Goal: Task Accomplishment & Management: Complete application form

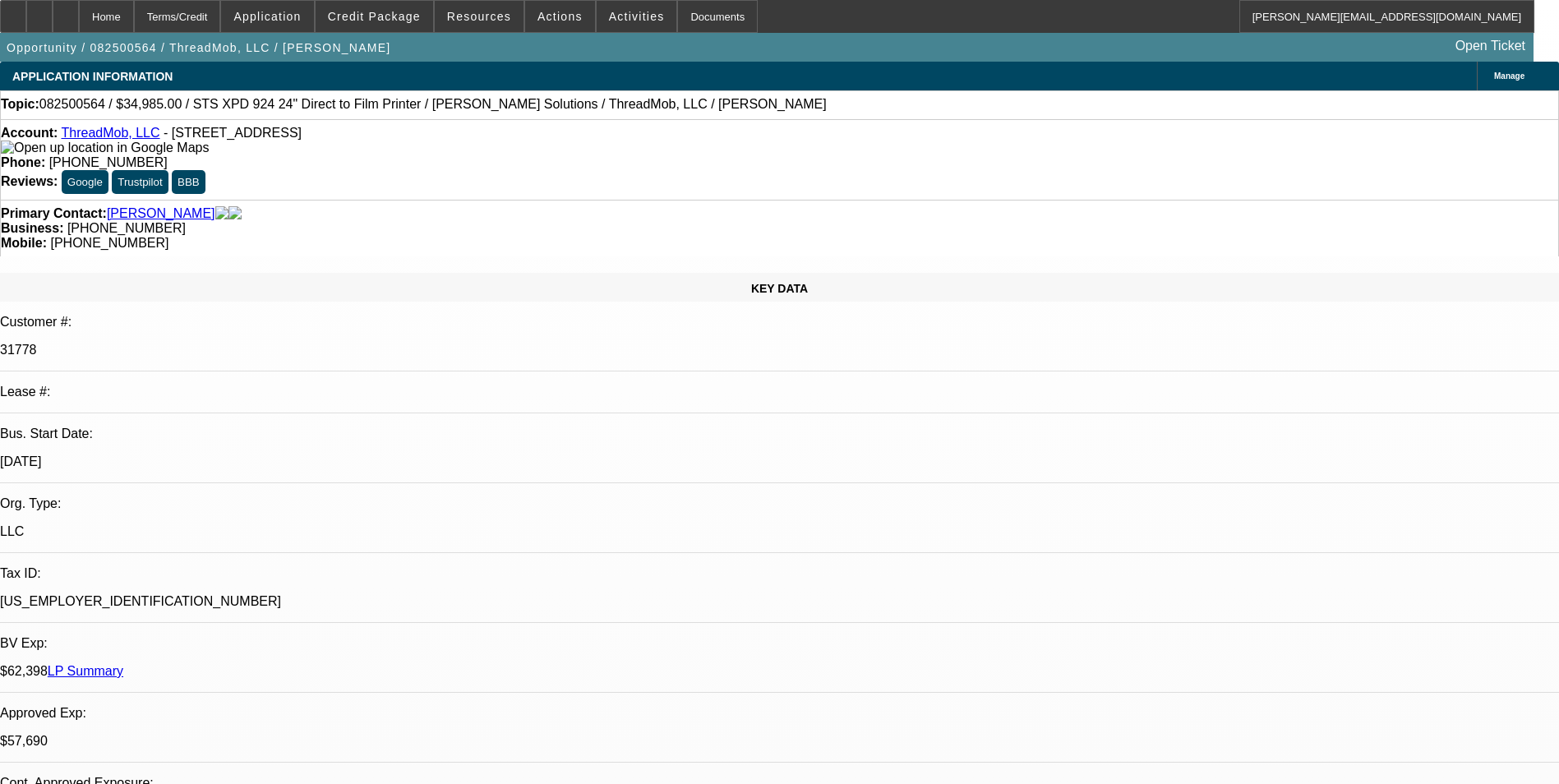
select select "0"
select select "2"
select select "0"
select select "2"
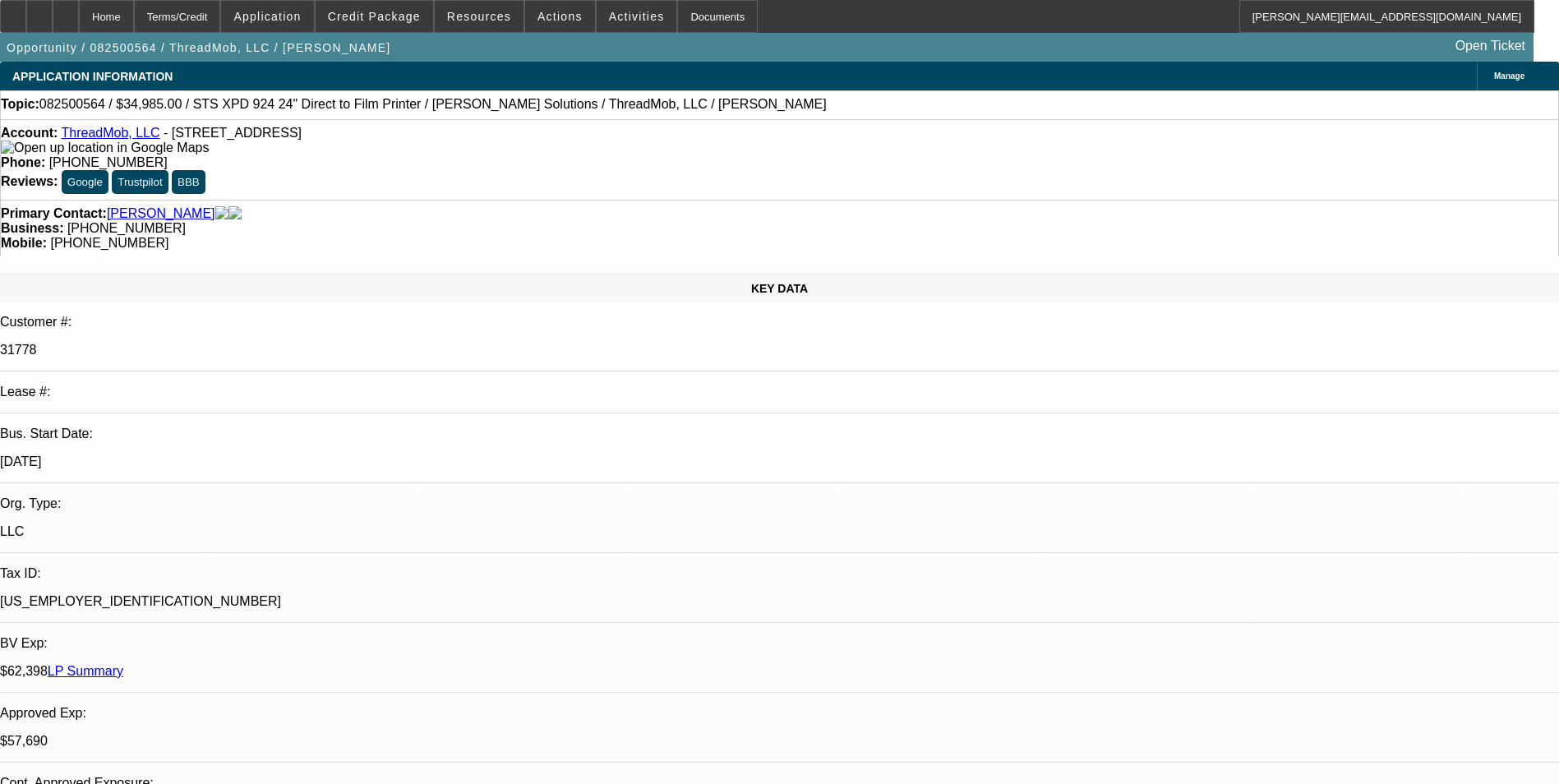
select select "0"
select select "2"
select select "0"
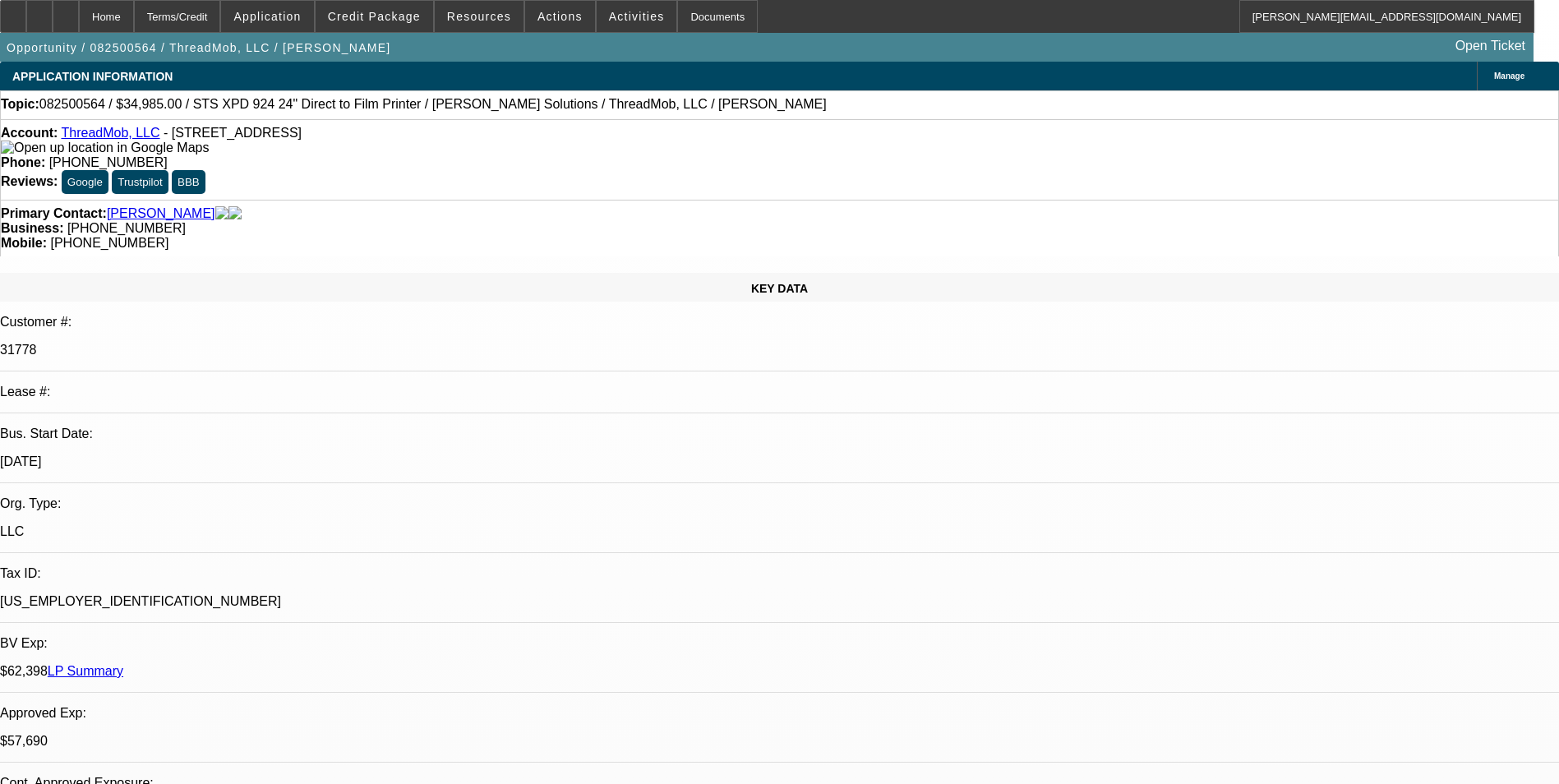
select select "2"
select select "0"
select select "1"
select select "2"
select select "6"
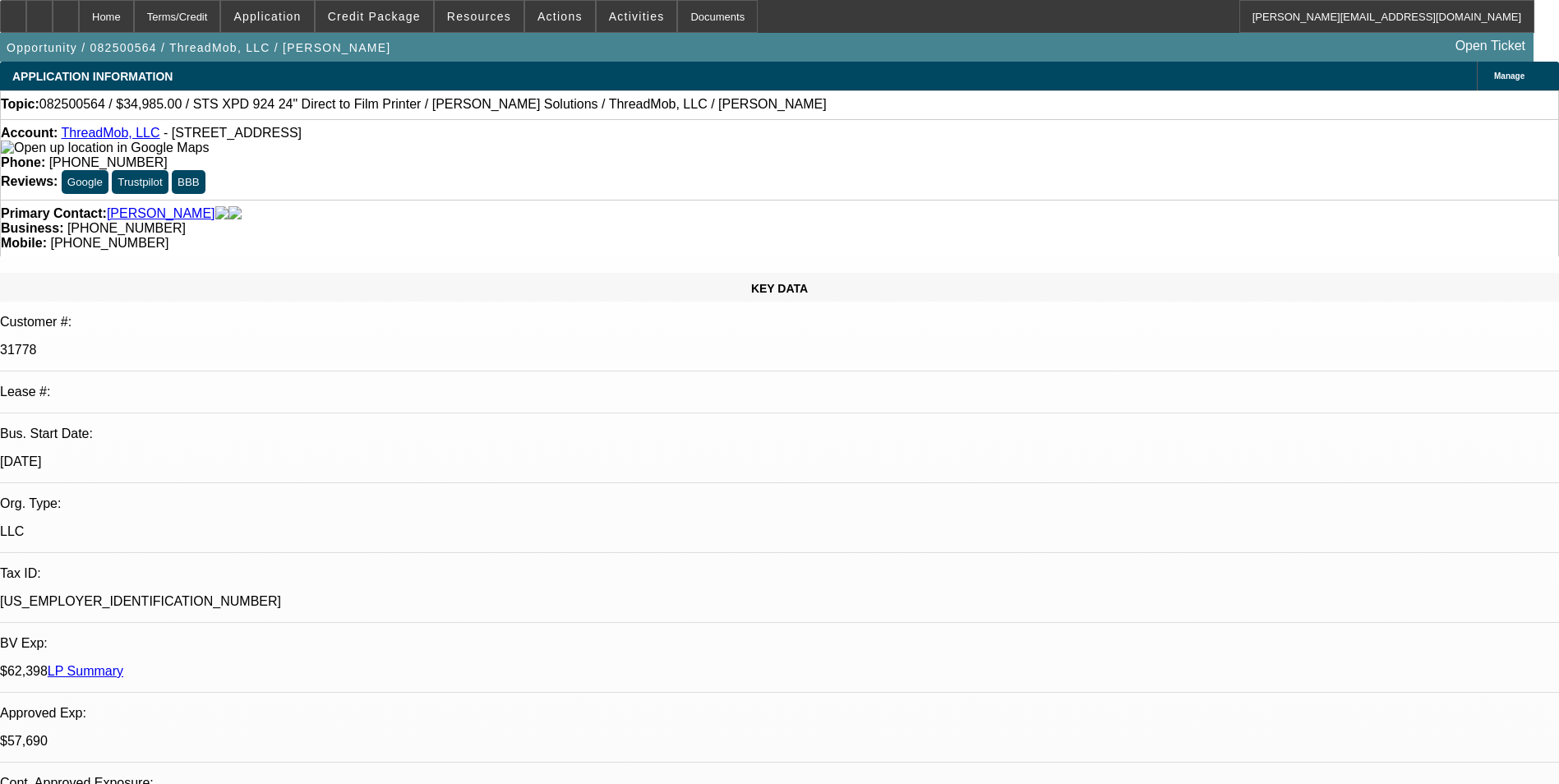
select select "1"
select select "2"
select select "6"
select select "1"
select select "2"
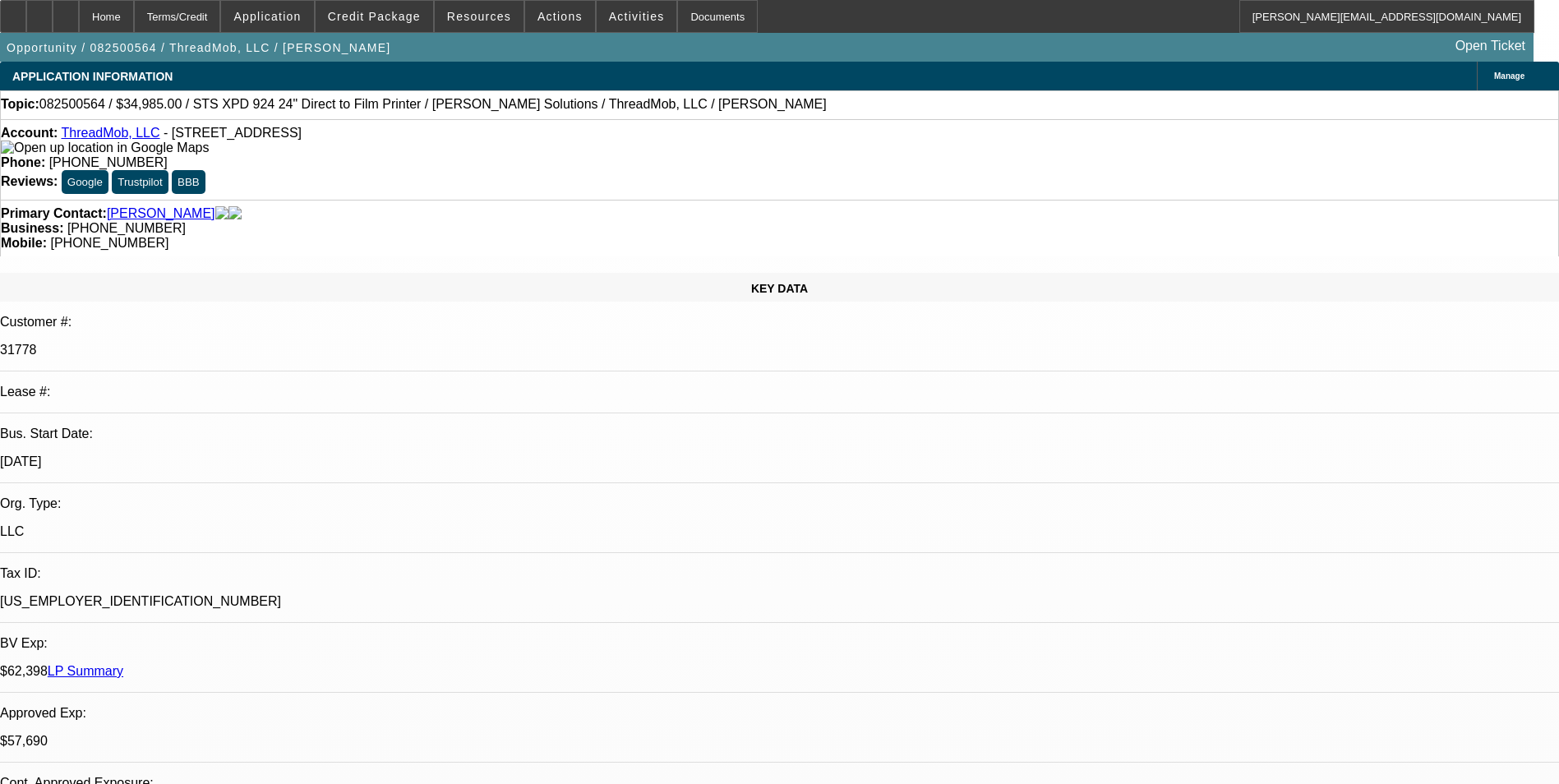
select select "6"
select select "1"
select select "2"
select select "6"
click at [39, 11] on icon at bounding box center [39, 11] width 0 height 0
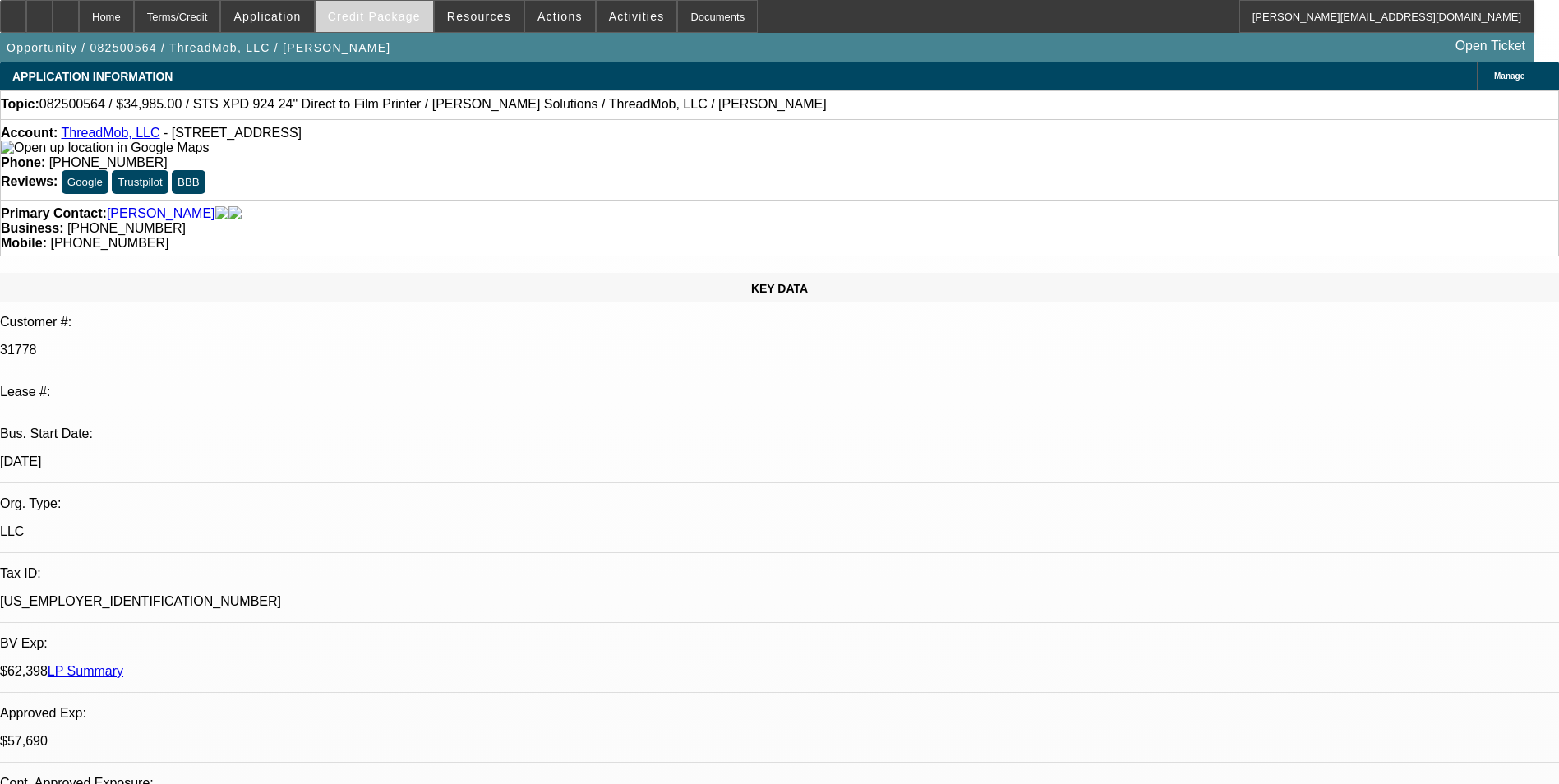
click at [422, 26] on span at bounding box center [374, 16] width 117 height 39
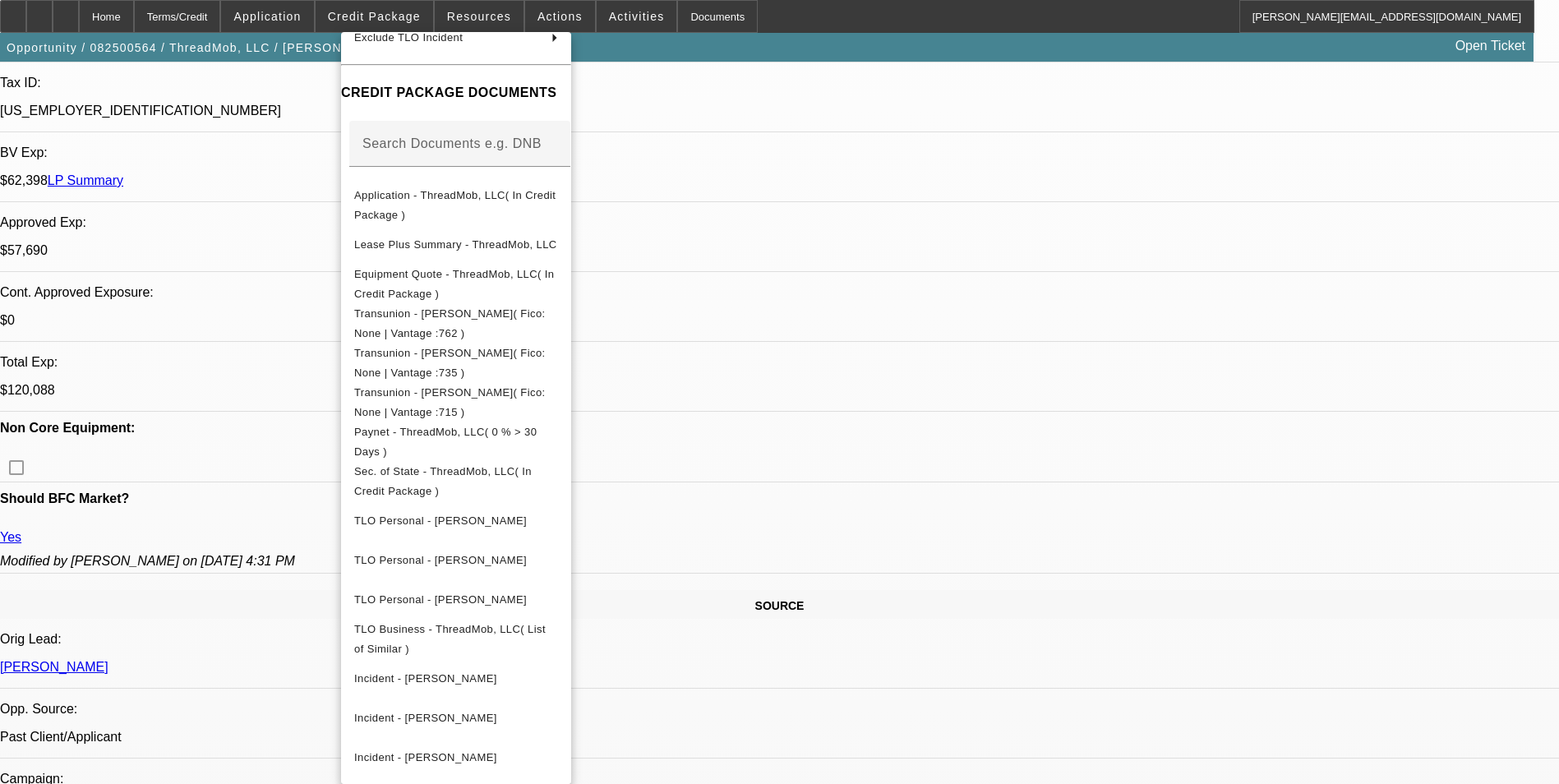
scroll to position [493, 0]
click at [1009, 233] on div at bounding box center [779, 392] width 1559 height 784
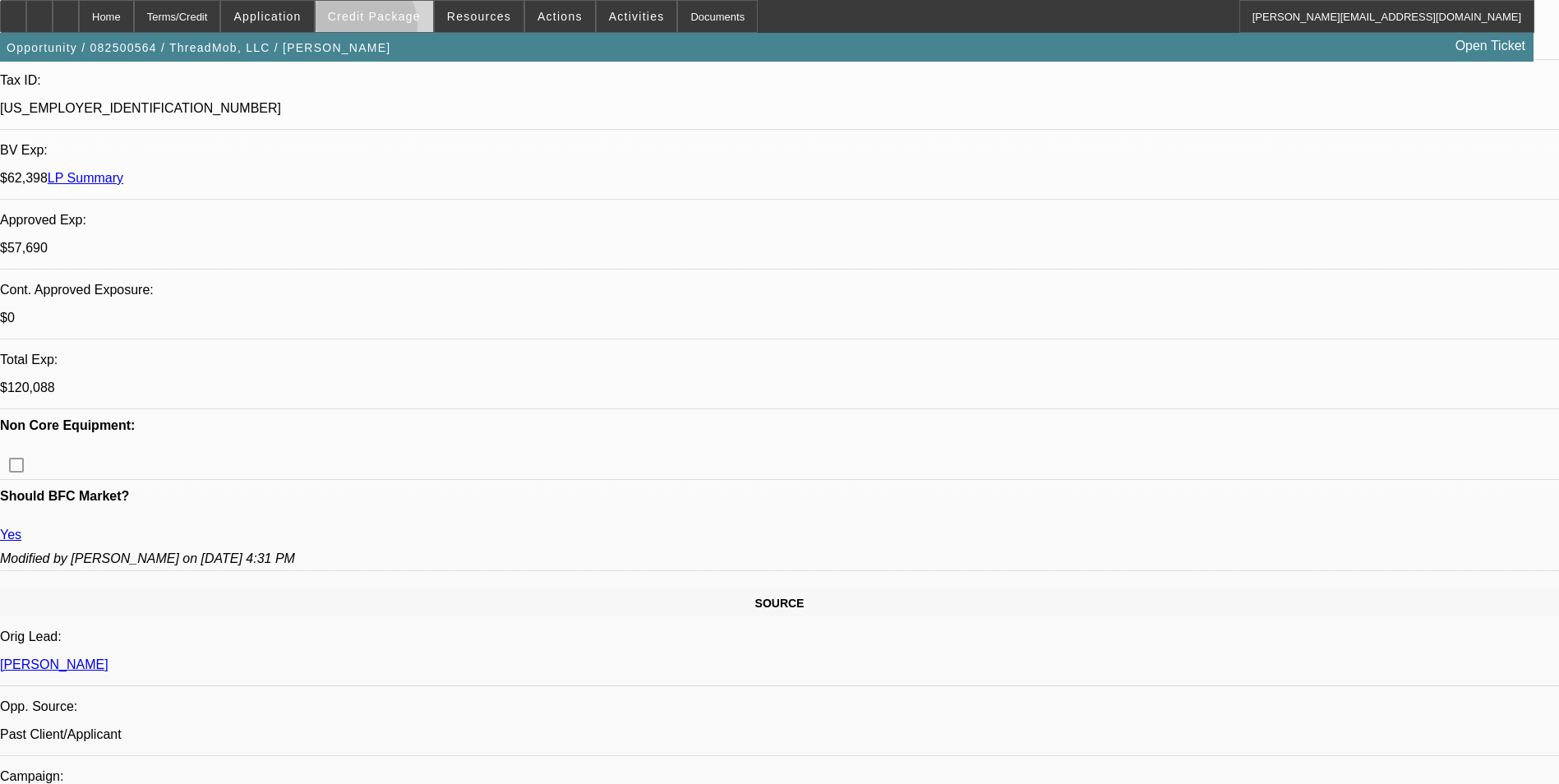
click at [377, 29] on span at bounding box center [374, 16] width 117 height 39
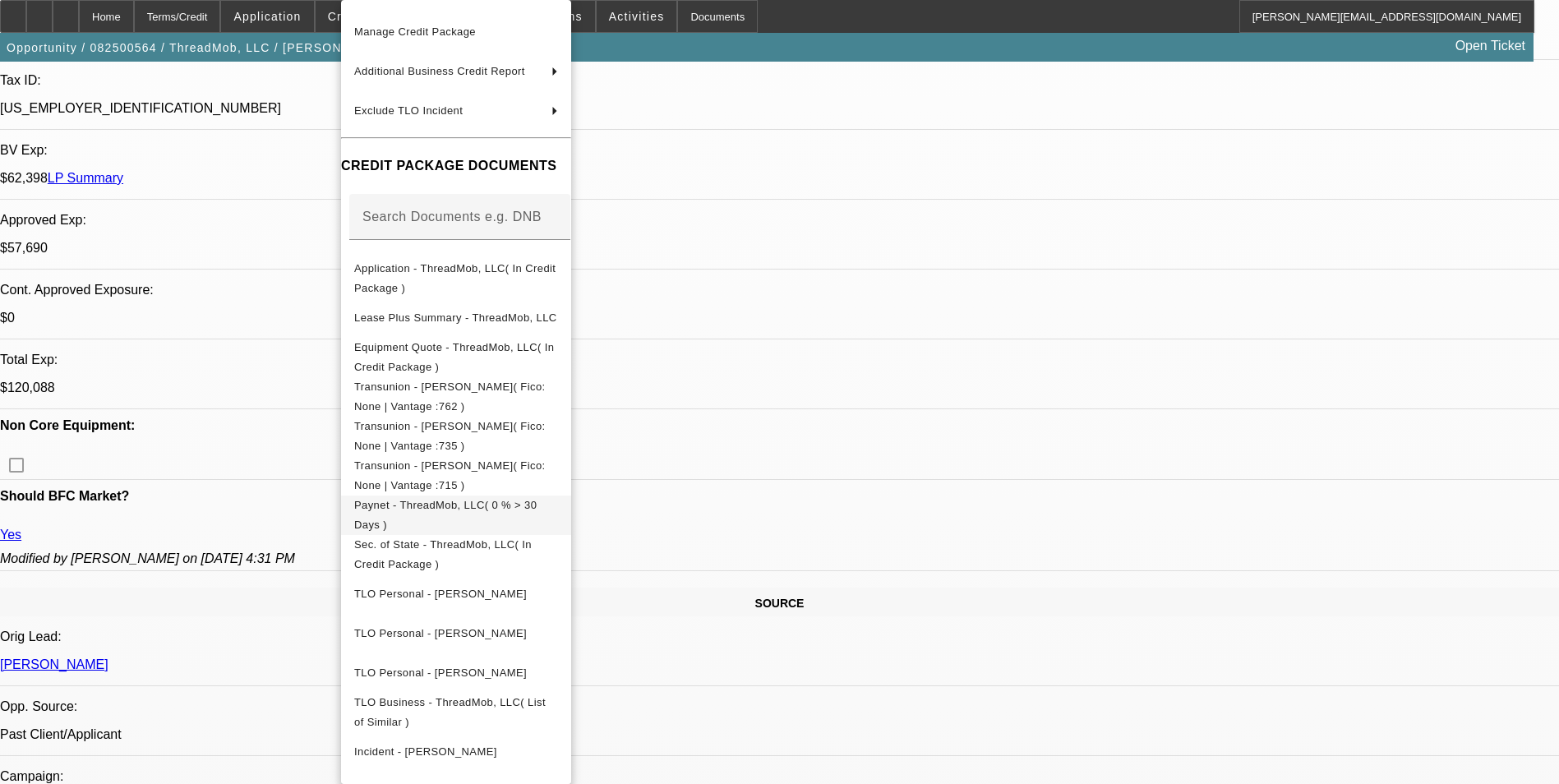
scroll to position [232, 0]
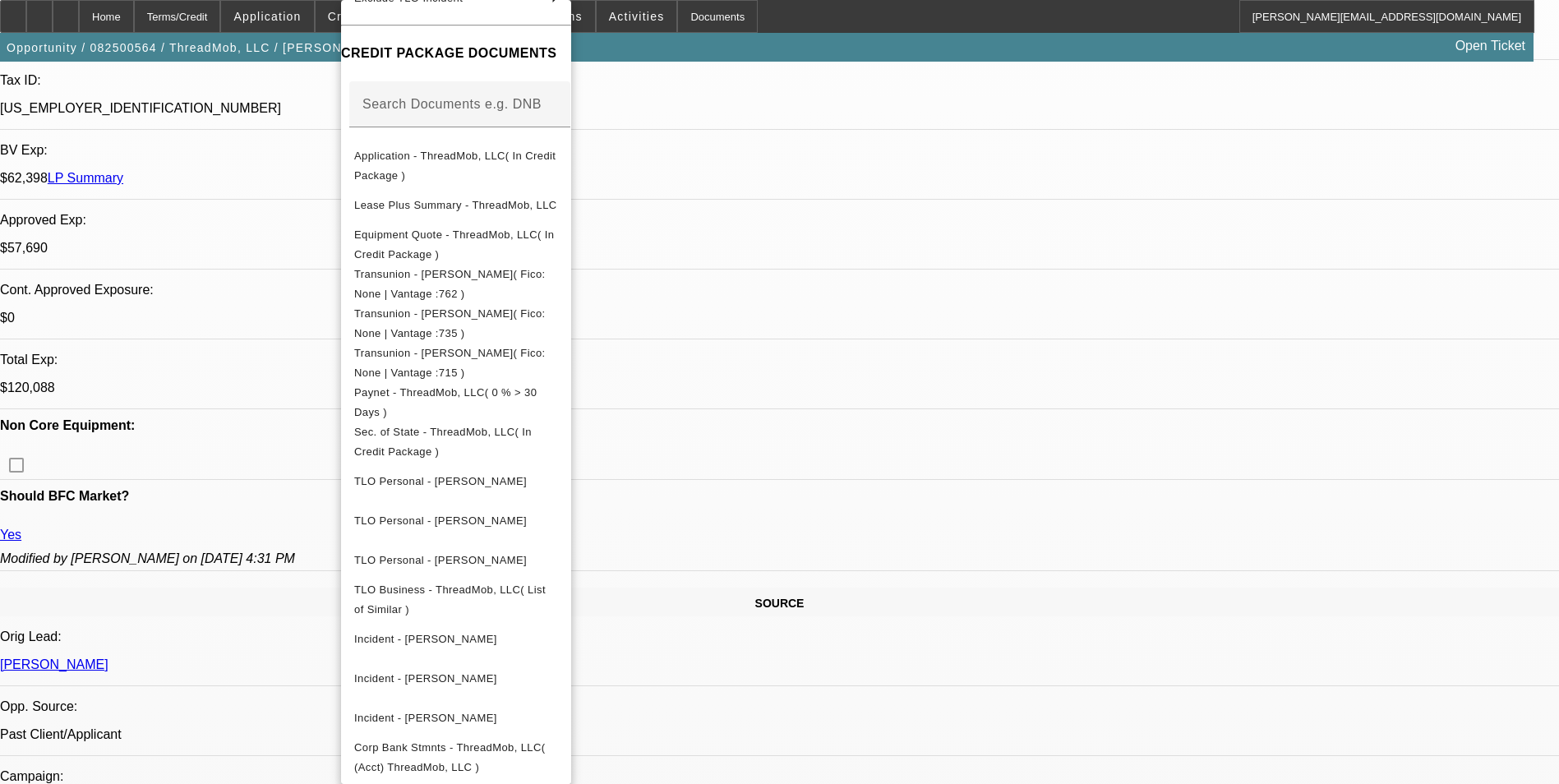
click at [1172, 695] on div at bounding box center [779, 392] width 1559 height 784
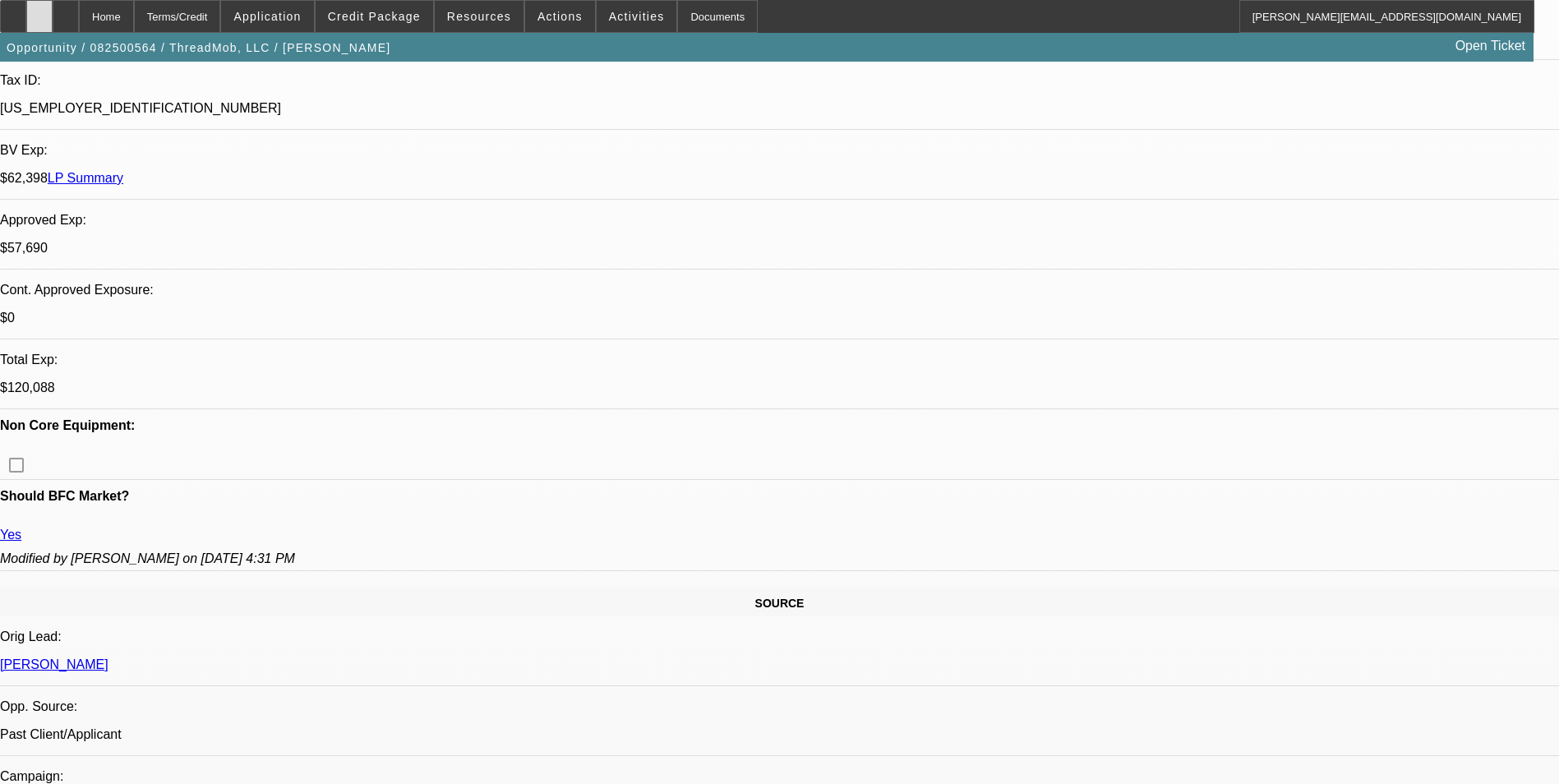
click at [39, 11] on icon at bounding box center [39, 11] width 0 height 0
click at [406, 23] on span at bounding box center [374, 16] width 117 height 39
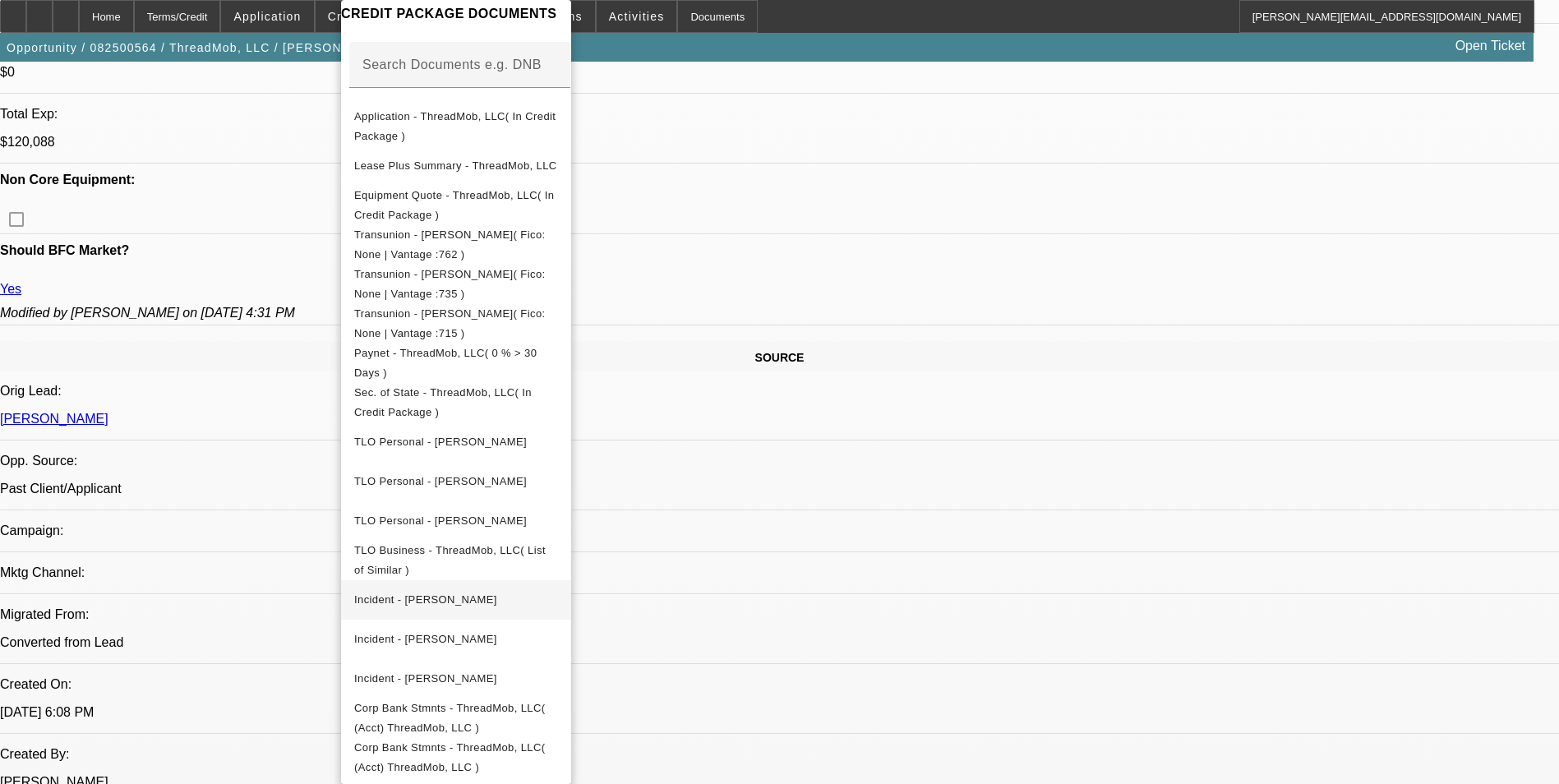
scroll to position [740, 0]
drag, startPoint x: 1331, startPoint y: 647, endPoint x: 1548, endPoint y: 669, distance: 218.1
click at [1342, 644] on div at bounding box center [779, 392] width 1559 height 784
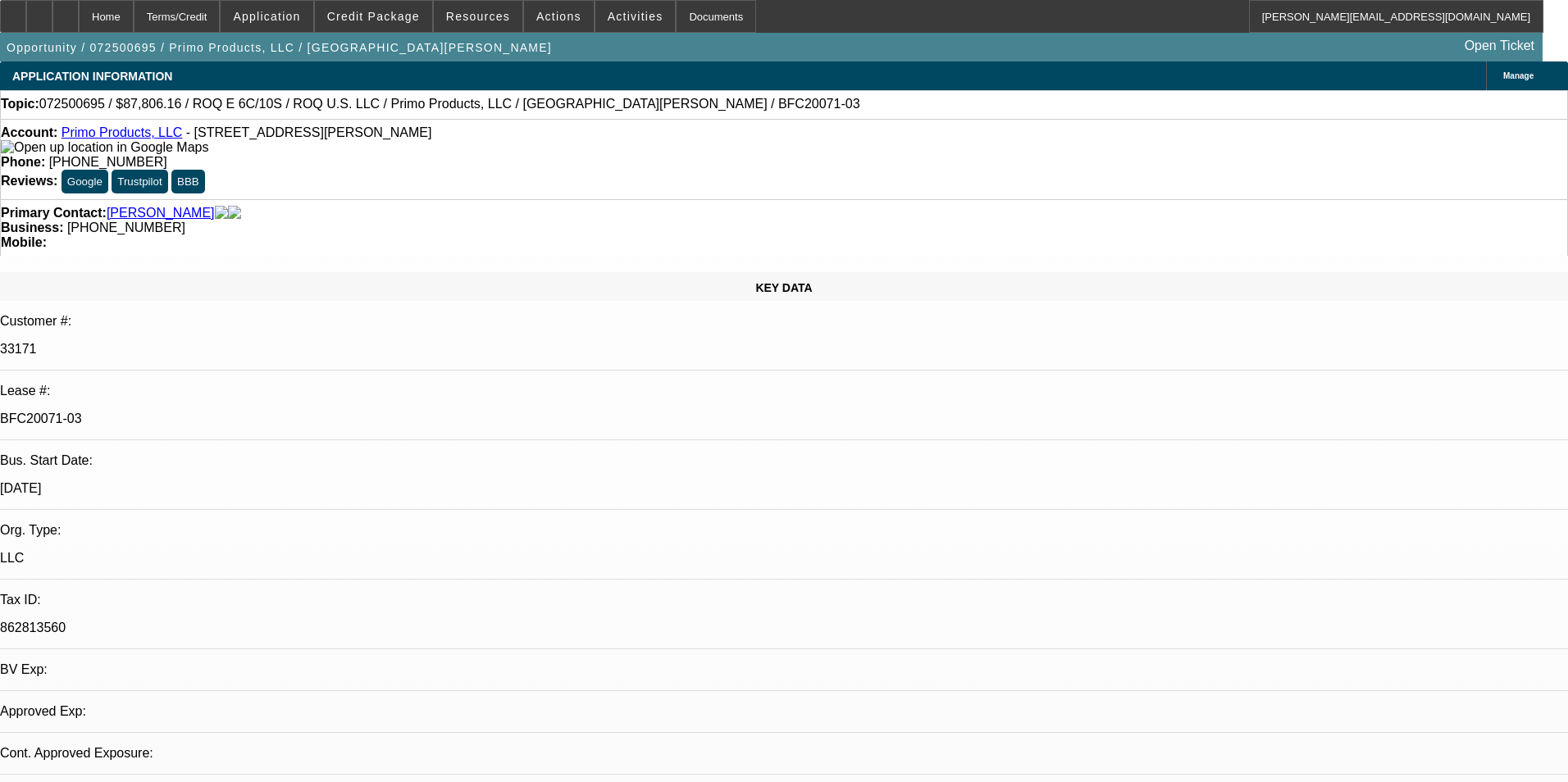
select select "0"
select select "2"
select select "0.1"
select select "4"
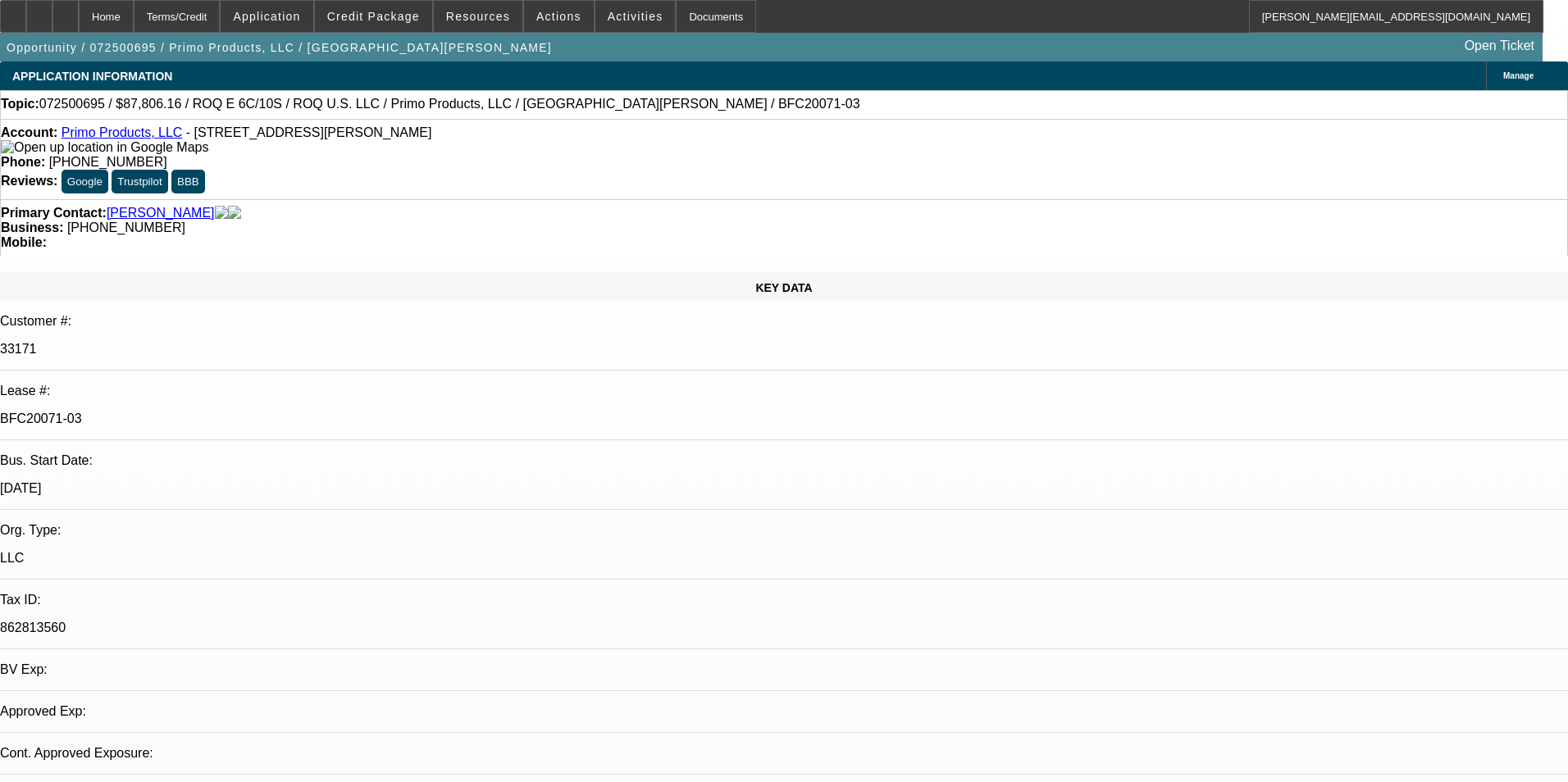
select select "0"
select select "2"
select select "0.1"
select select "4"
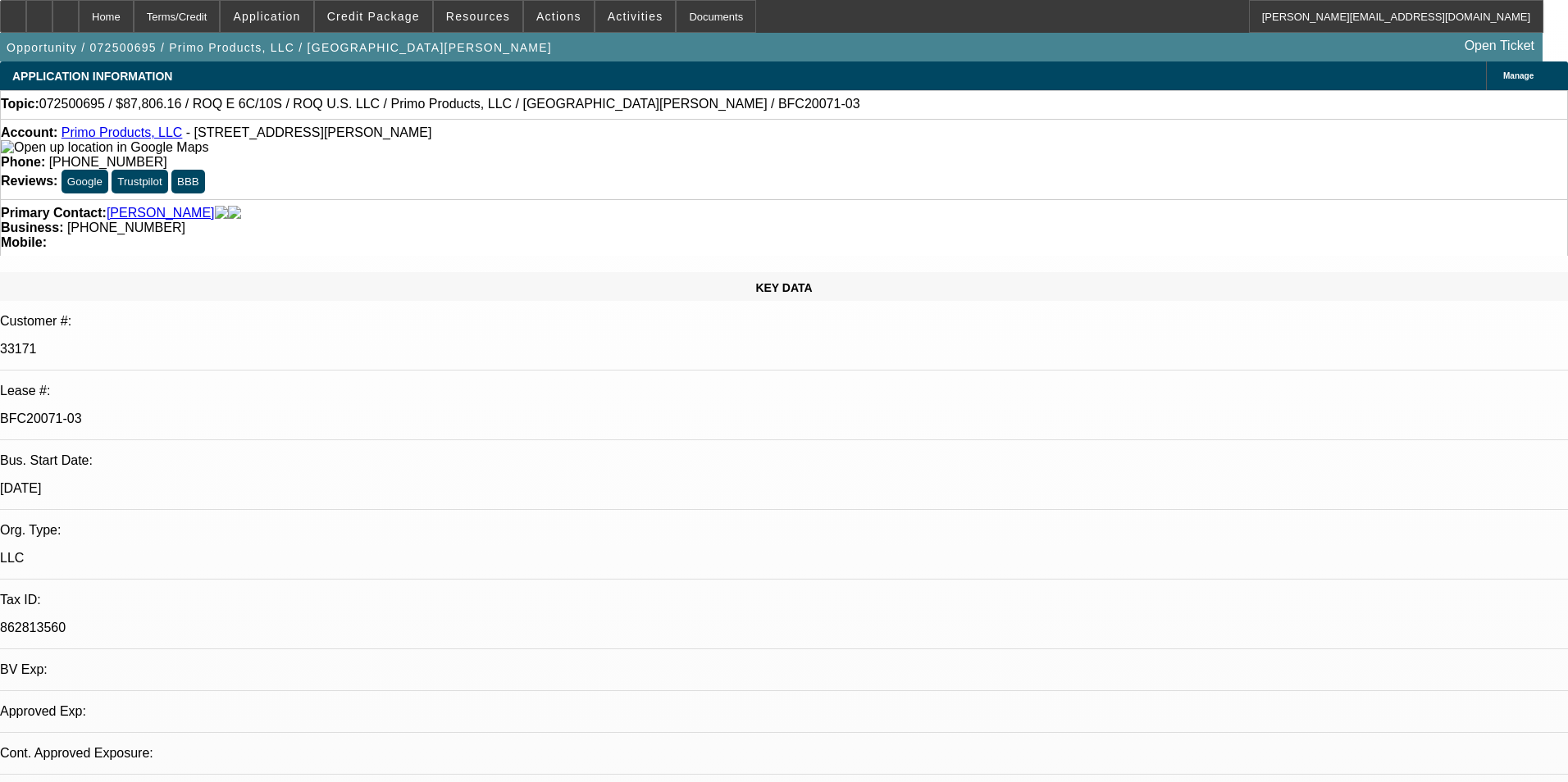
select select "0"
select select "2"
select select "0.1"
select select "4"
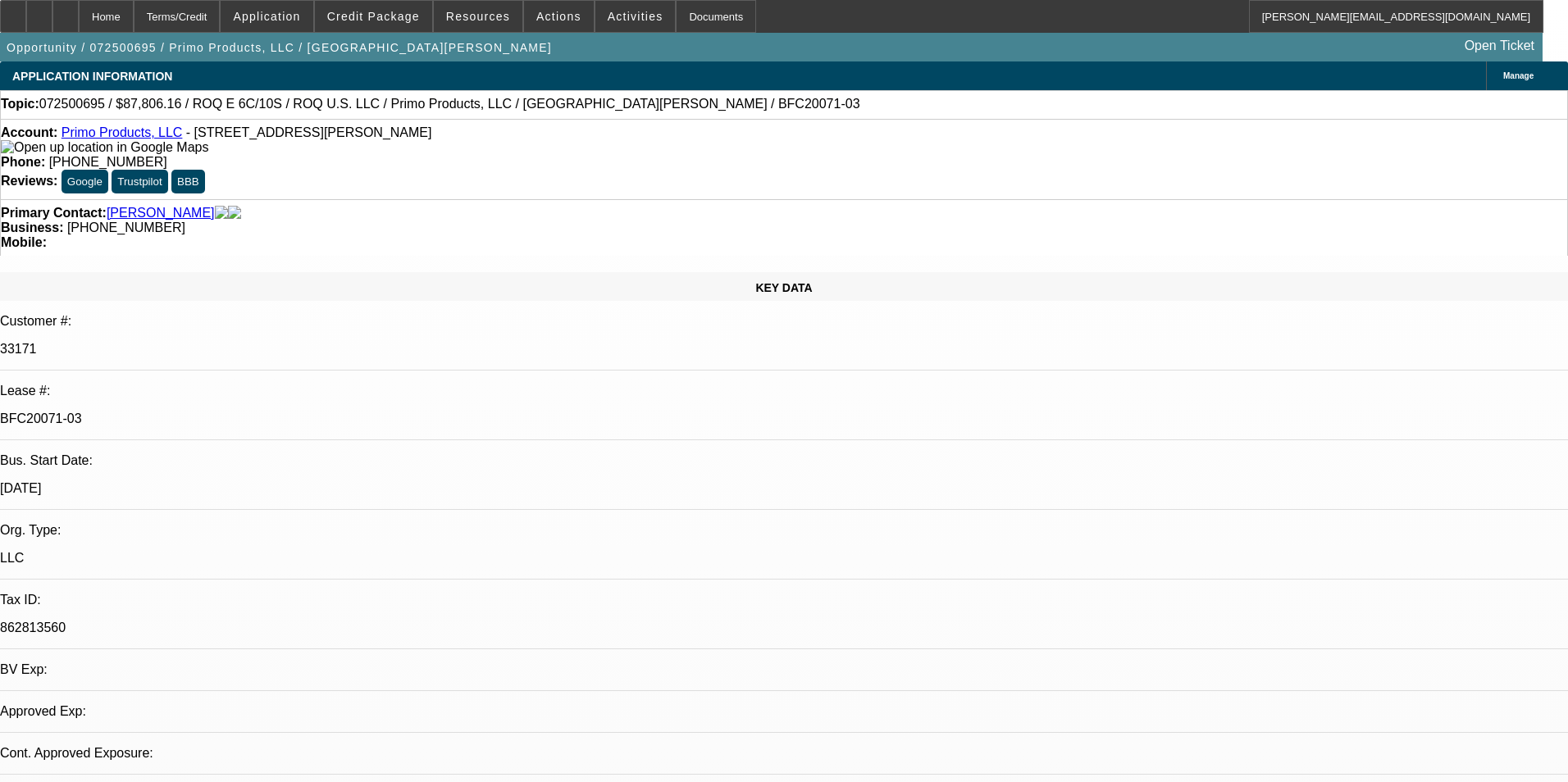
select select "0"
select select "2"
select select "0.1"
select select "4"
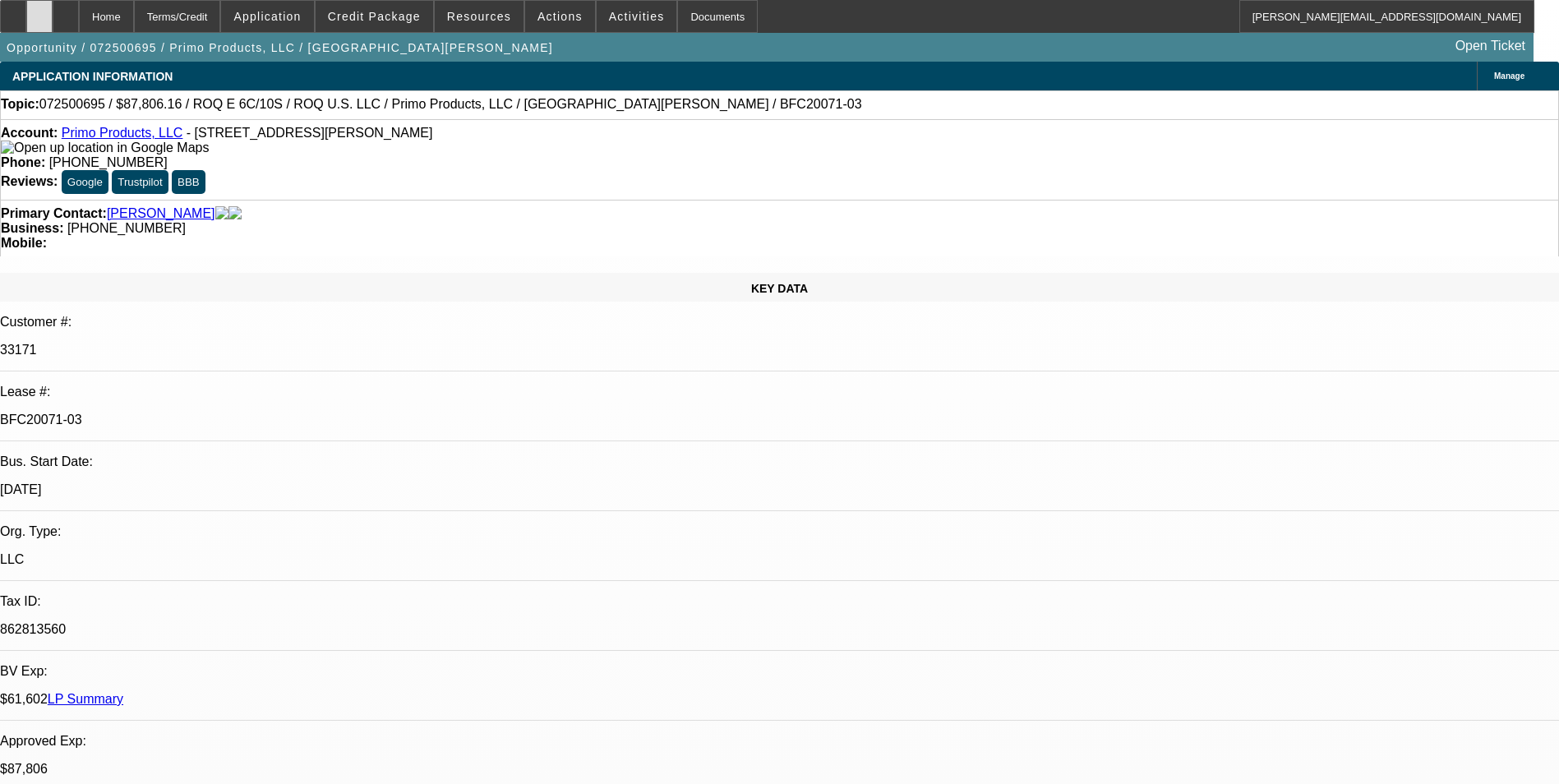
click at [39, 11] on icon at bounding box center [39, 11] width 0 height 0
click at [384, 13] on span "Credit Package" at bounding box center [374, 17] width 93 height 13
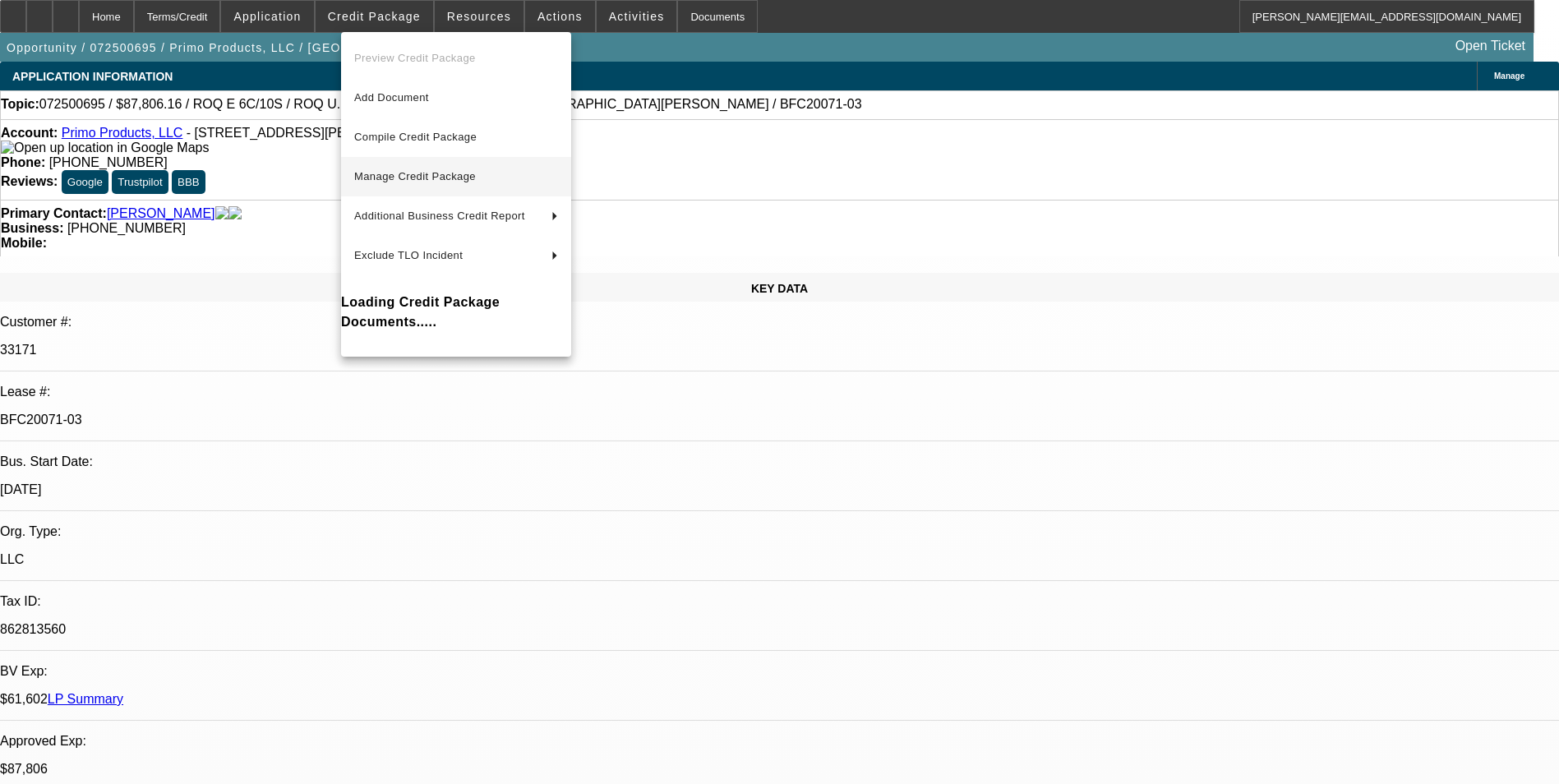
click at [476, 172] on span "Manage Credit Package" at bounding box center [414, 176] width 121 height 13
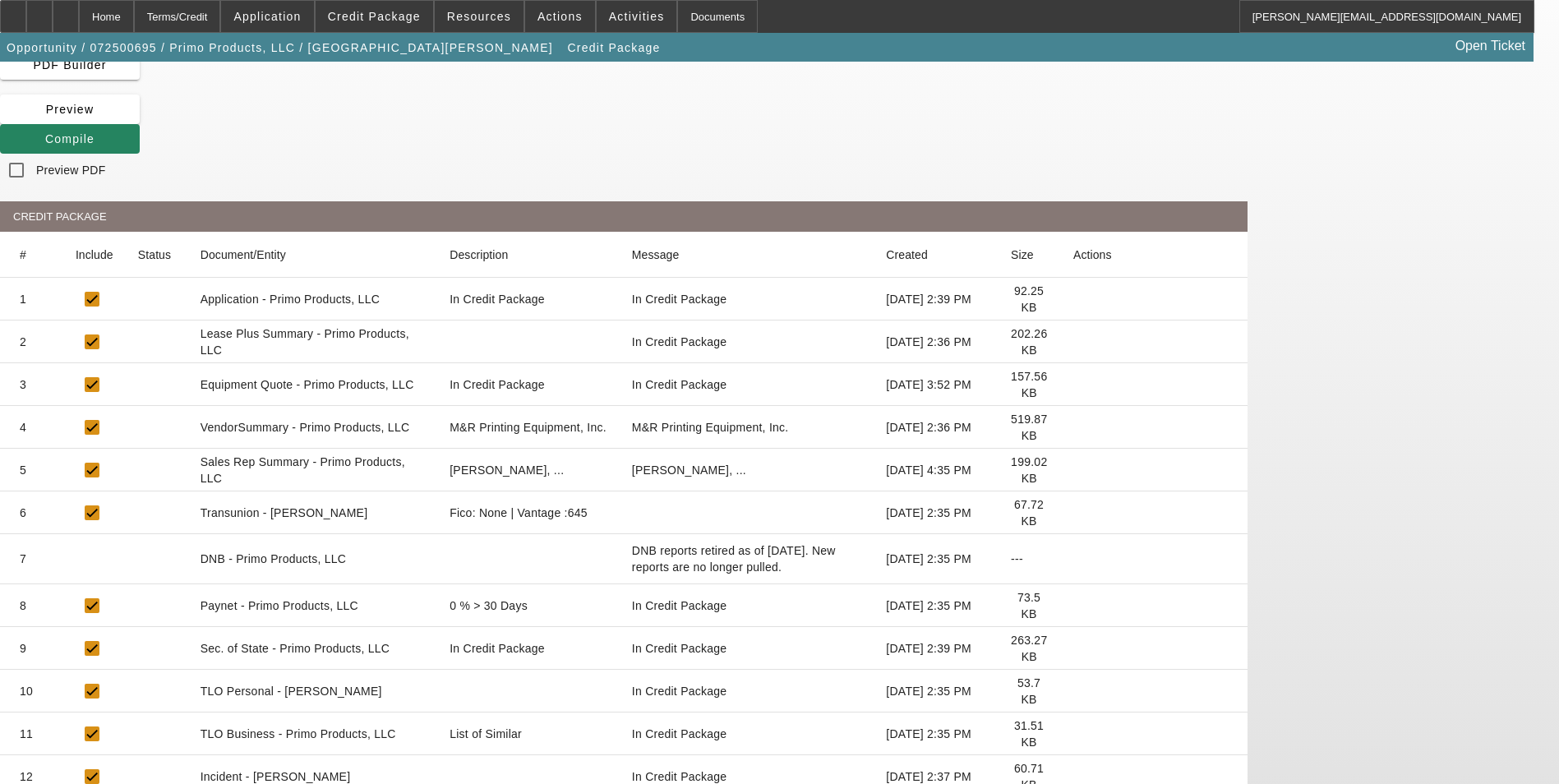
scroll to position [196, 0]
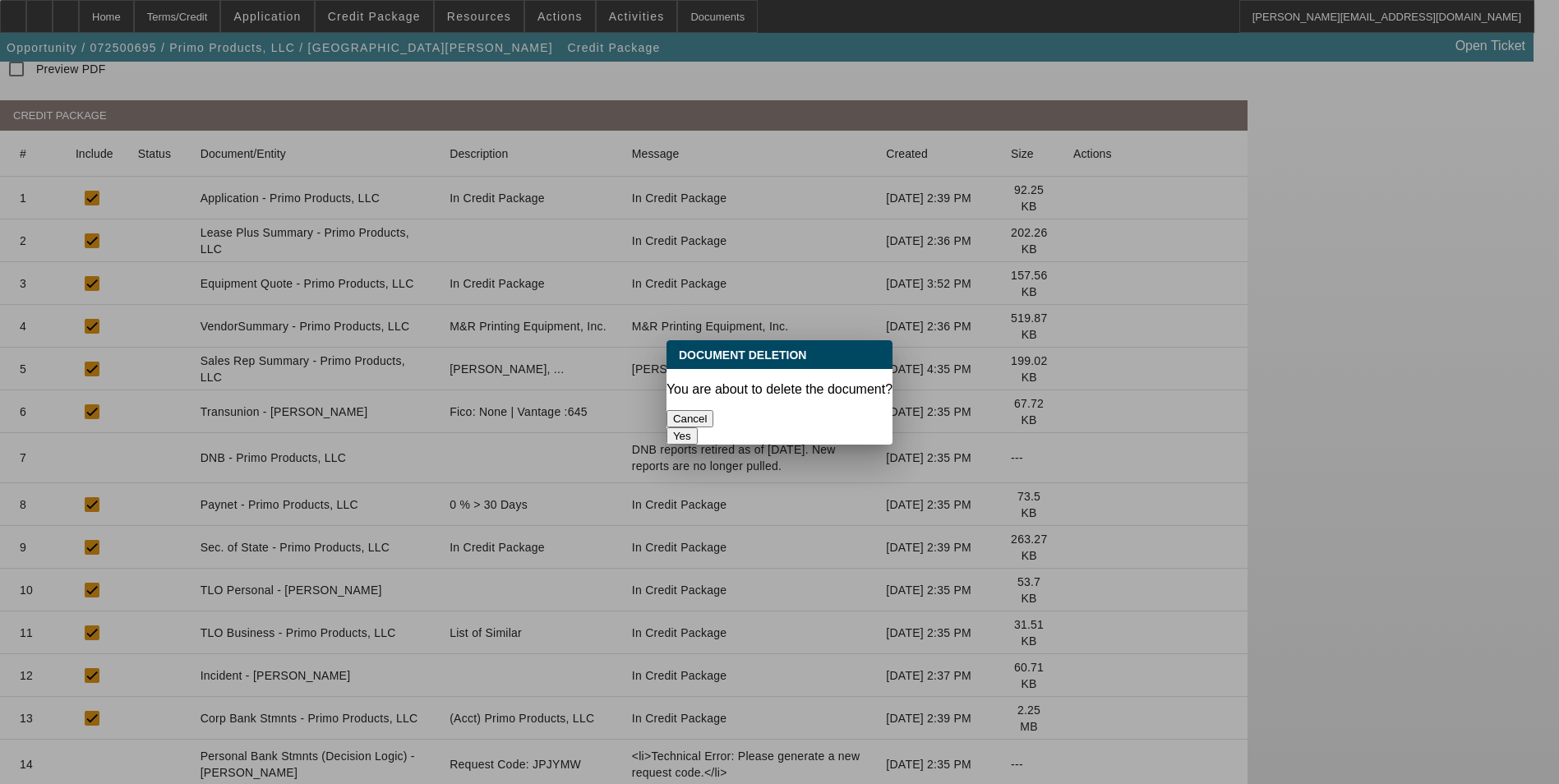
scroll to position [0, 0]
click at [698, 428] on button "Yes" at bounding box center [681, 436] width 31 height 18
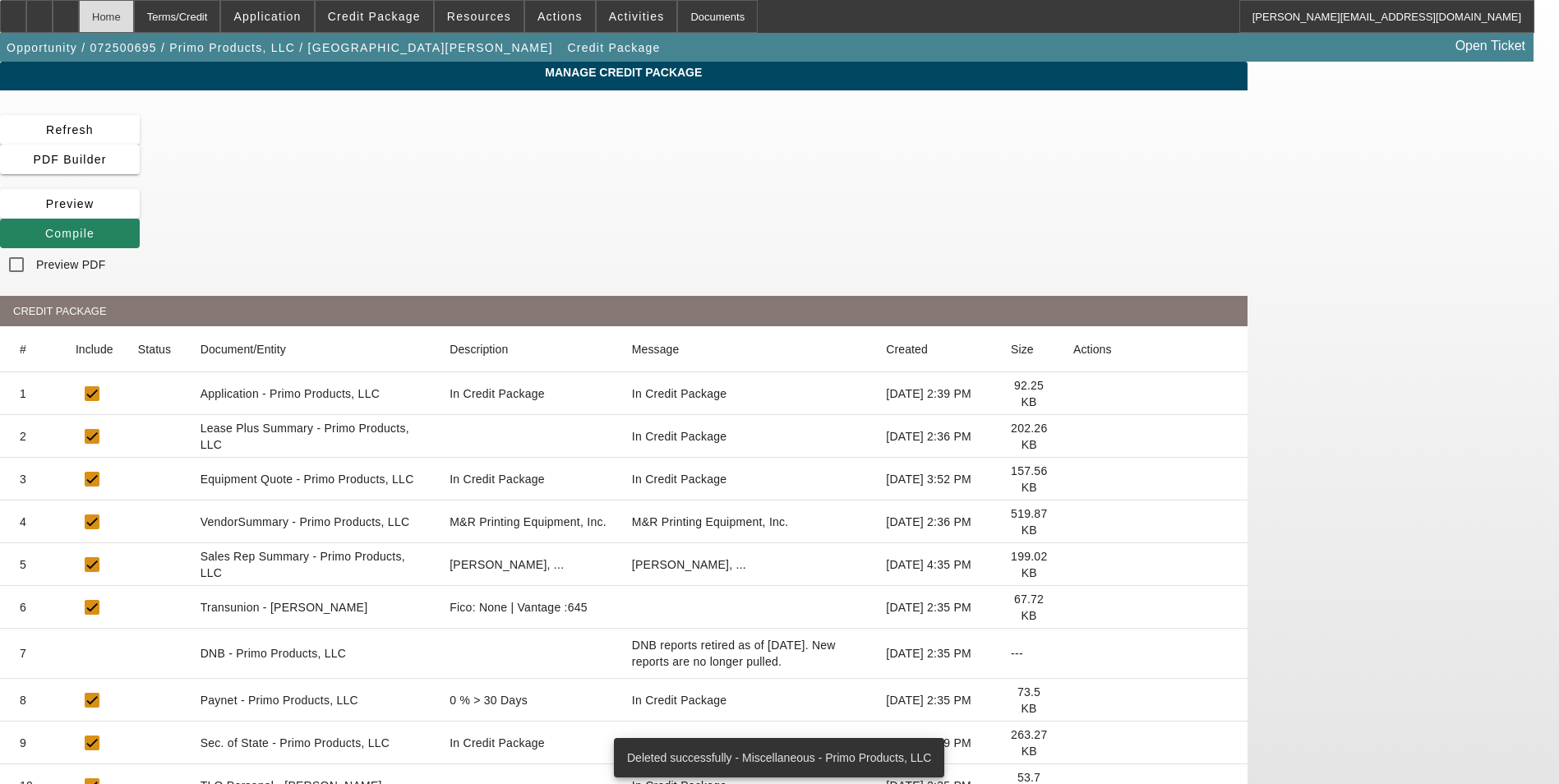
click at [134, 20] on div "Home" at bounding box center [106, 16] width 55 height 33
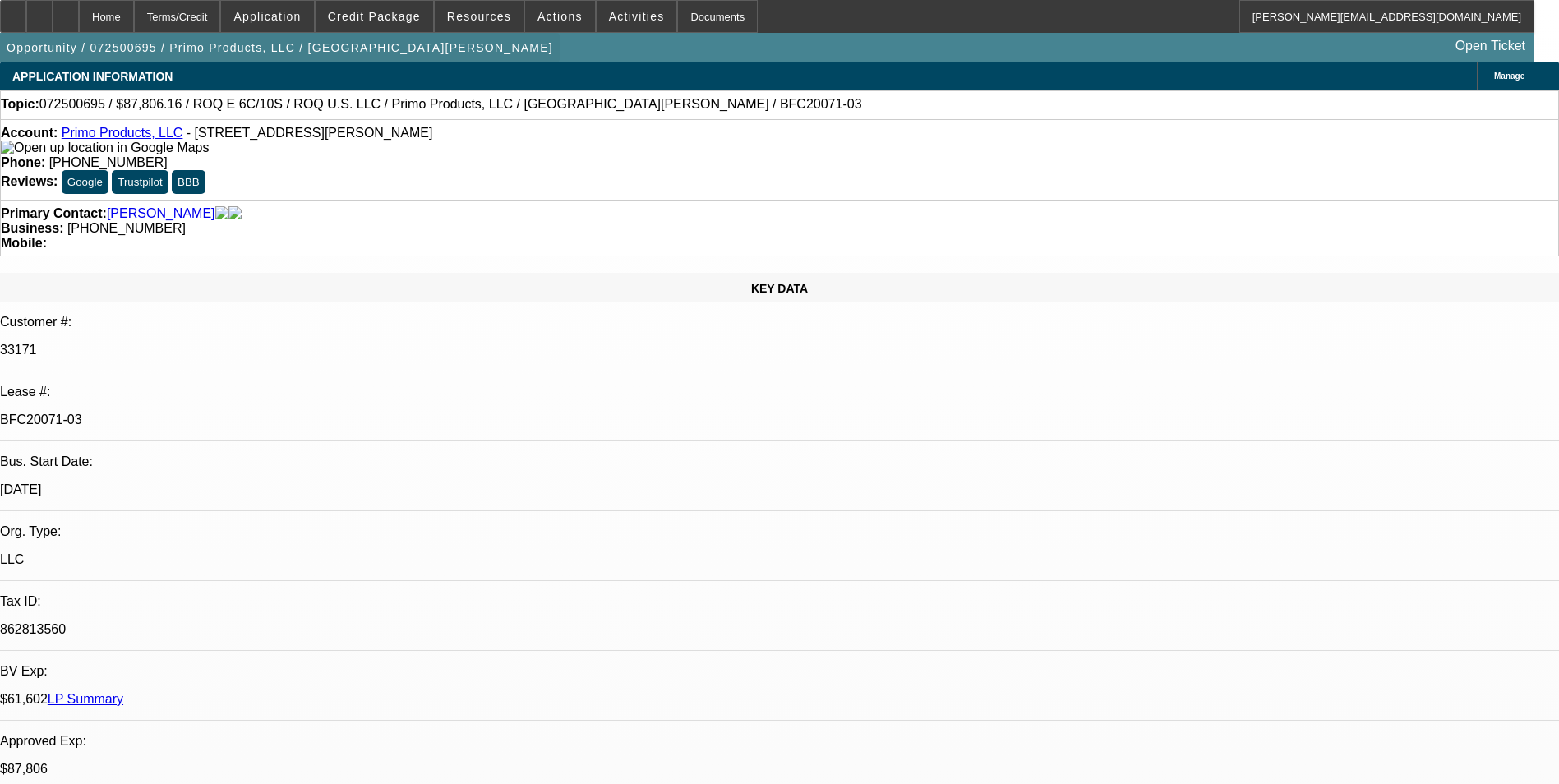
select select "0"
select select "2"
select select "0.1"
select select "4"
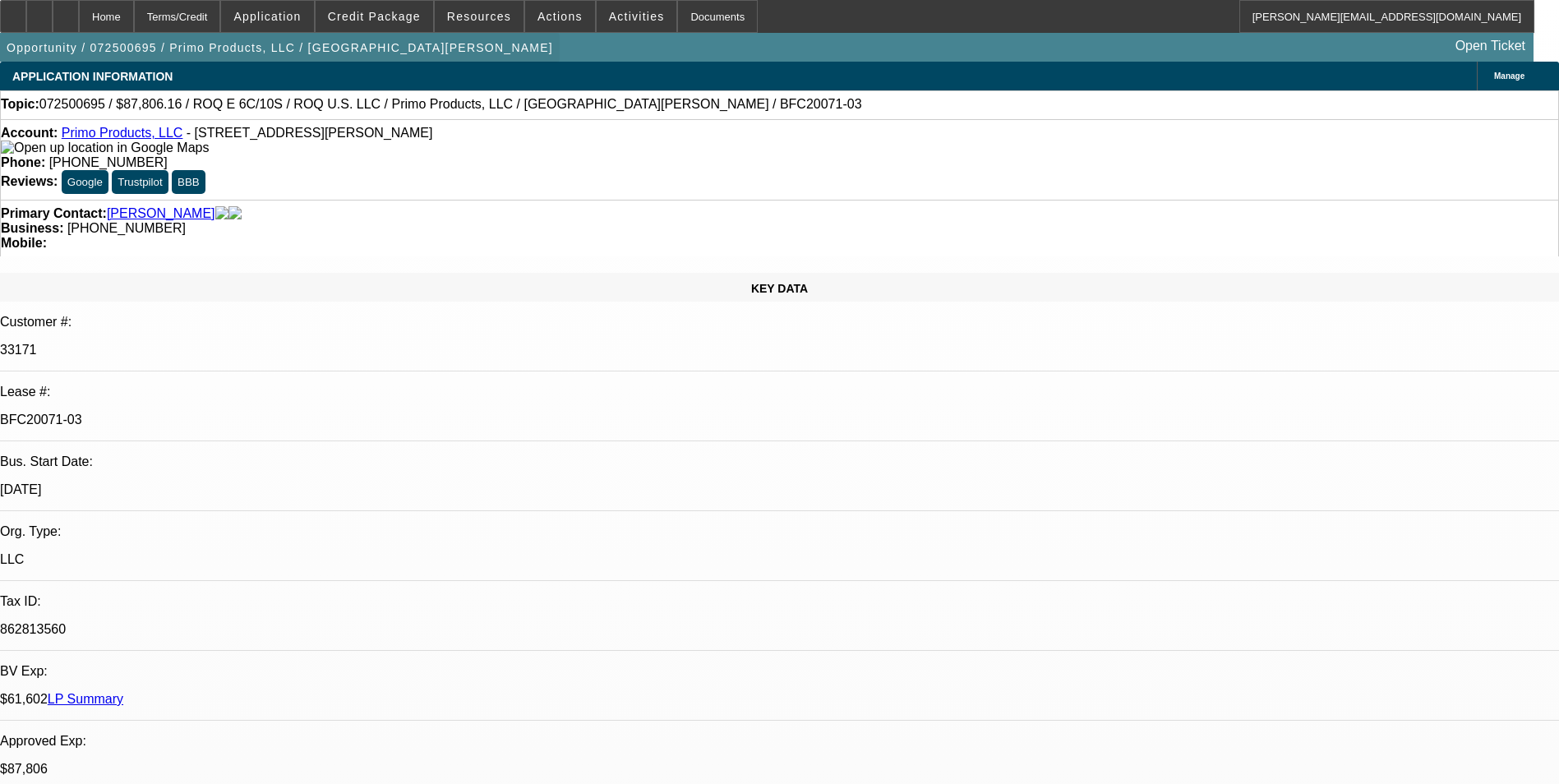
select select "0"
select select "2"
select select "0.1"
select select "4"
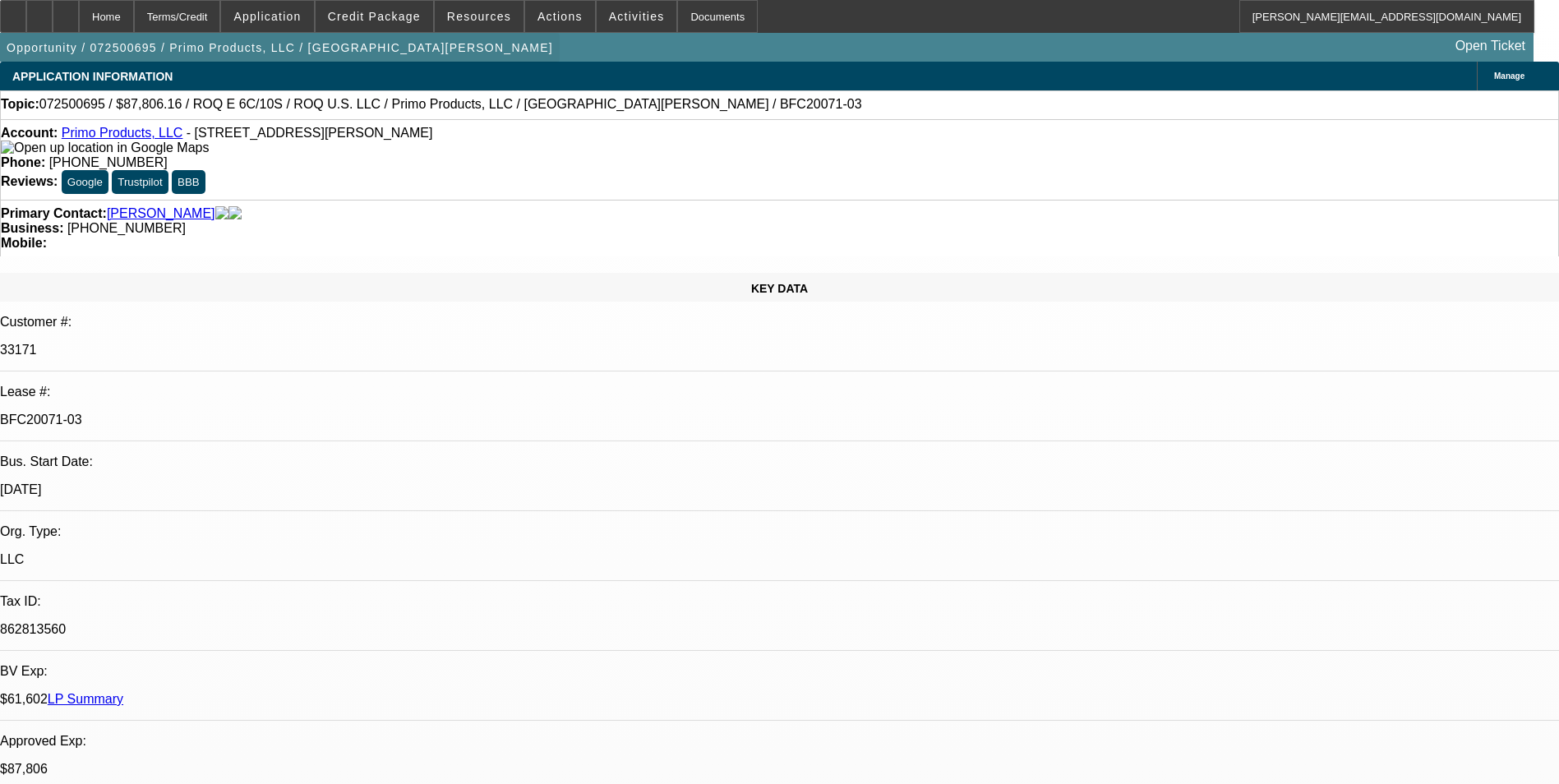
select select "0"
select select "2"
select select "0.1"
select select "4"
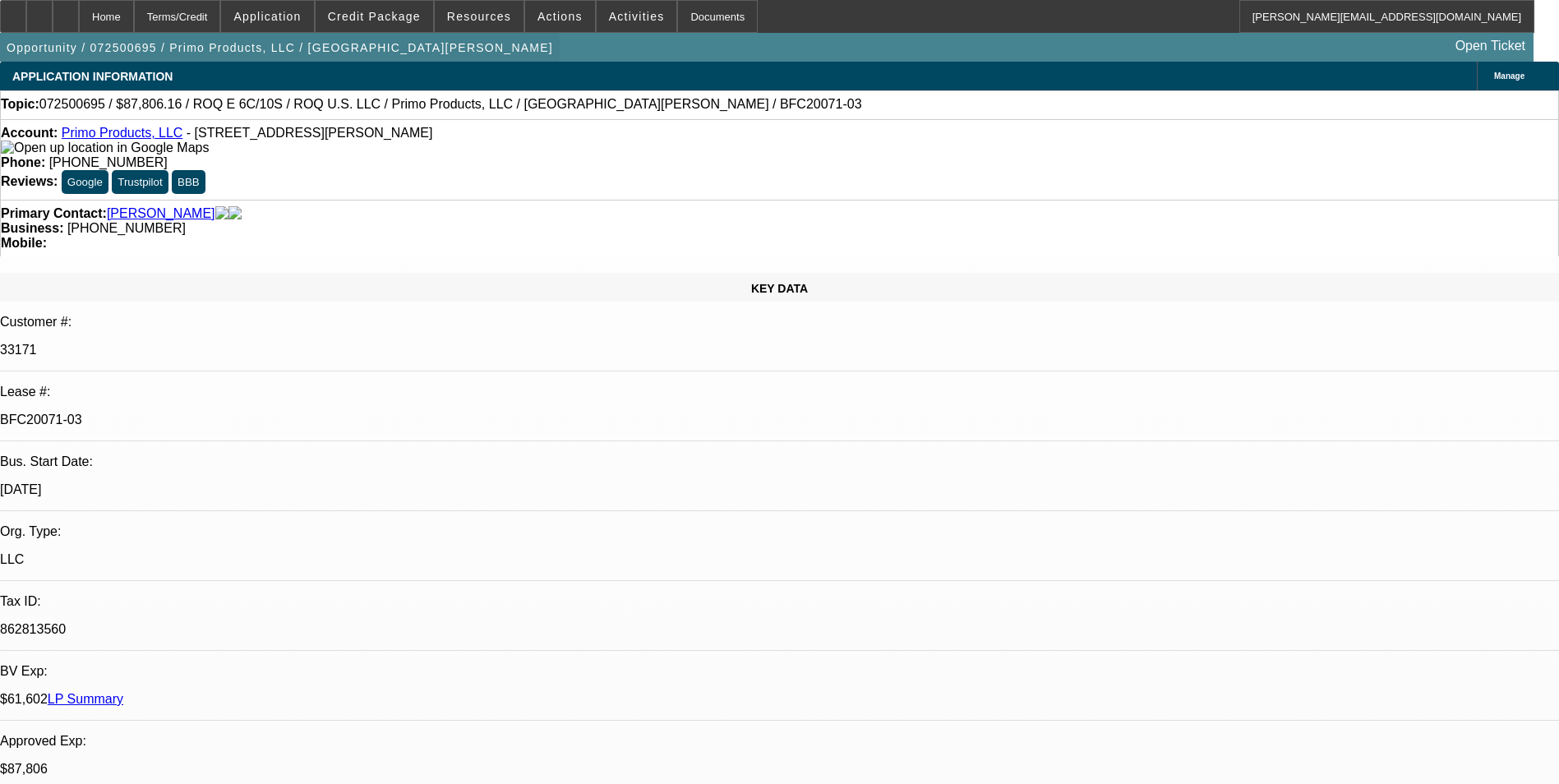
select select "0"
select select "2"
select select "0.1"
select select "4"
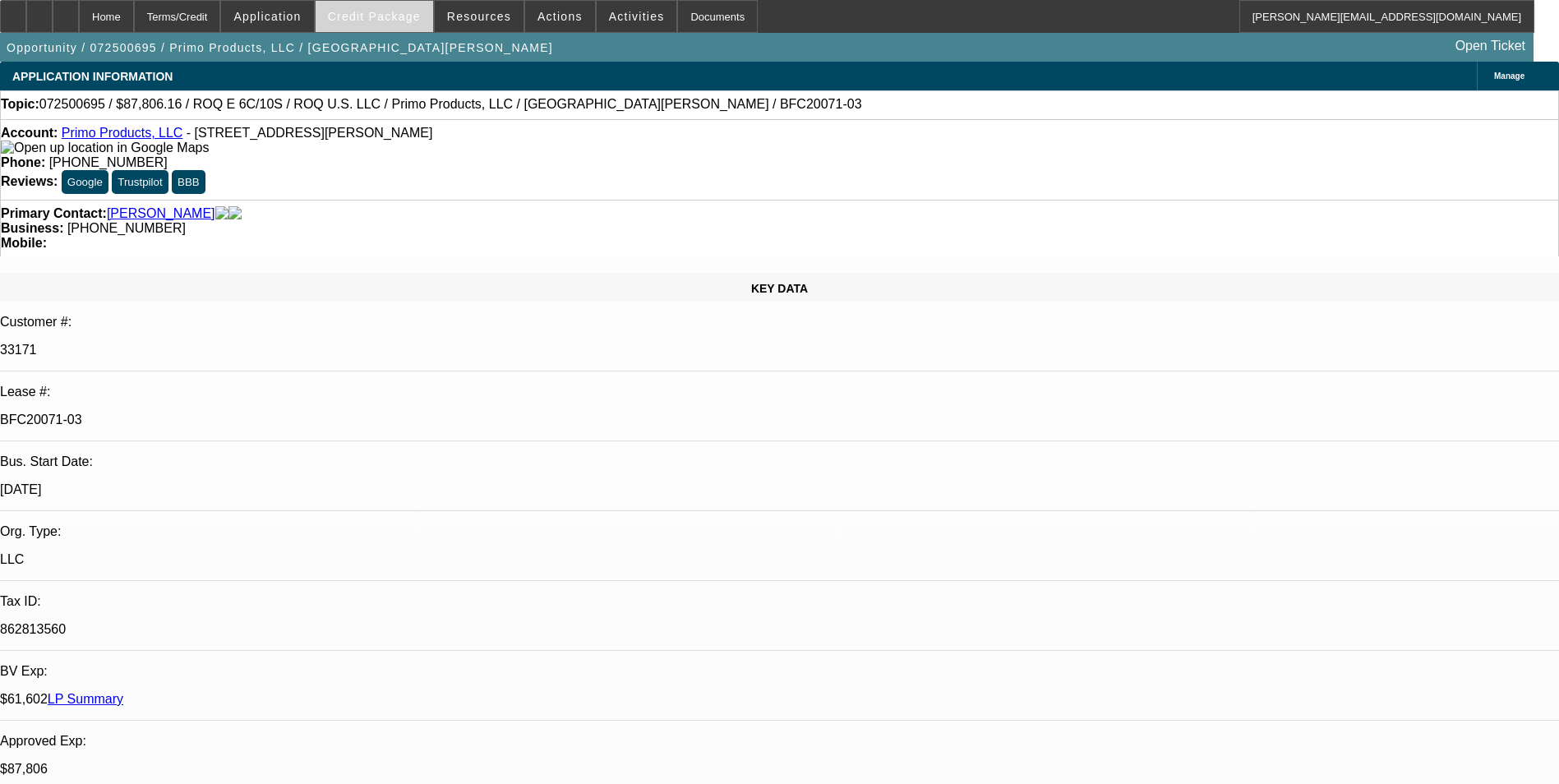
click at [398, 21] on span "Credit Package" at bounding box center [374, 17] width 93 height 13
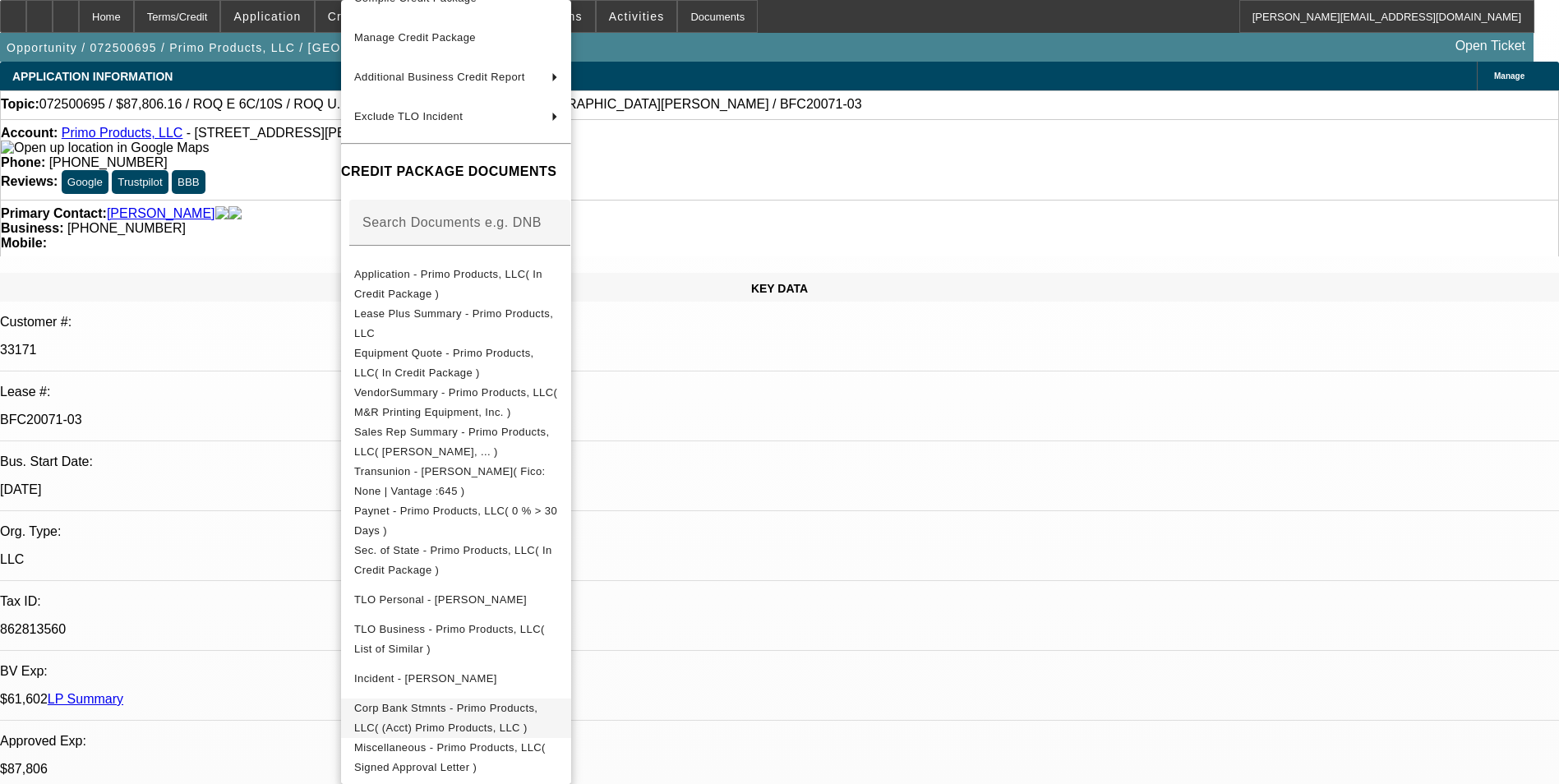
scroll to position [114, 0]
click at [546, 748] on span "Miscellaneous - Primo Products, LLC( Signed Approval Letter )" at bounding box center [449, 757] width 192 height 32
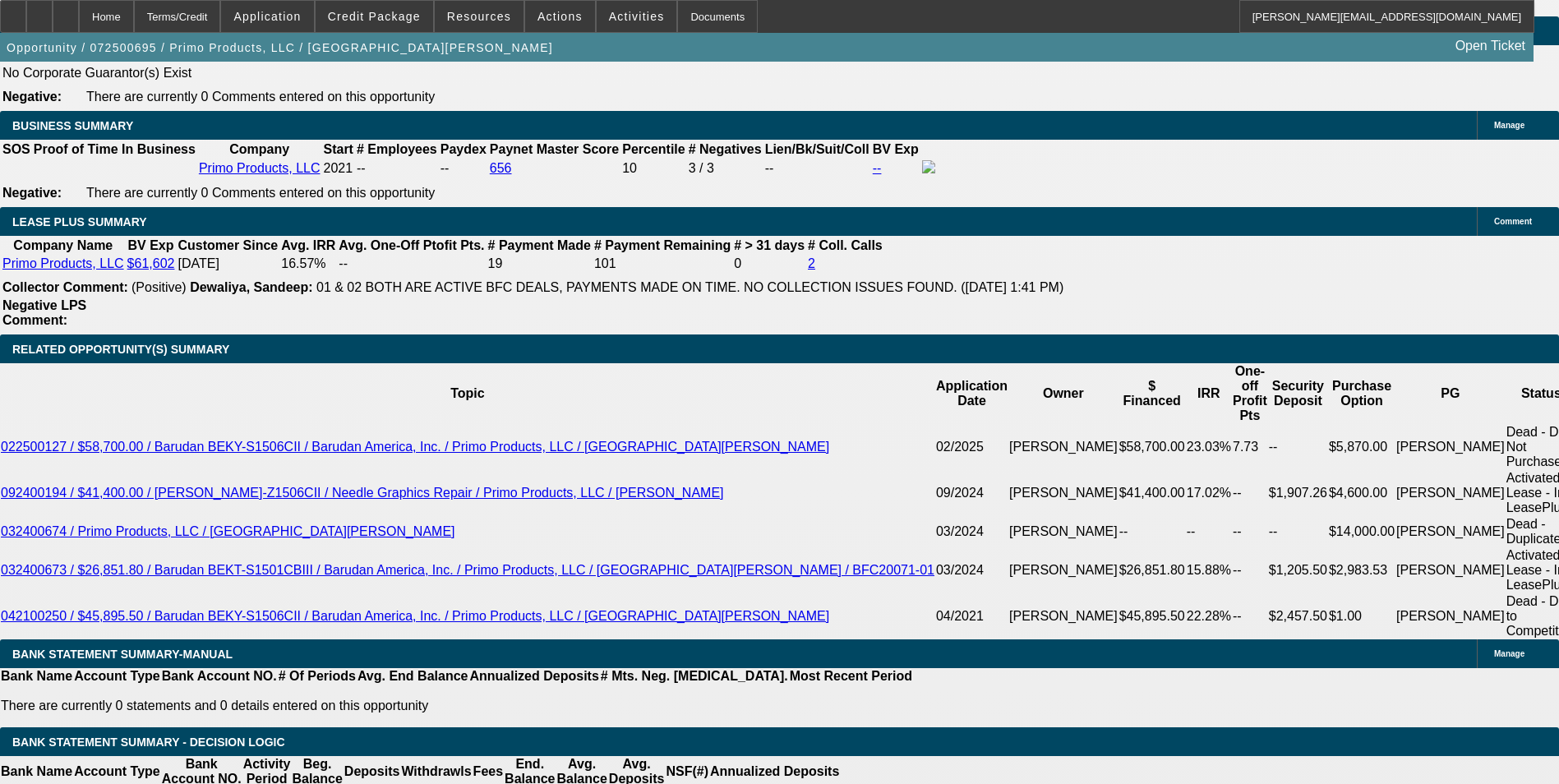
scroll to position [2465, 0]
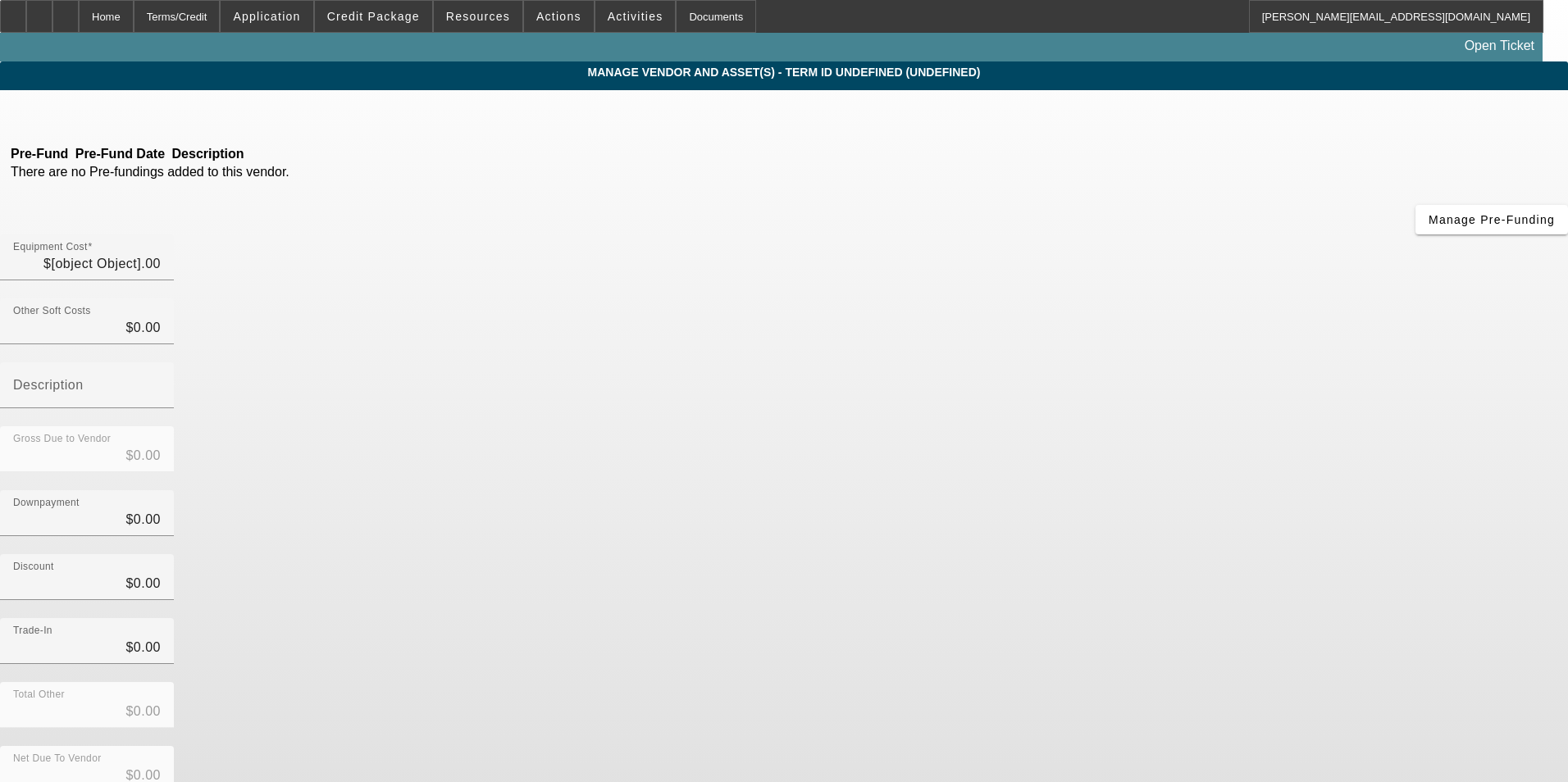
type input "$94,022.71"
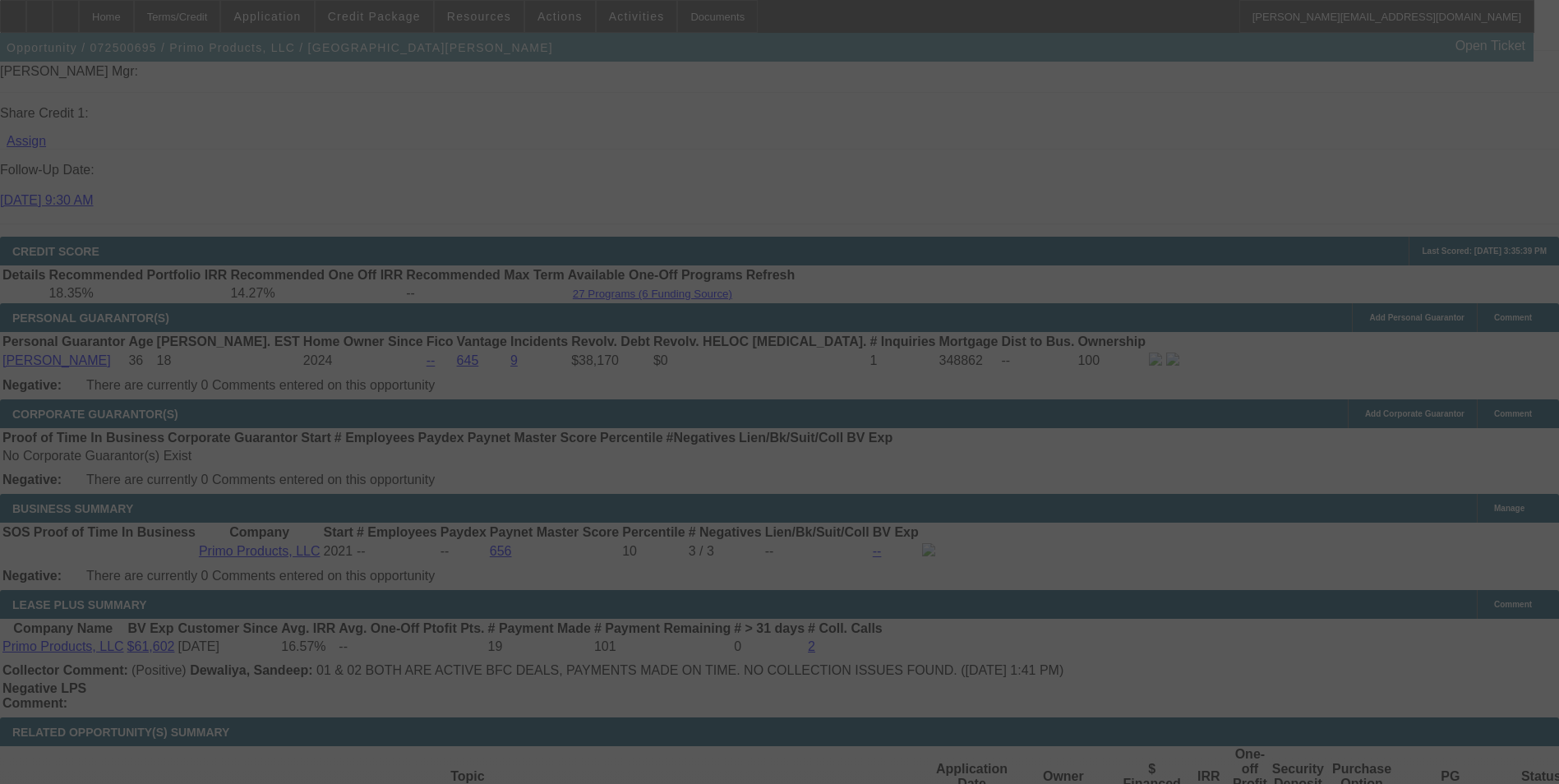
scroll to position [2547, 0]
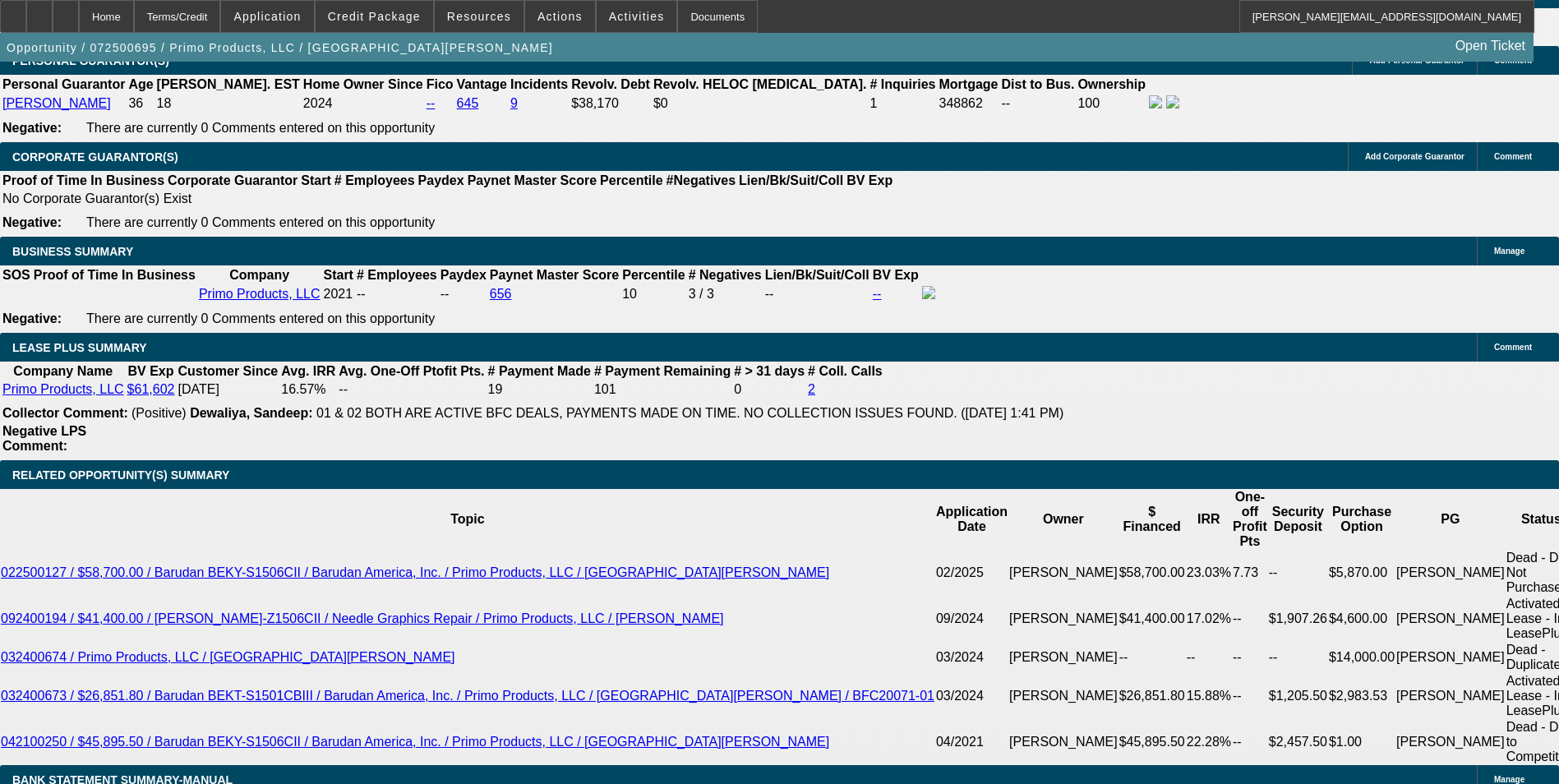
select select "0"
select select "2"
select select "0.1"
select select "4"
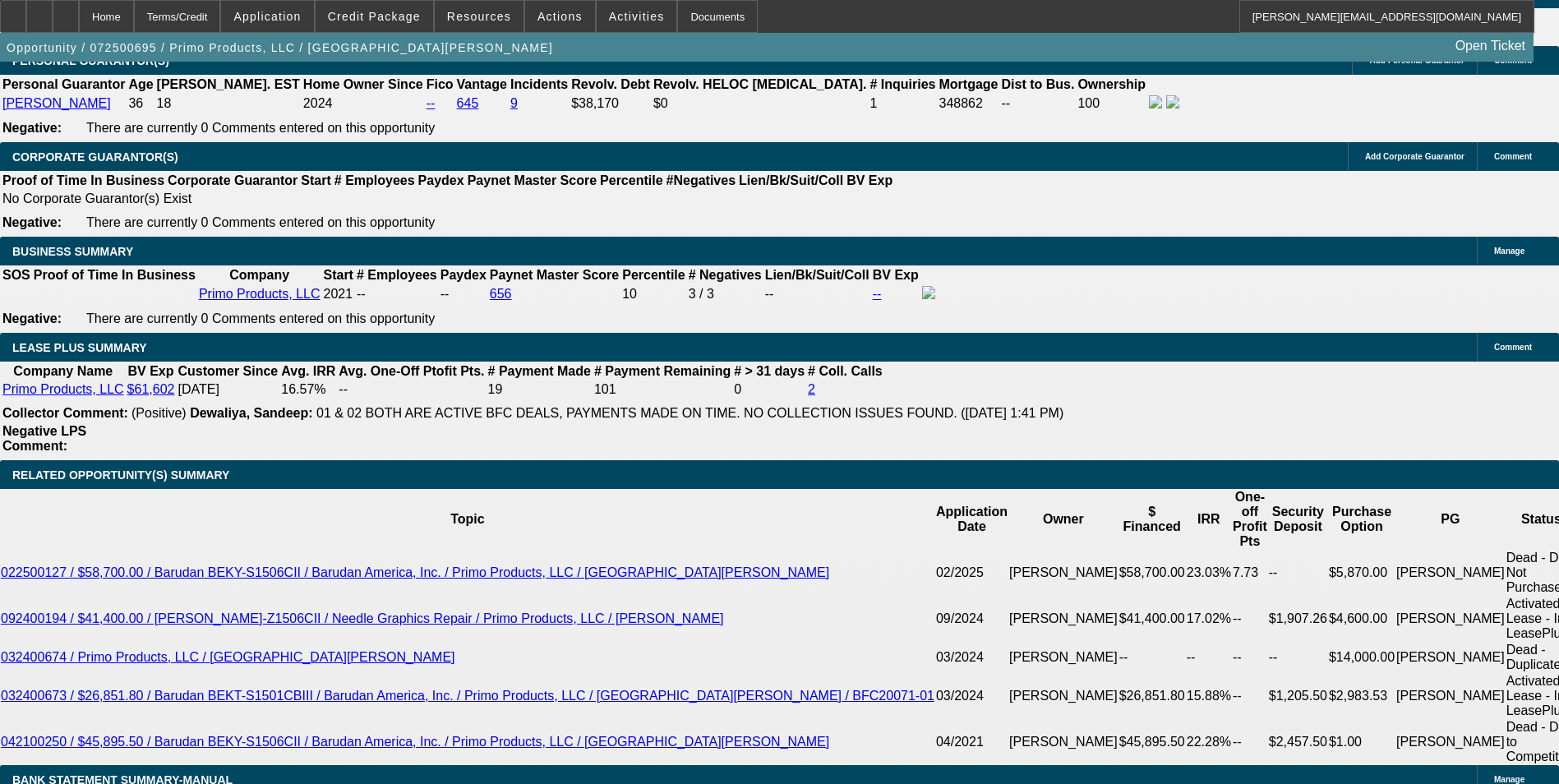
select select "0"
select select "2"
select select "0.1"
select select "4"
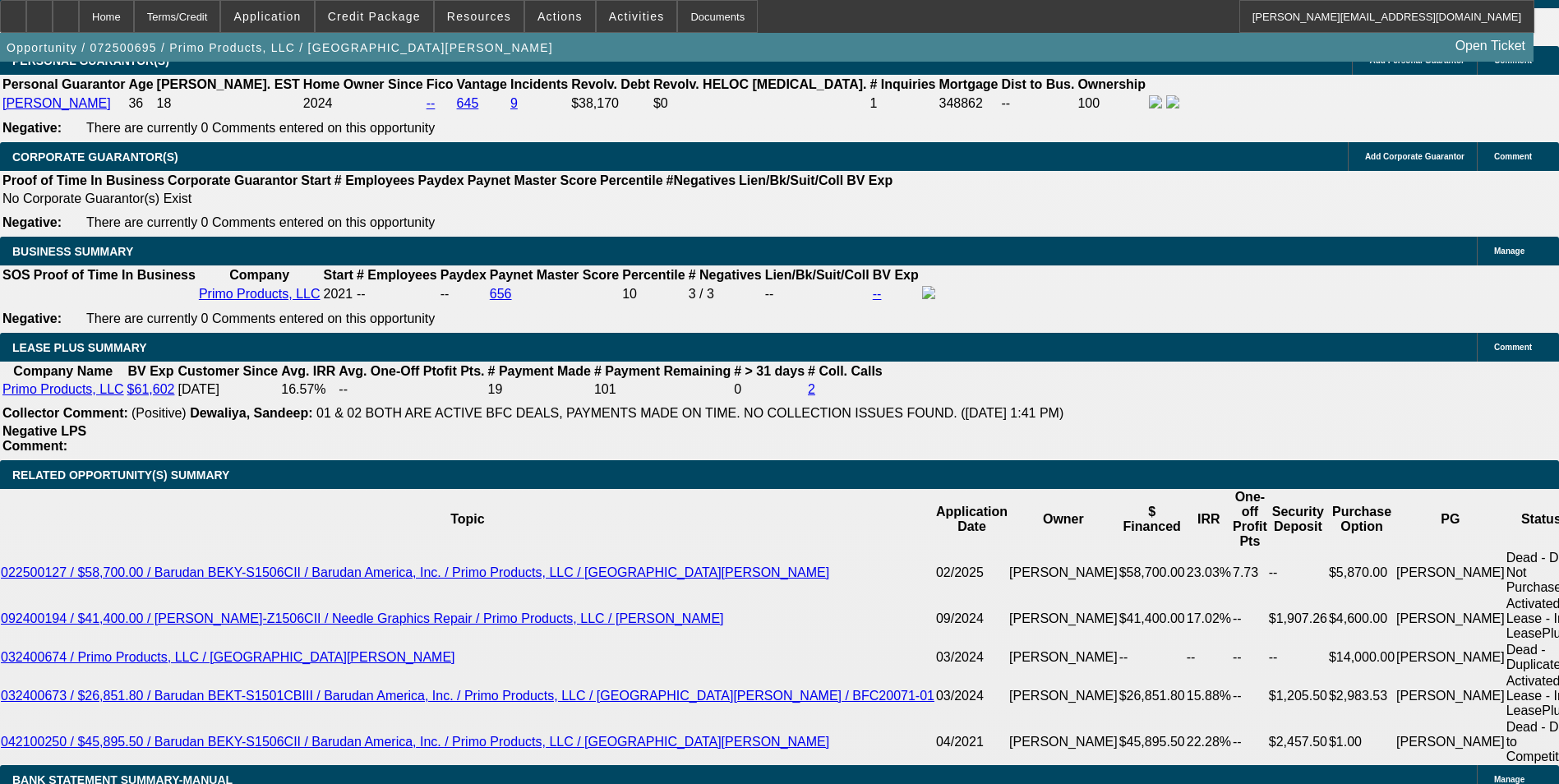
select select "0"
select select "2"
select select "0.1"
select select "4"
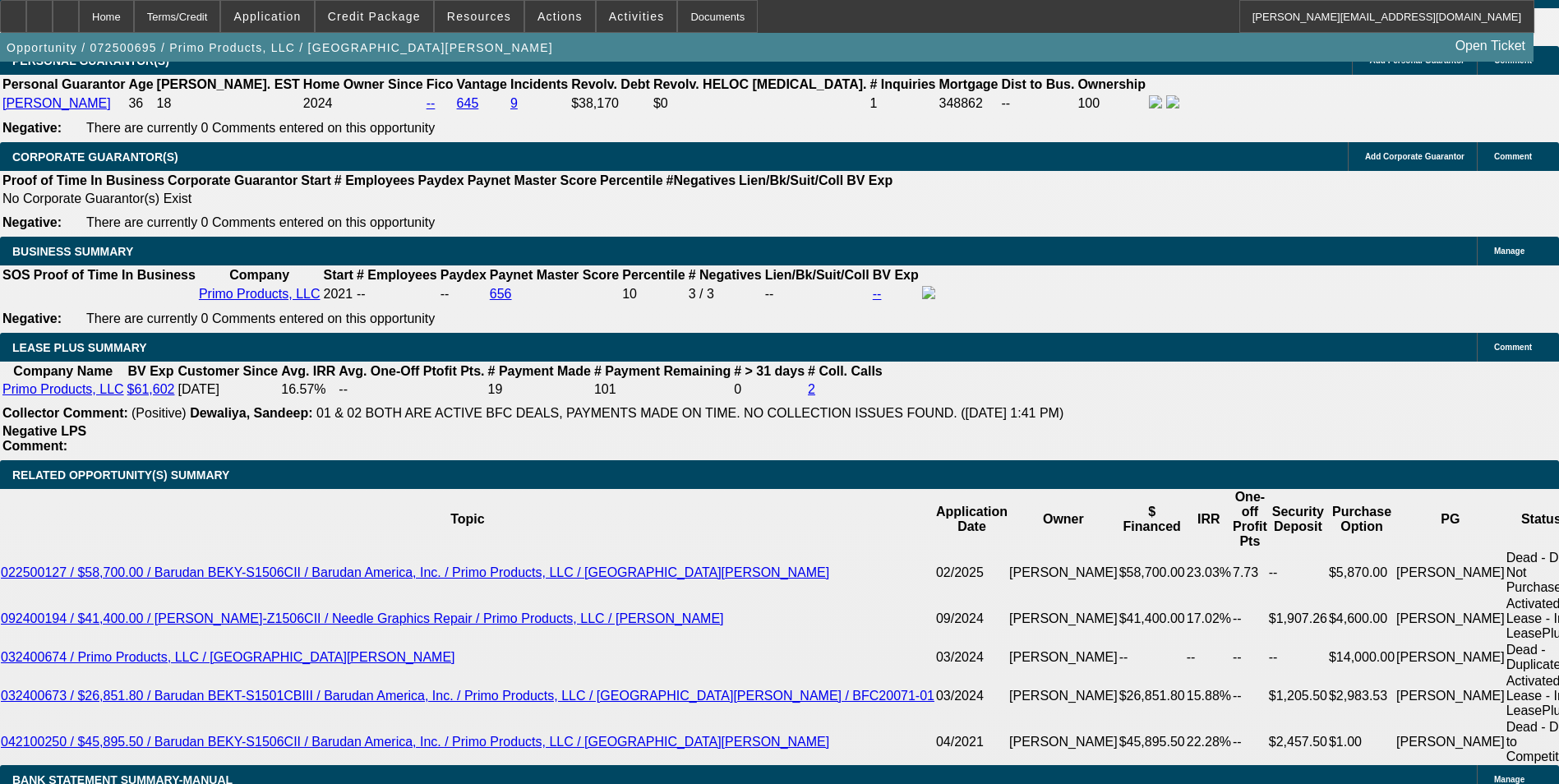
select select "0"
select select "2"
select select "0.1"
select select "4"
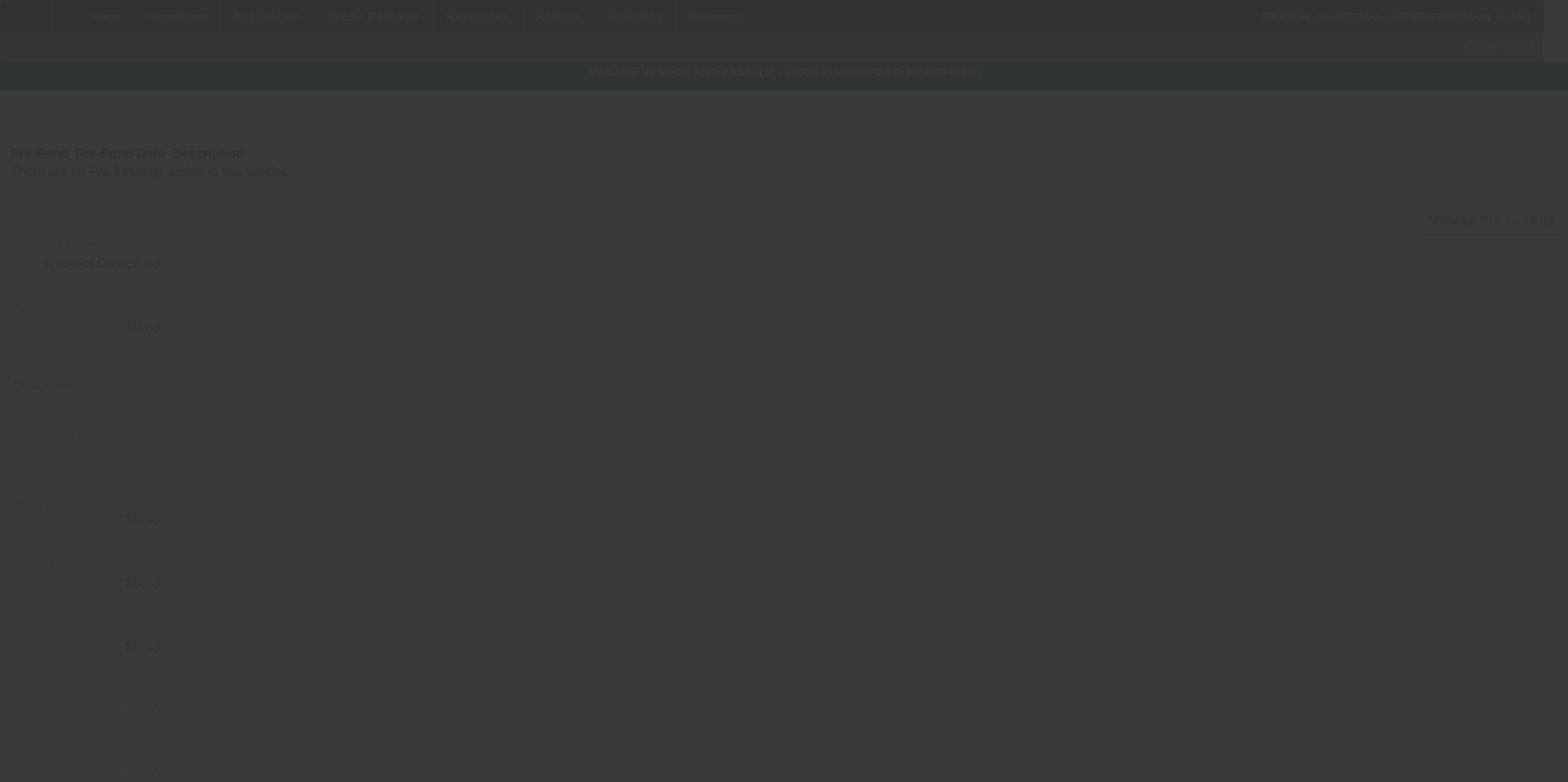
type input "$1,657.96"
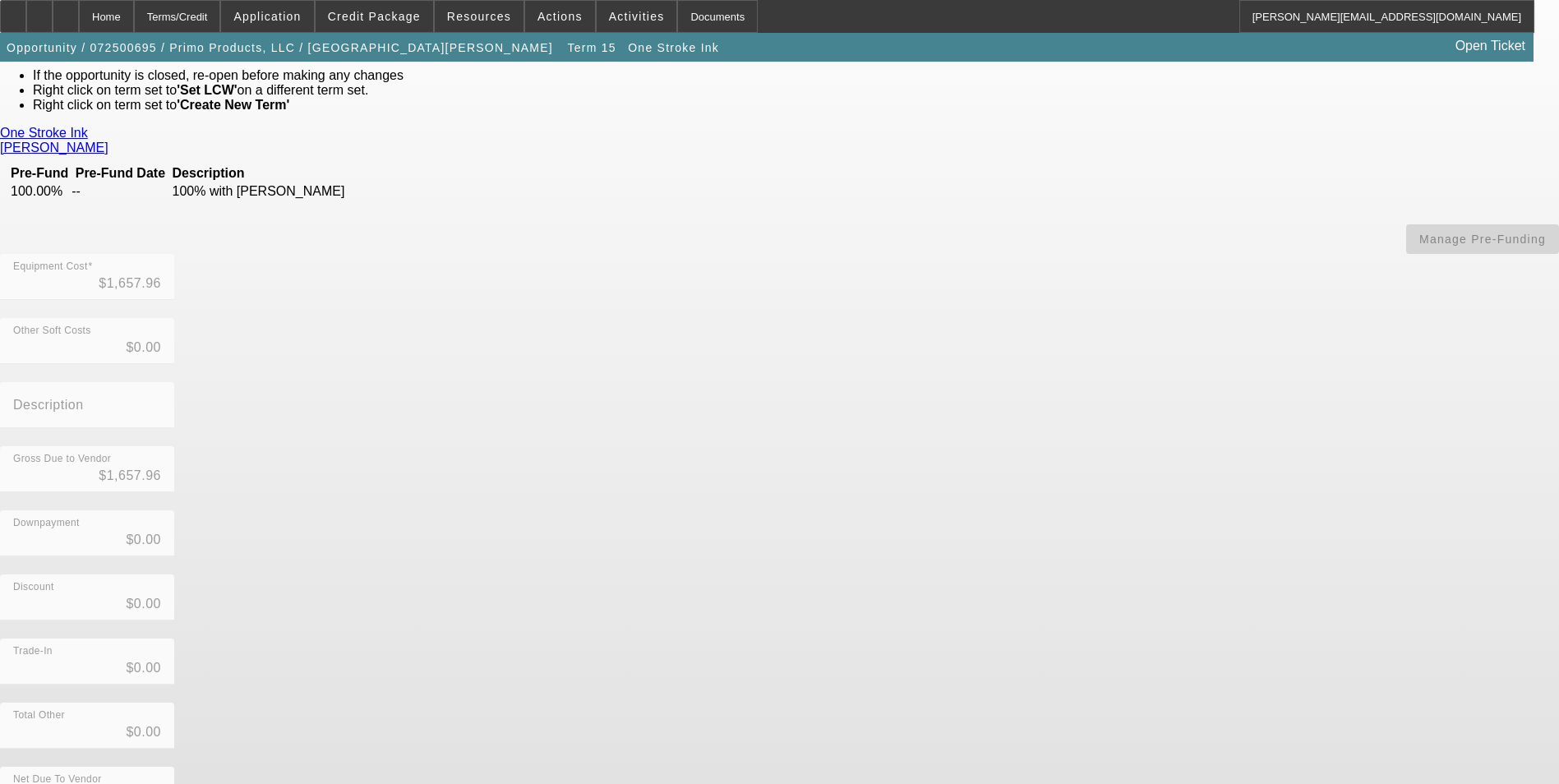
scroll to position [95, 0]
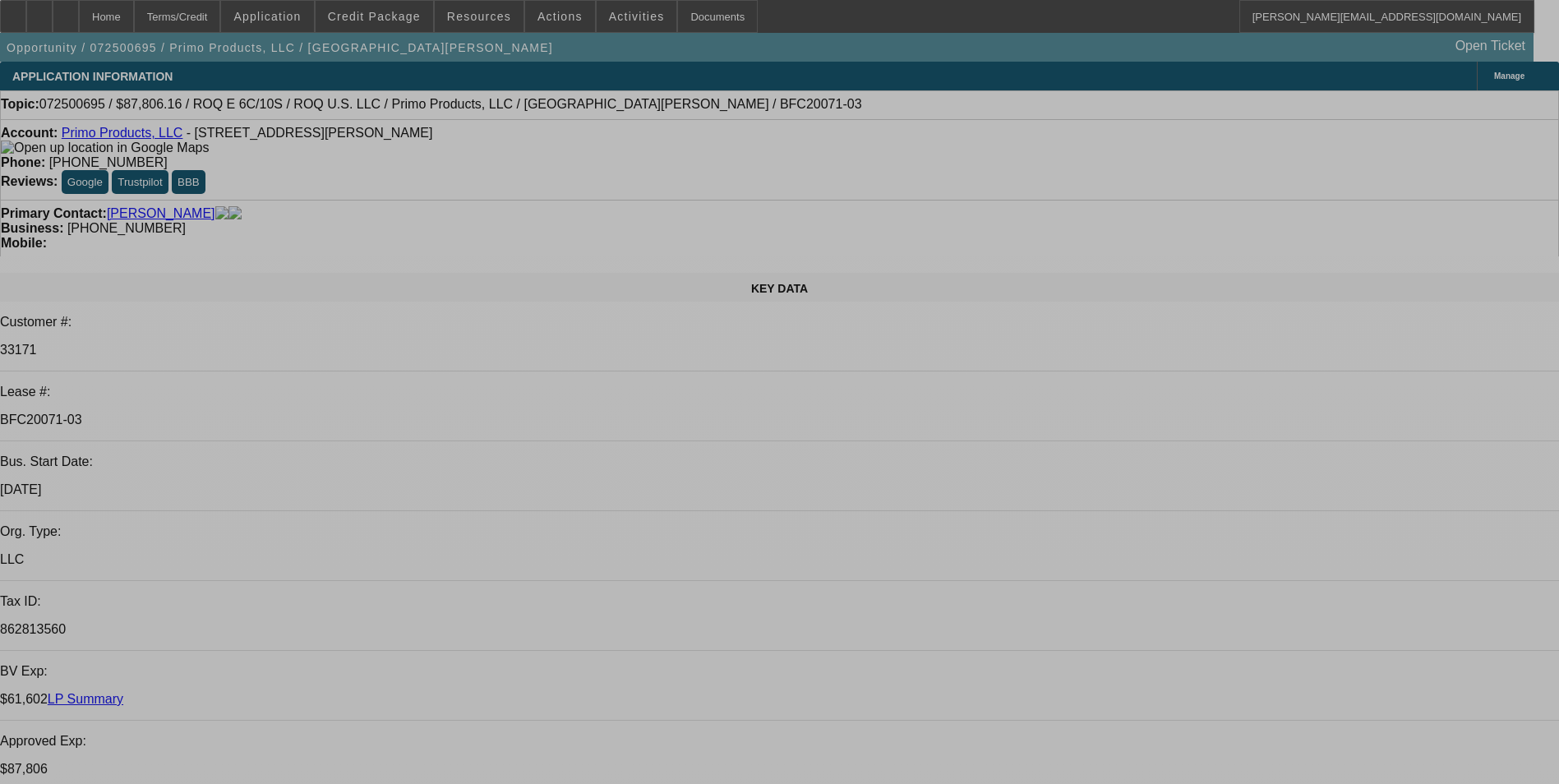
select select "0"
select select "2"
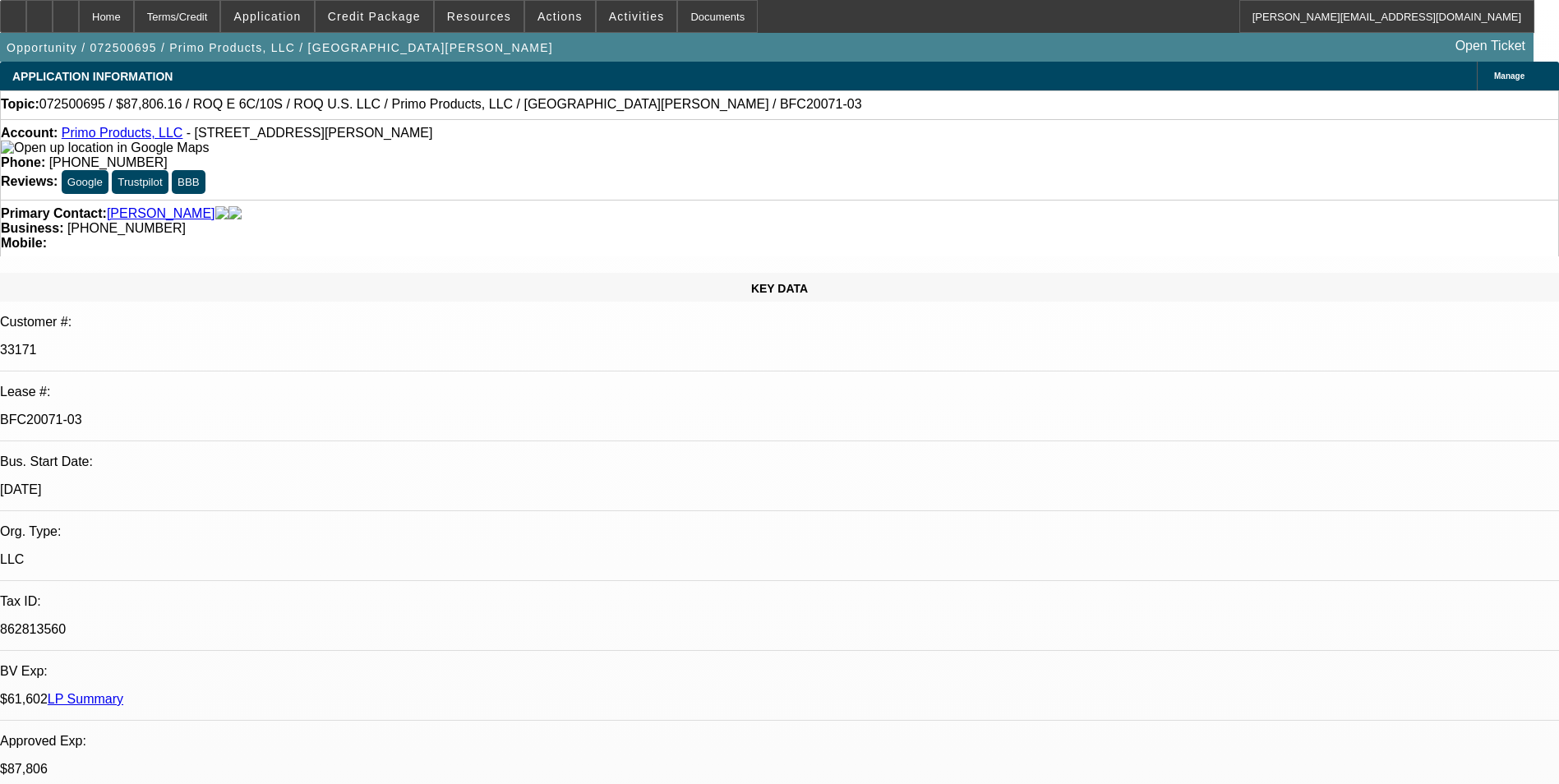
select select "2"
select select "0.1"
select select "4"
select select "0"
select select "2"
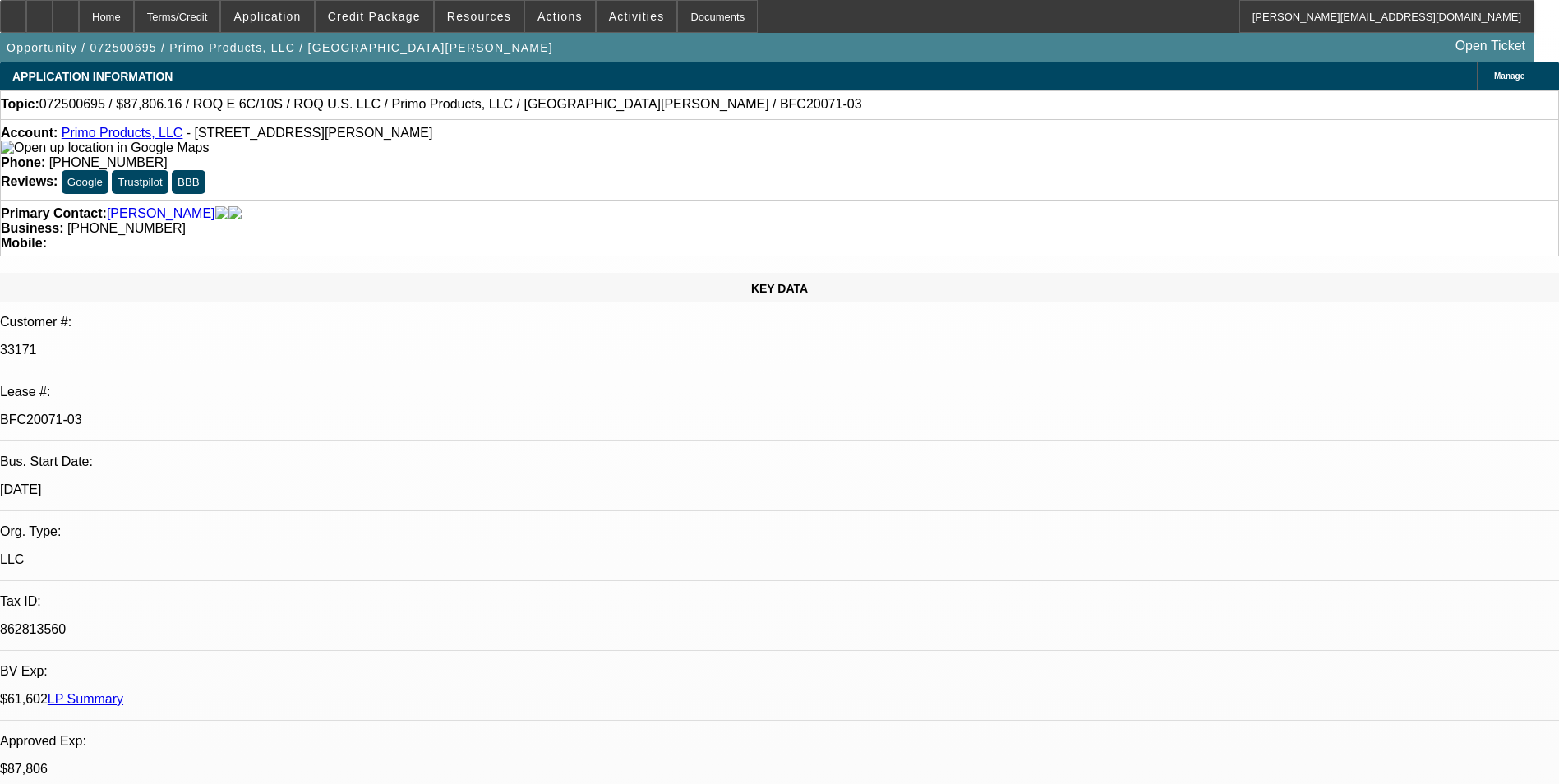
select select "2"
select select "0.1"
select select "4"
select select "0"
select select "2"
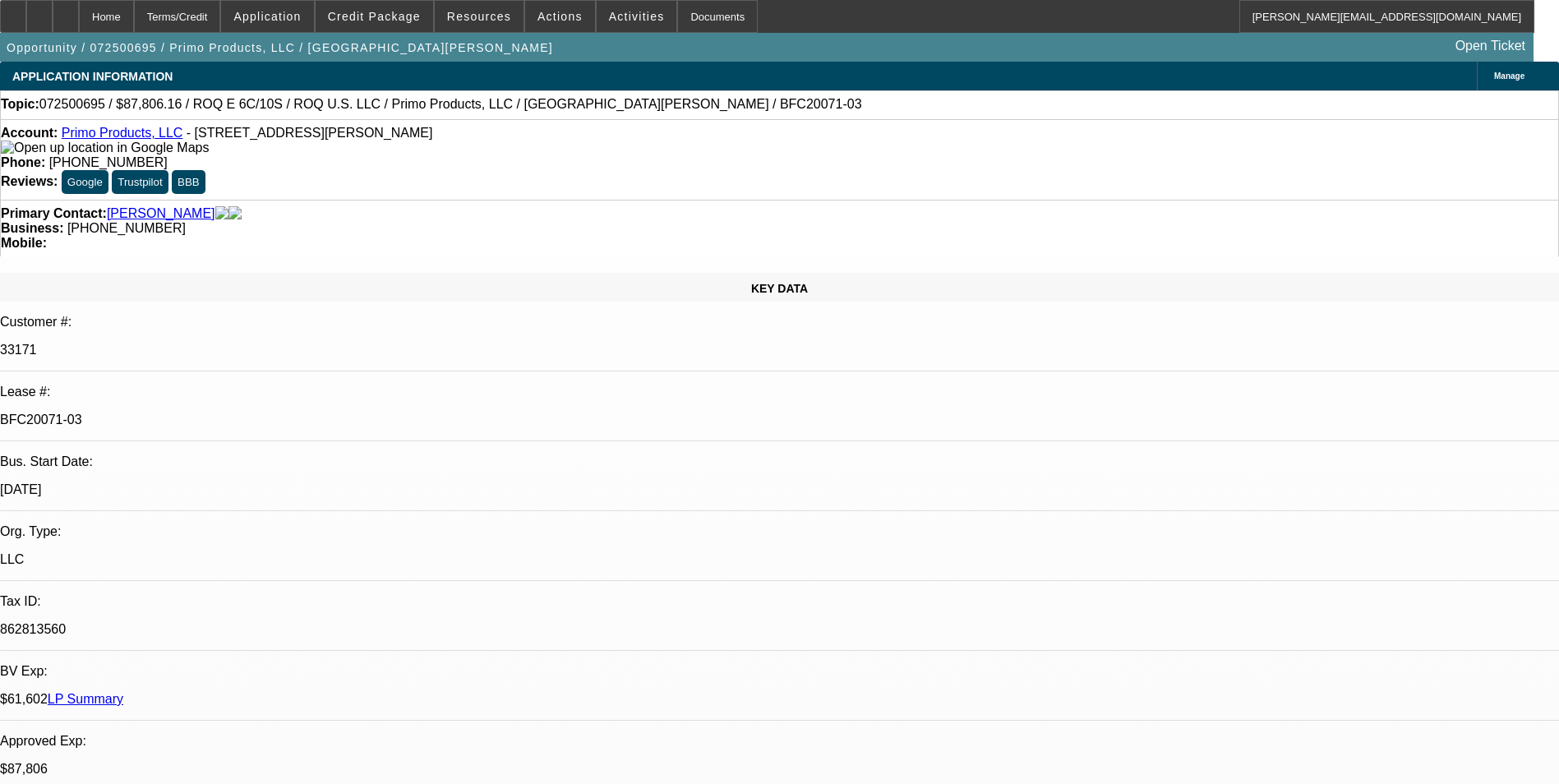
select select "2"
select select "0.1"
select select "4"
select select "0"
select select "2"
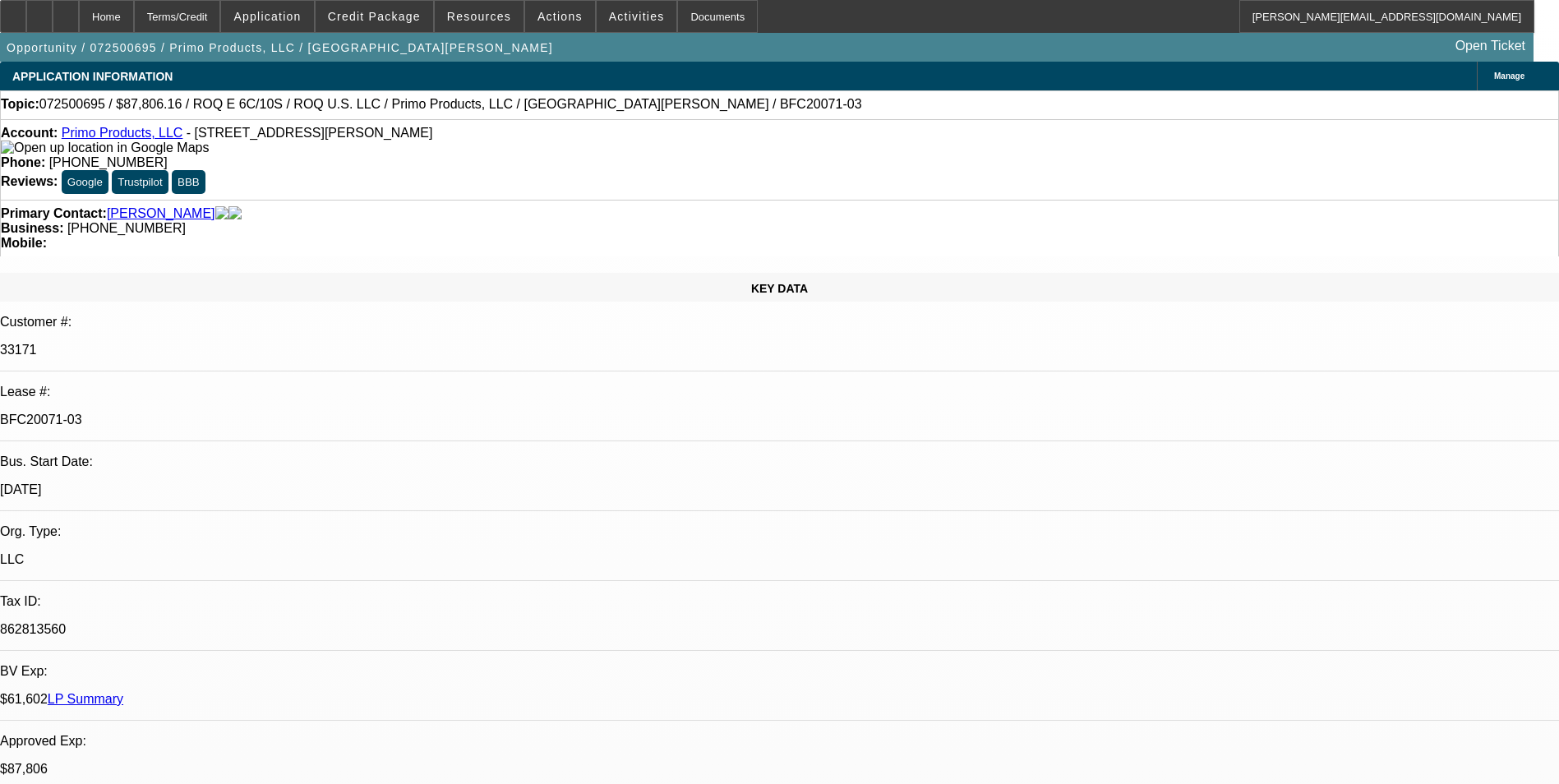
select select "2"
select select "0.1"
select select "4"
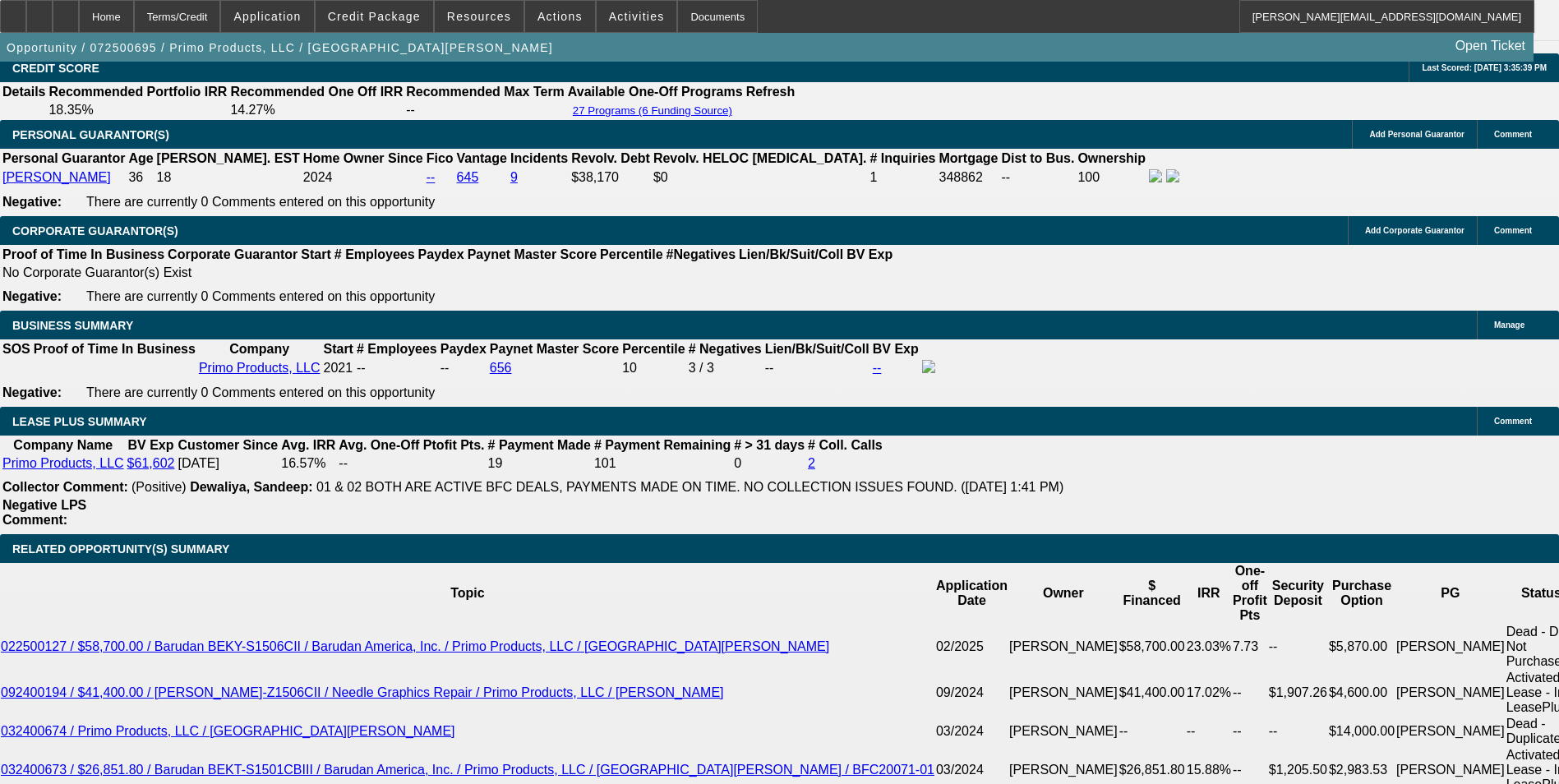
scroll to position [2465, 0]
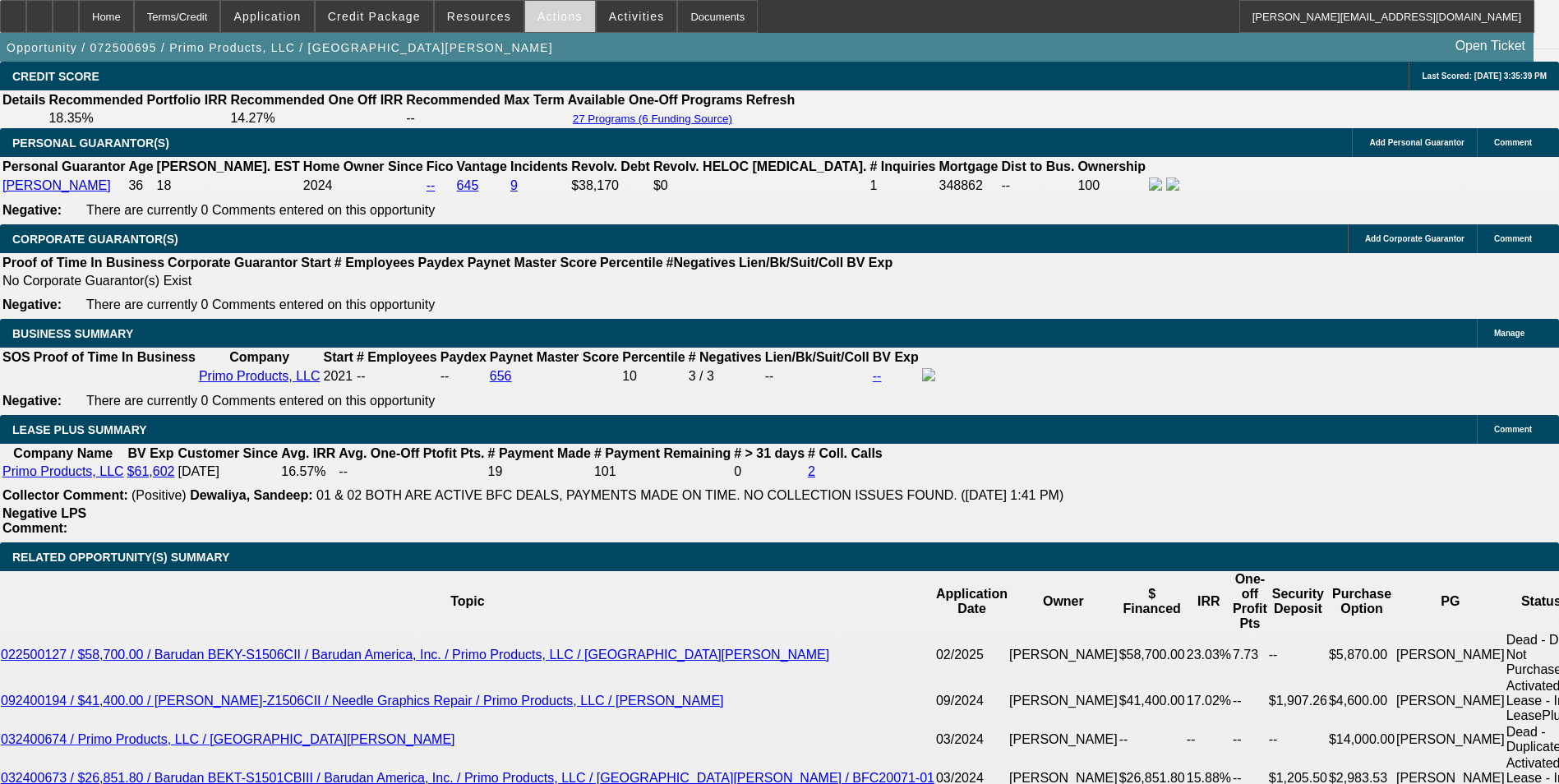
click at [537, 16] on span "Actions" at bounding box center [560, 17] width 45 height 13
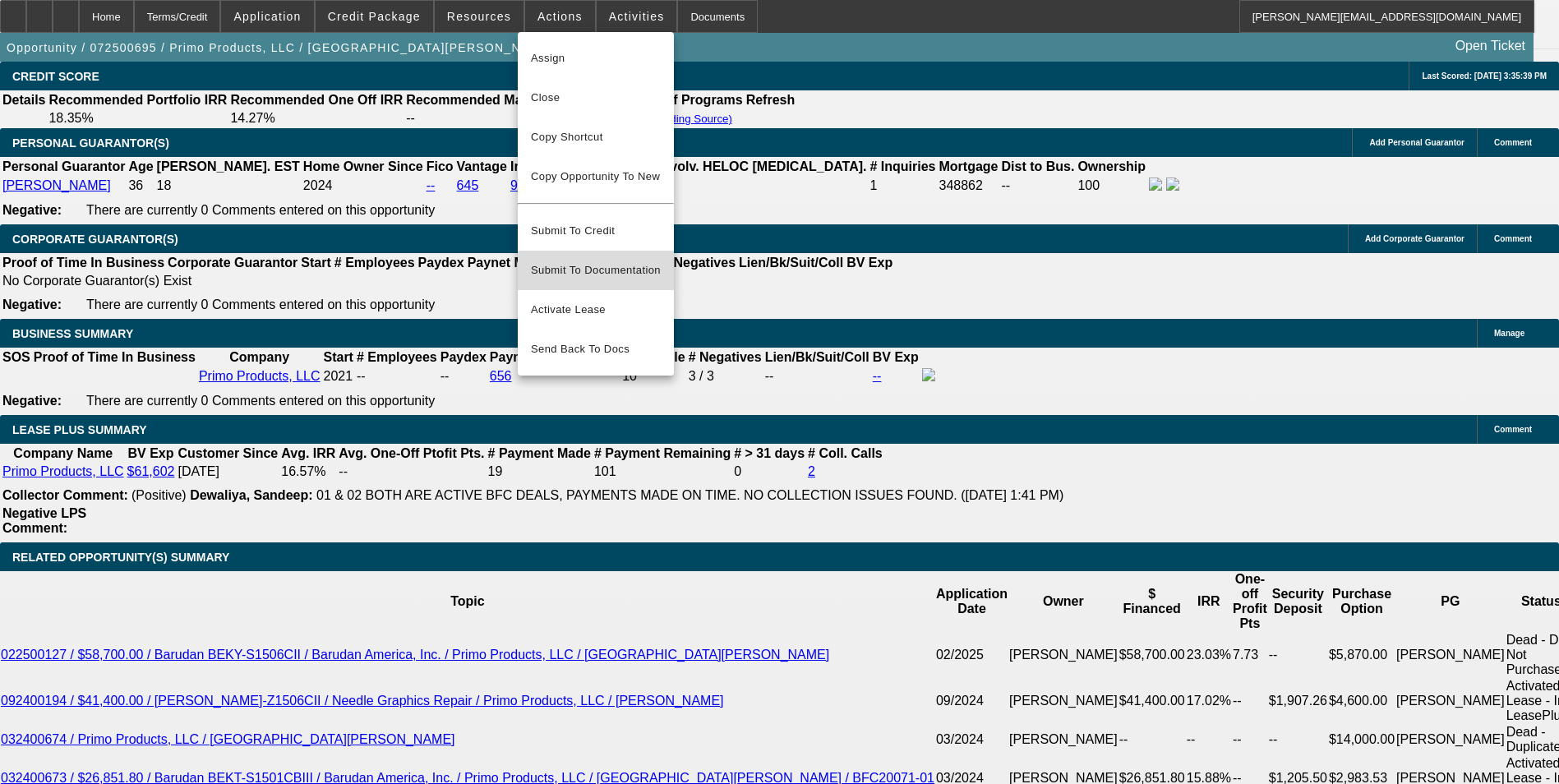
click at [625, 260] on span "Submit To Documentation" at bounding box center [595, 270] width 130 height 20
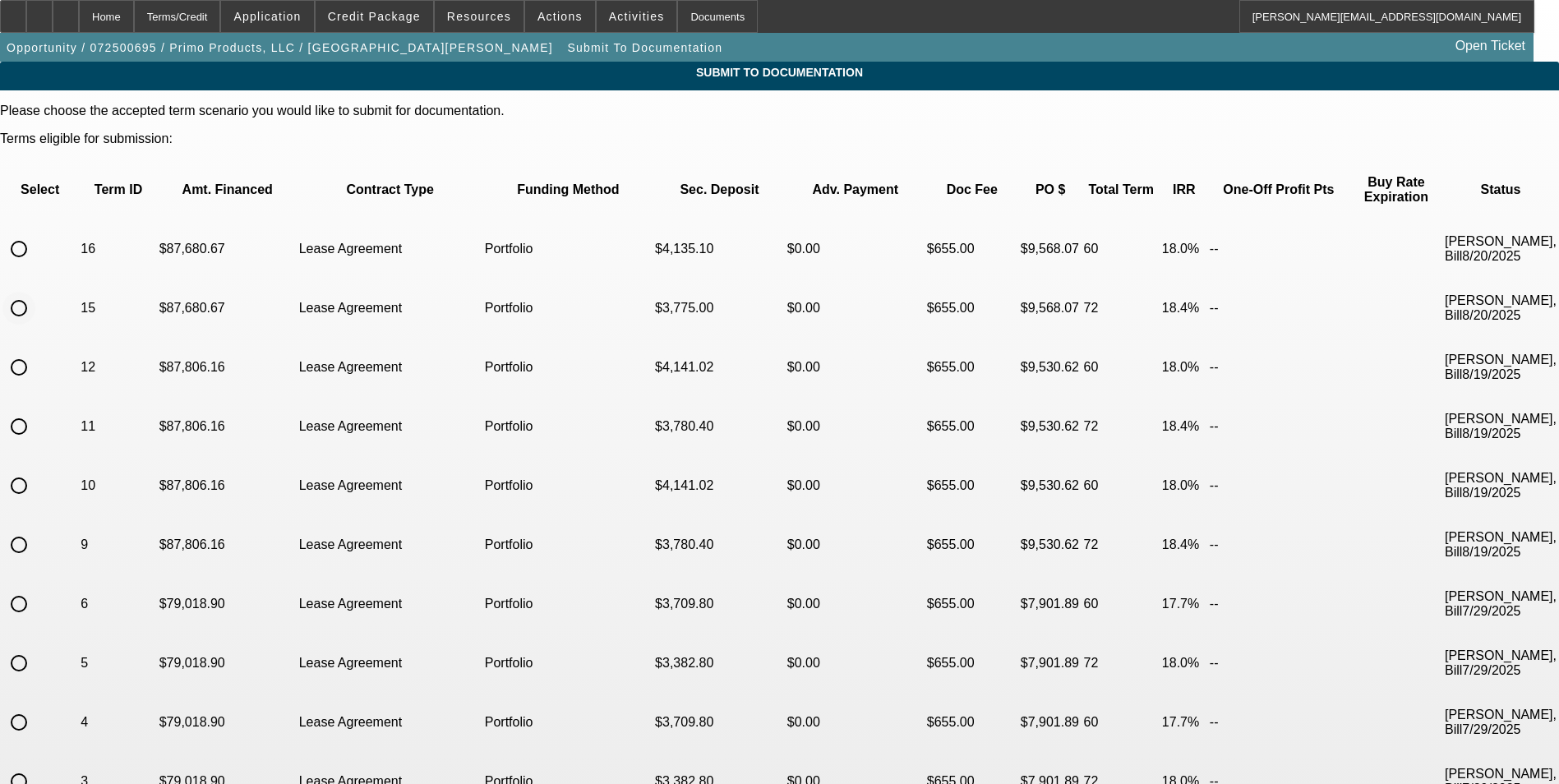
click at [35, 292] on input "radio" at bounding box center [18, 308] width 33 height 33
radio input "true"
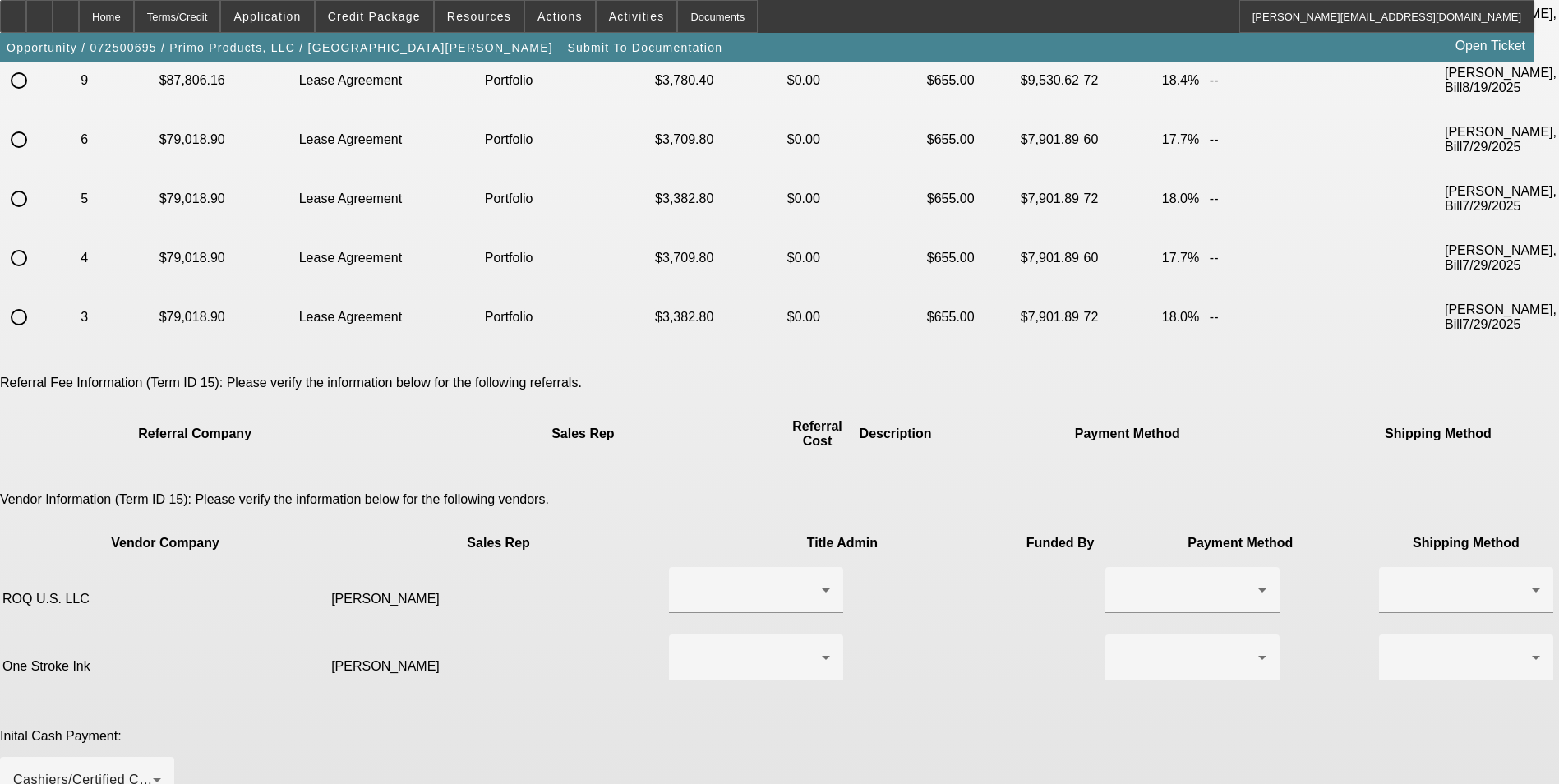
scroll to position [493, 0]
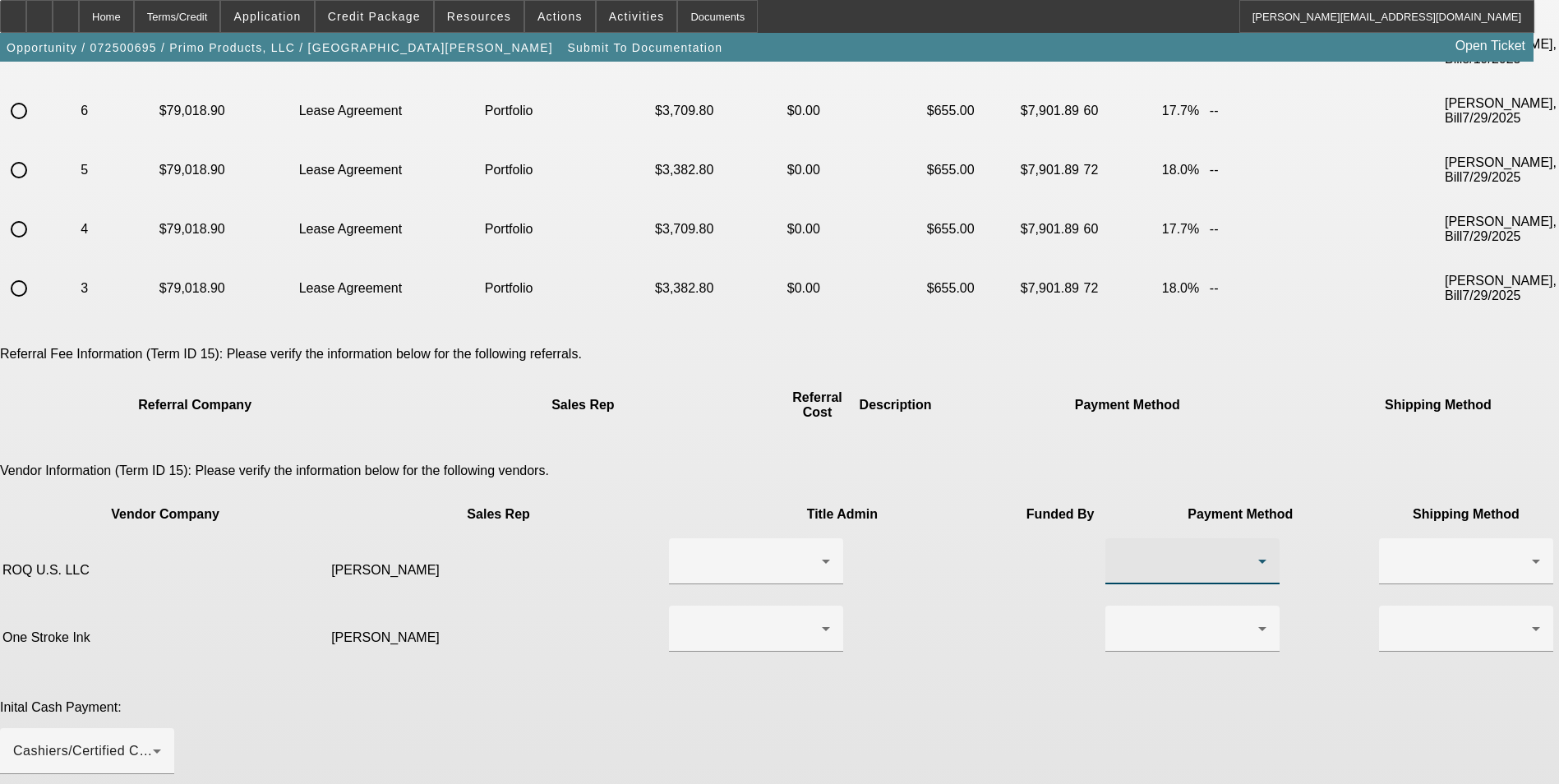
click at [1119, 551] on div at bounding box center [1188, 561] width 140 height 20
click at [952, 478] on span "Wire Transfer" at bounding box center [918, 479] width 85 height 20
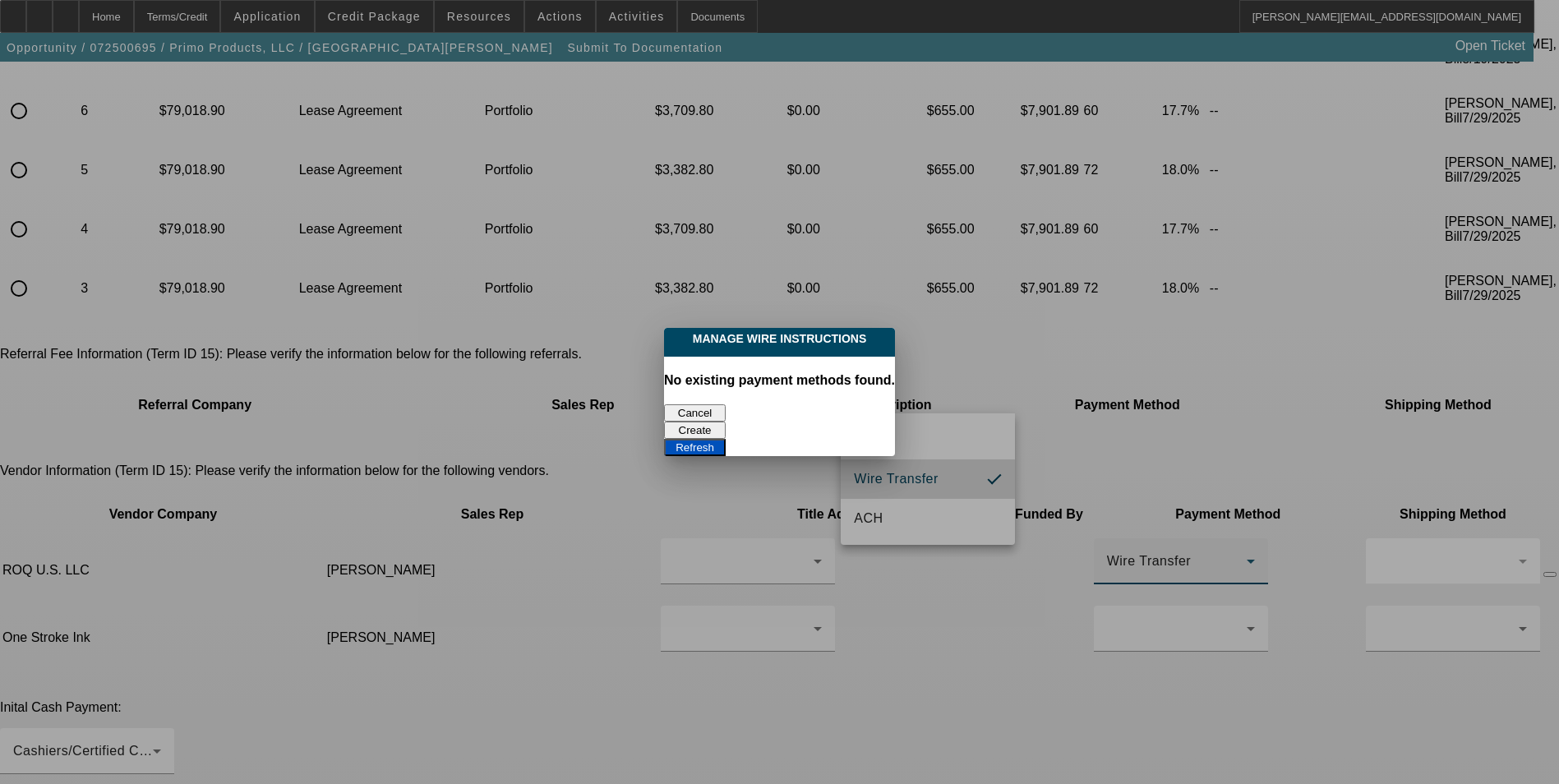
scroll to position [0, 0]
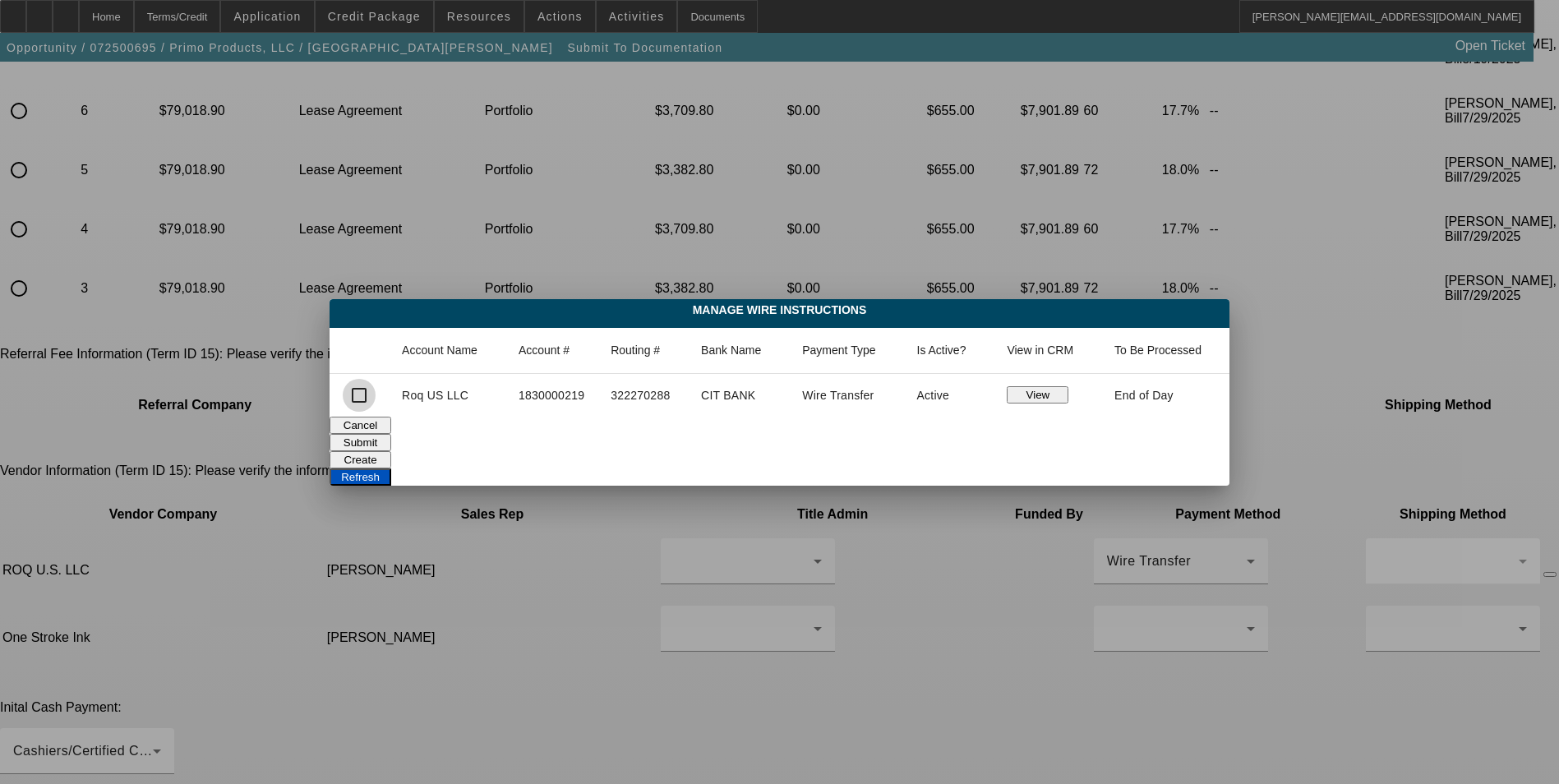
click at [365, 397] on input "checkbox" at bounding box center [359, 395] width 33 height 33
checkbox input "true"
click at [391, 438] on button "Submit" at bounding box center [361, 443] width 62 height 18
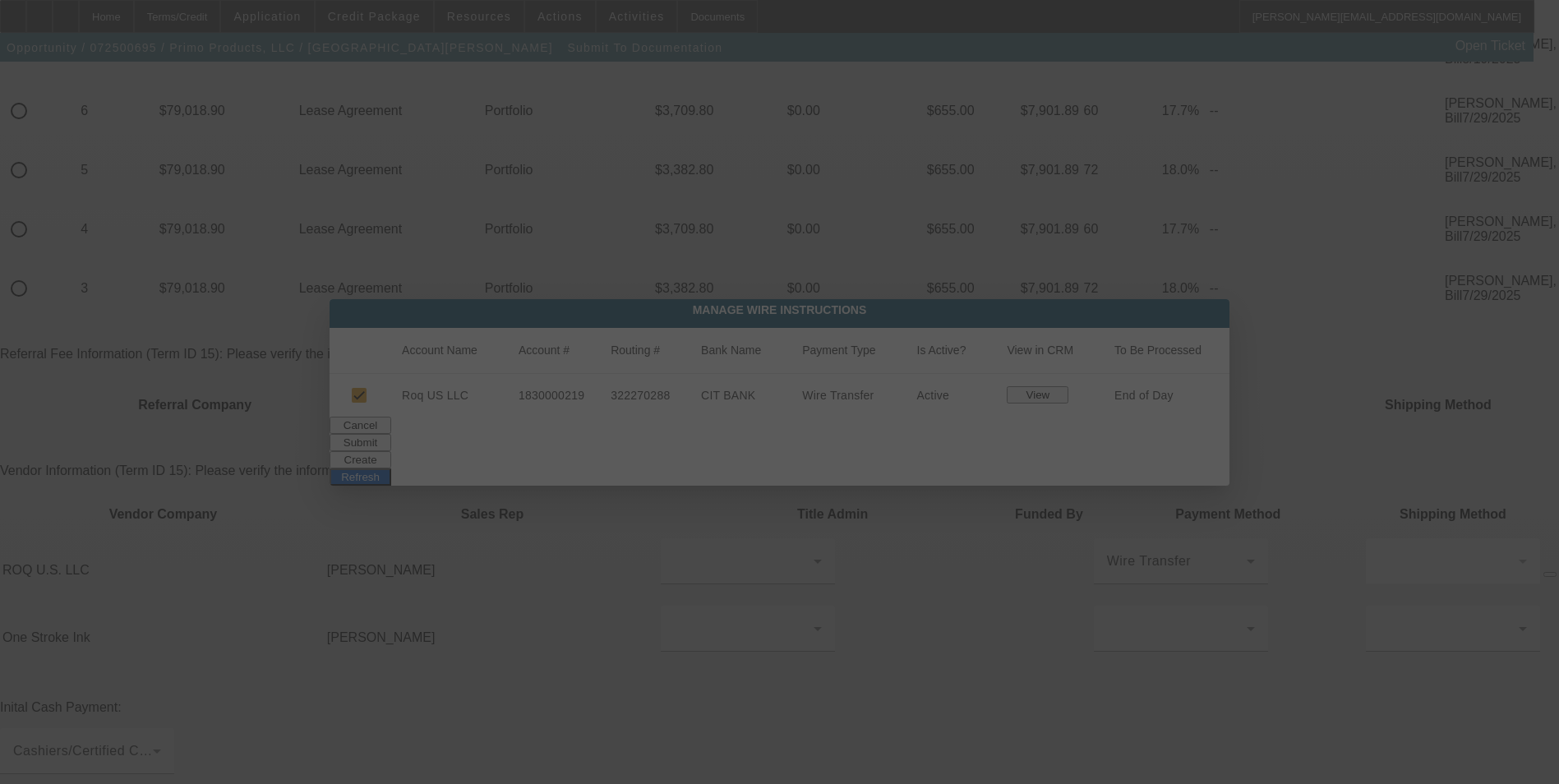
scroll to position [493, 0]
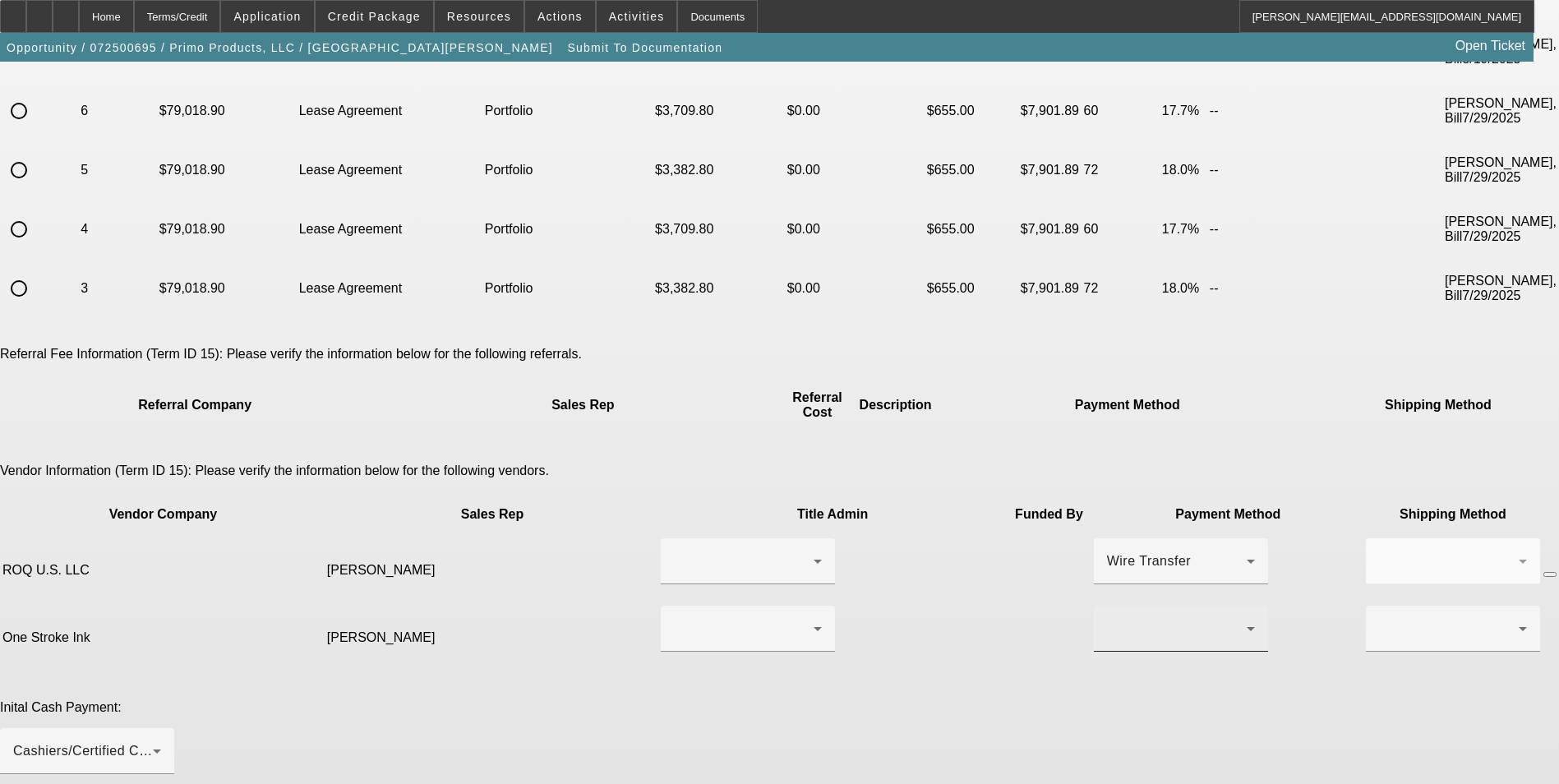
click at [1107, 618] on div at bounding box center [1177, 628] width 140 height 20
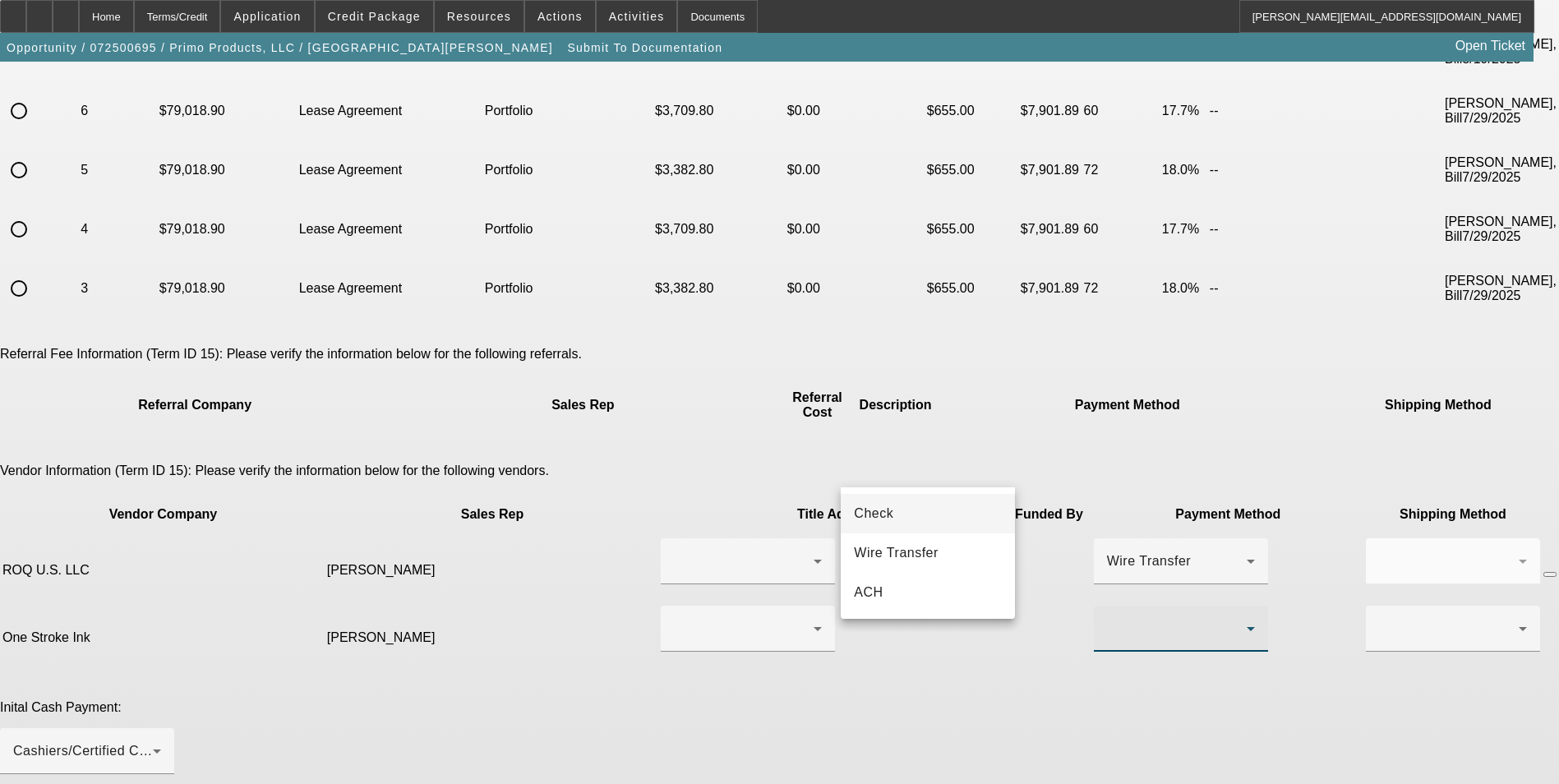
click at [912, 508] on mat-option "Check" at bounding box center [928, 513] width 174 height 39
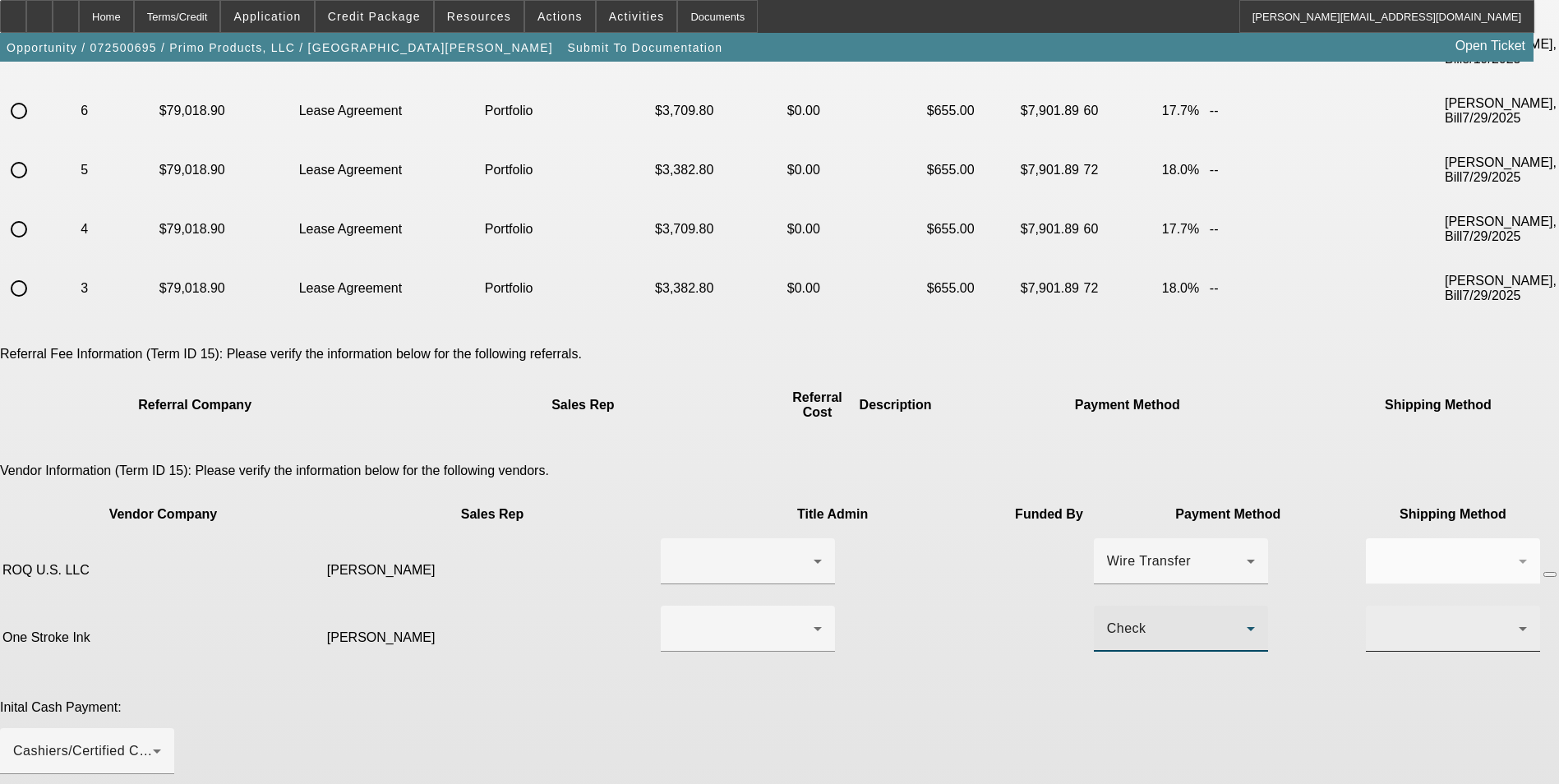
click at [1379, 618] on div at bounding box center [1449, 628] width 140 height 20
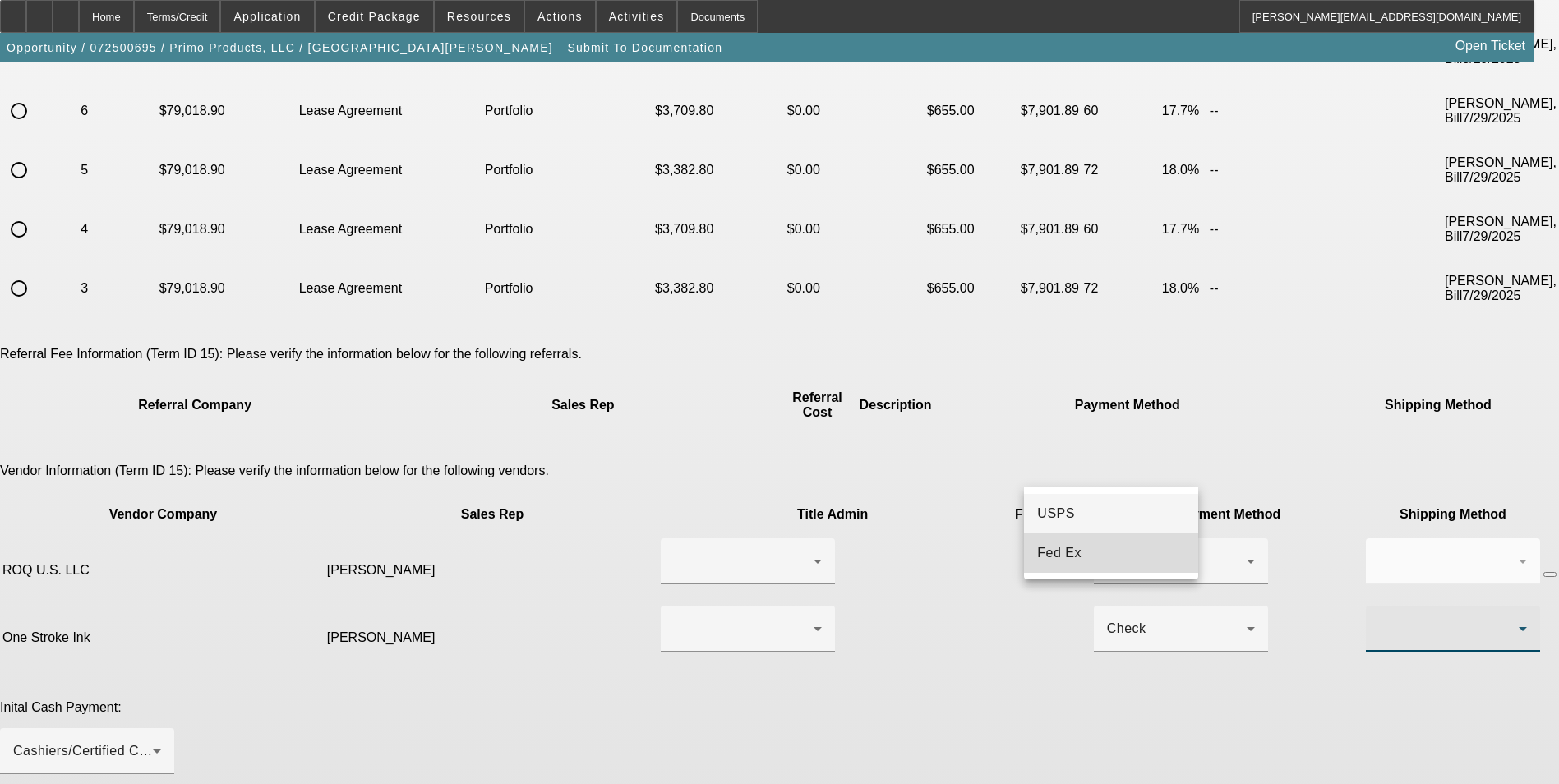
click at [1079, 554] on mat-option "Fed Ex" at bounding box center [1111, 552] width 174 height 39
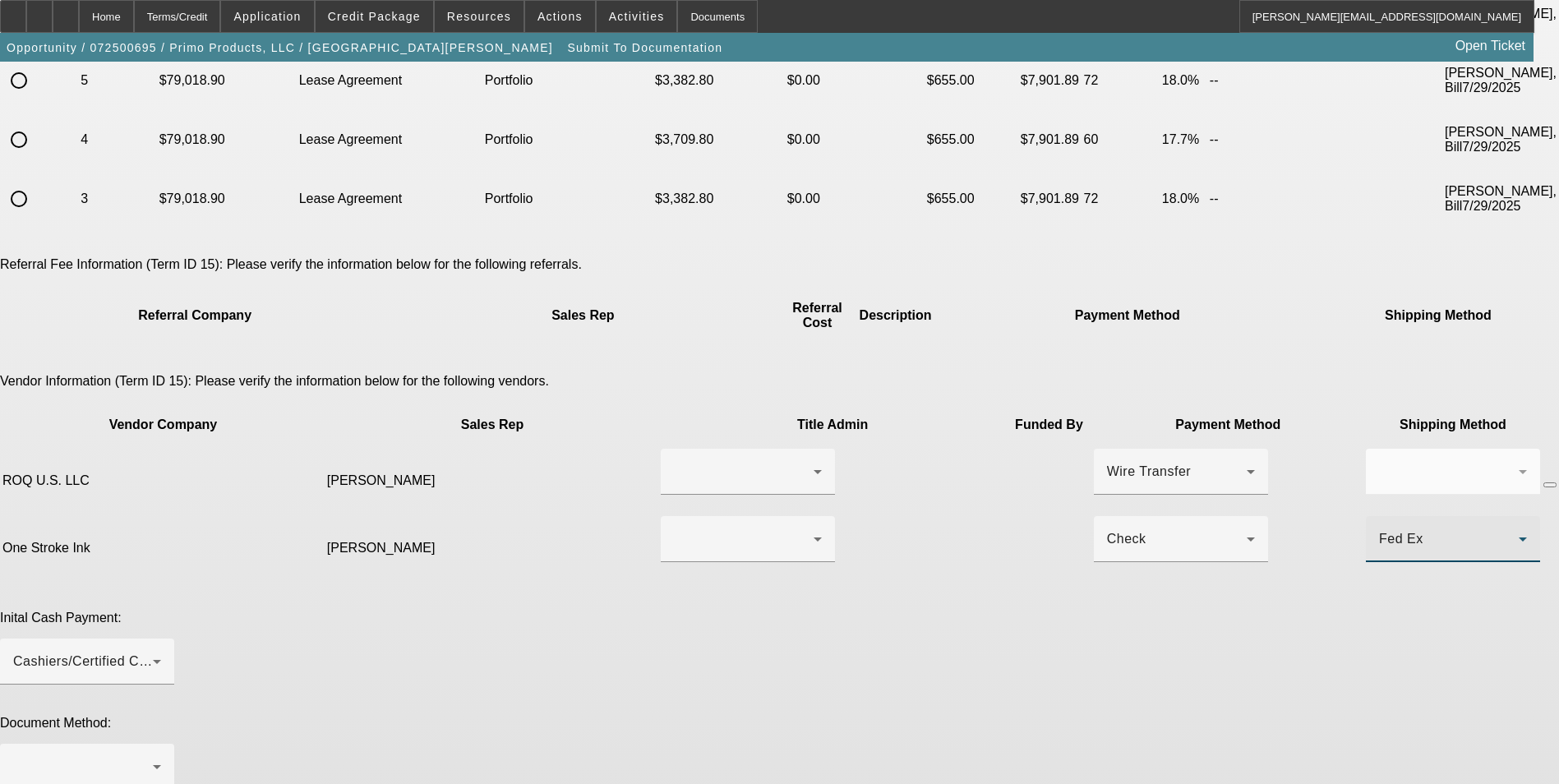
scroll to position [590, 0]
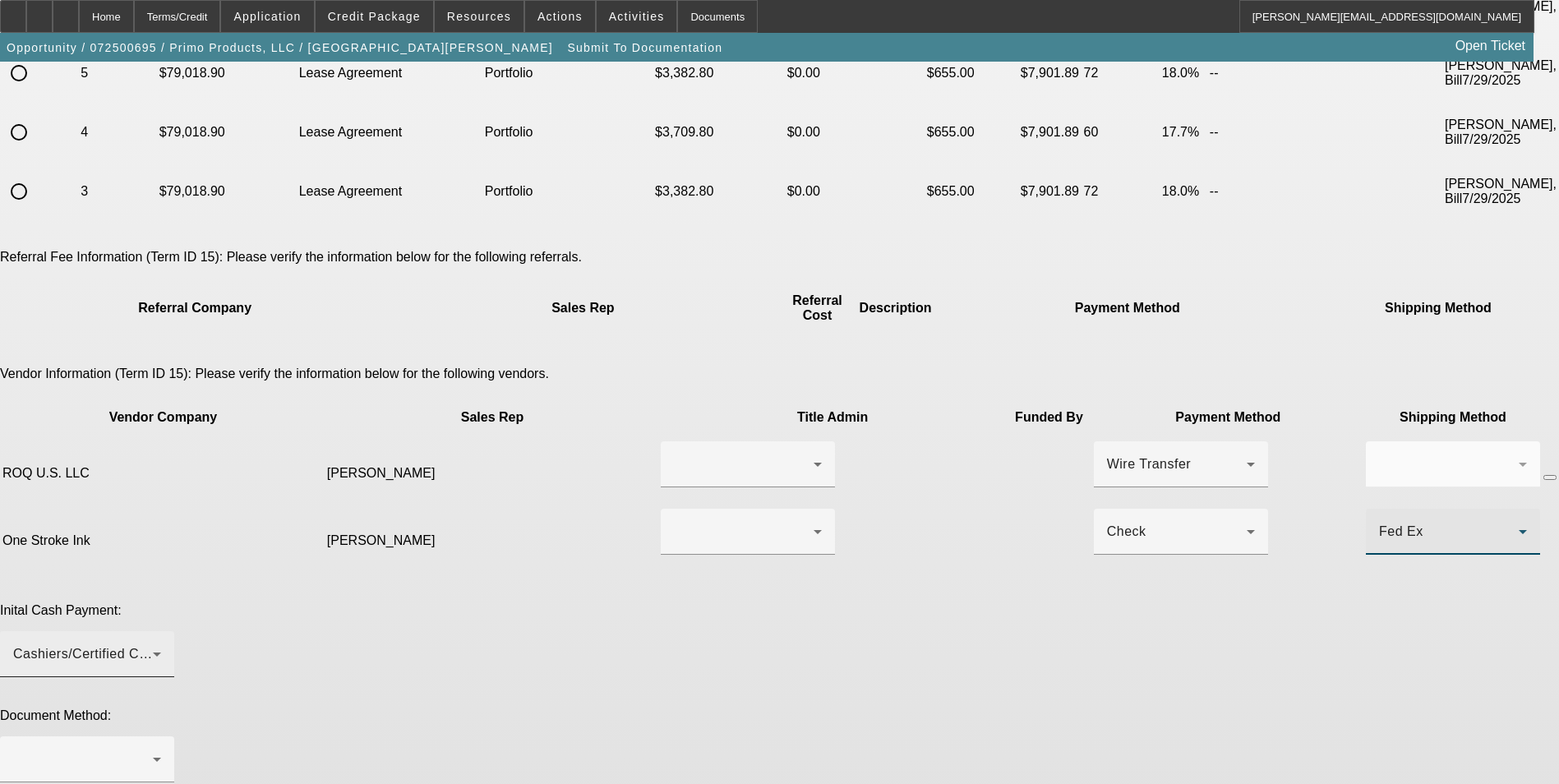
click at [153, 644] on div "Cashiers/Certified Check" at bounding box center [83, 654] width 140 height 20
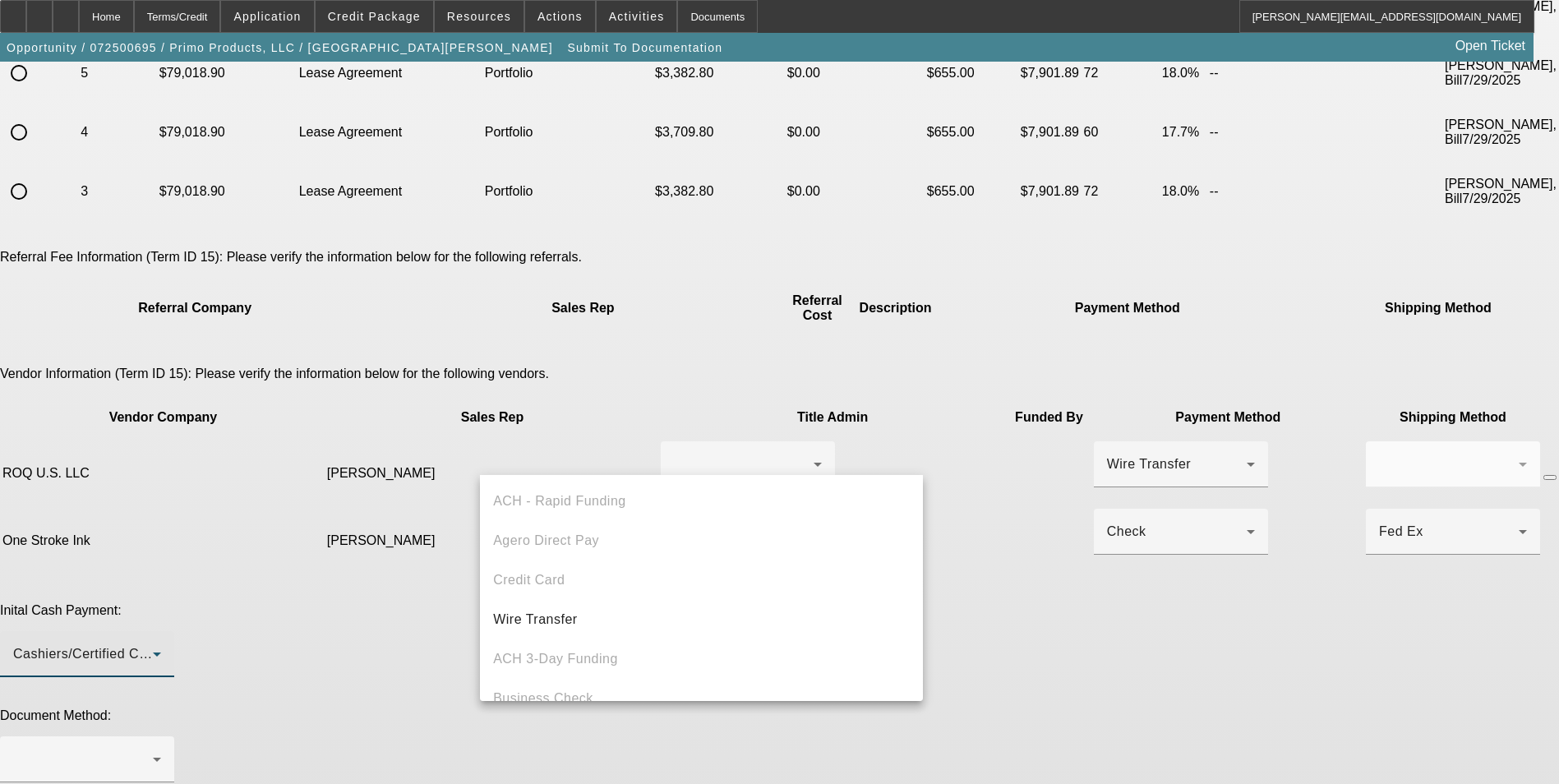
scroll to position [57, 0]
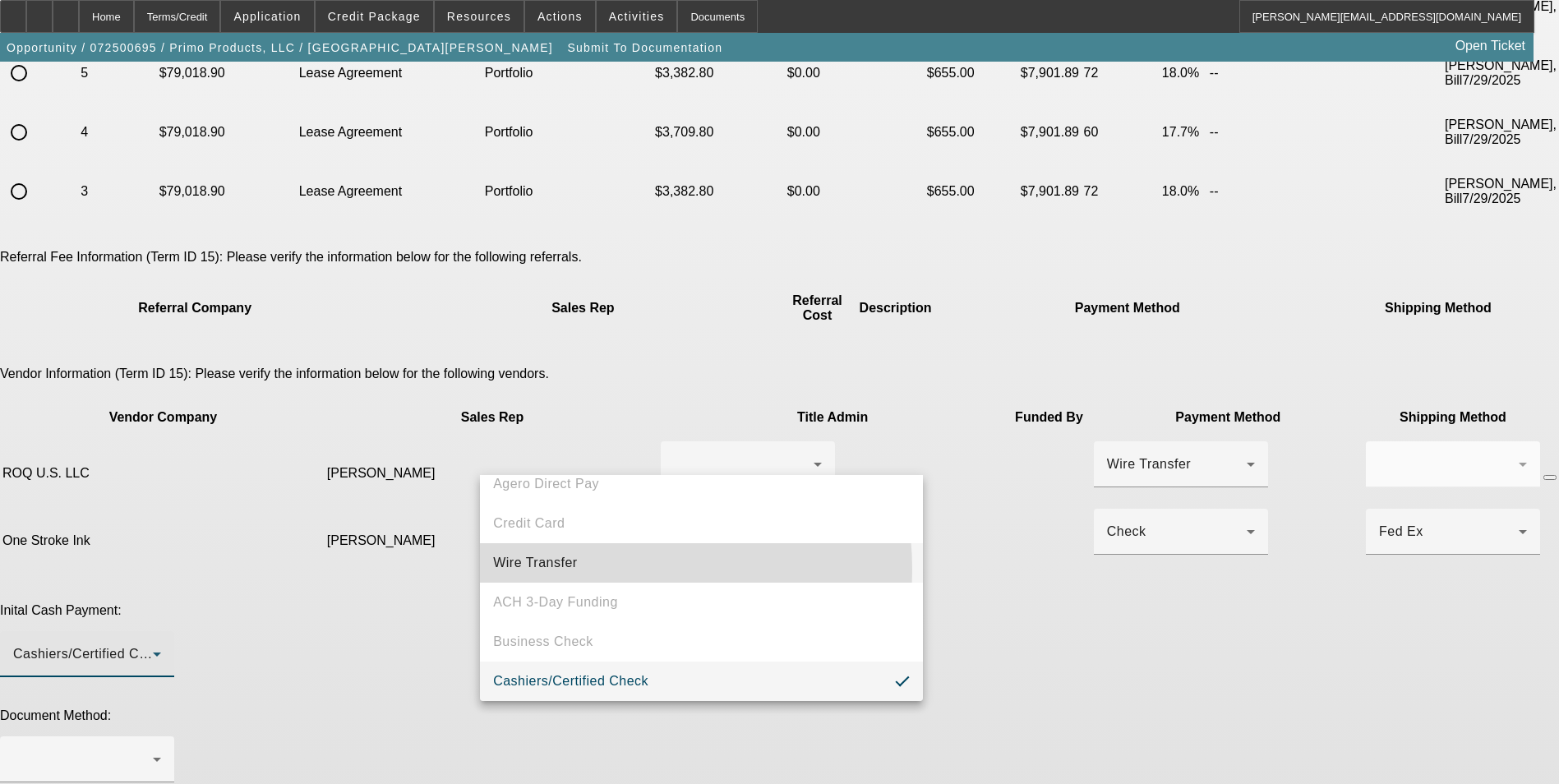
click at [599, 570] on mat-option "Wire Transfer" at bounding box center [701, 562] width 443 height 39
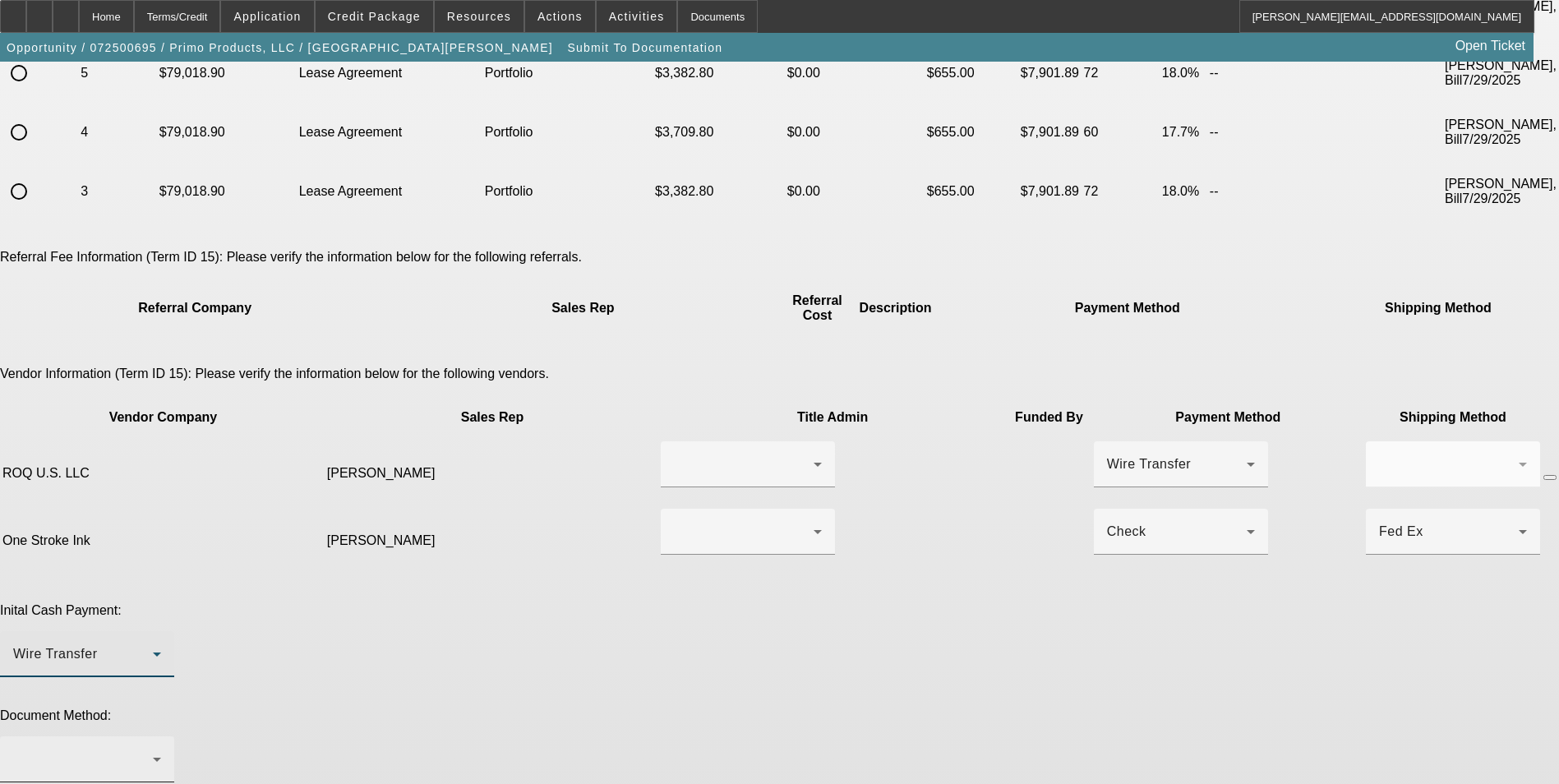
click at [161, 736] on div at bounding box center [87, 759] width 148 height 46
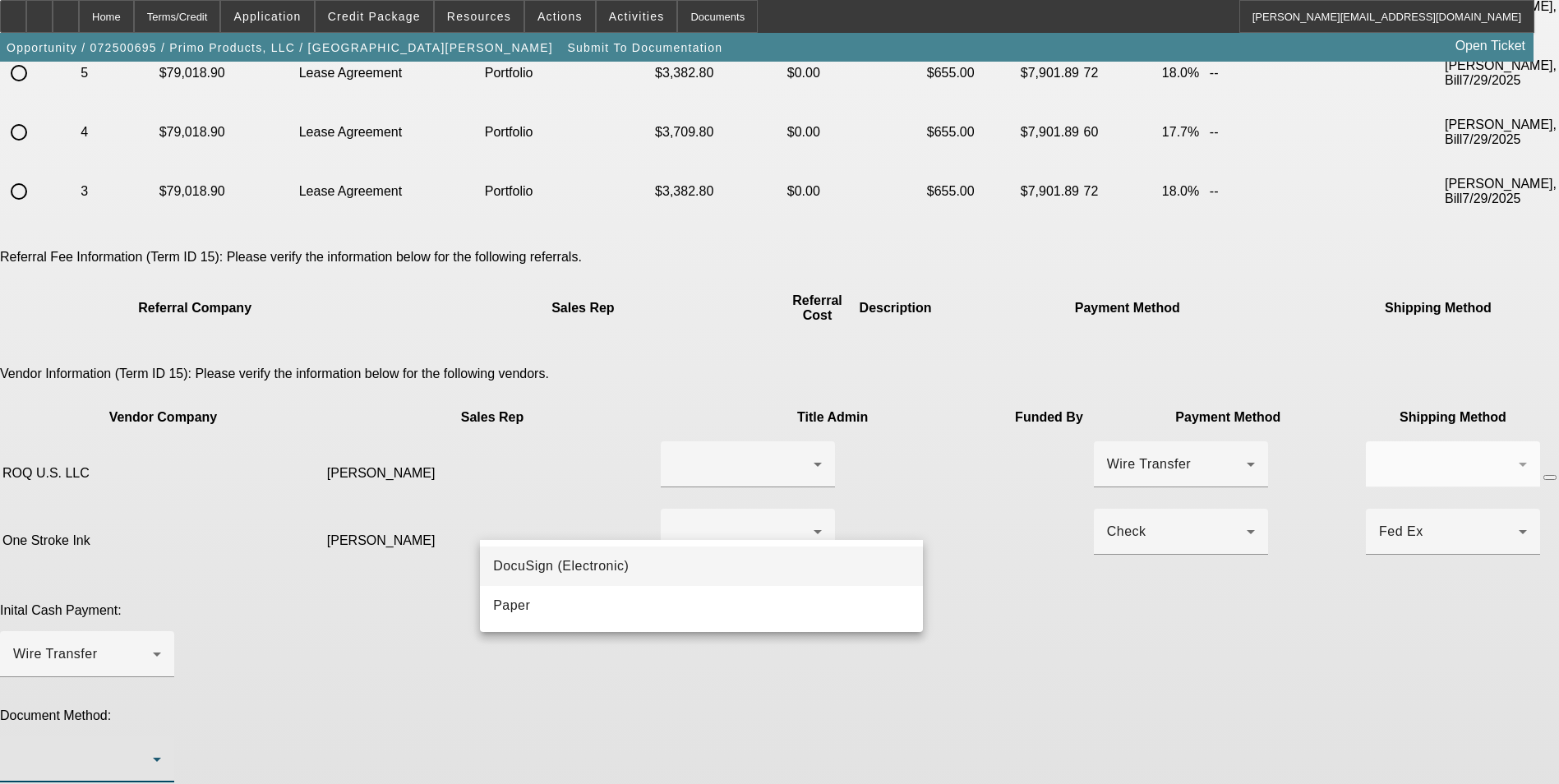
click at [647, 561] on mat-option "DocuSign (Electronic)" at bounding box center [701, 566] width 443 height 39
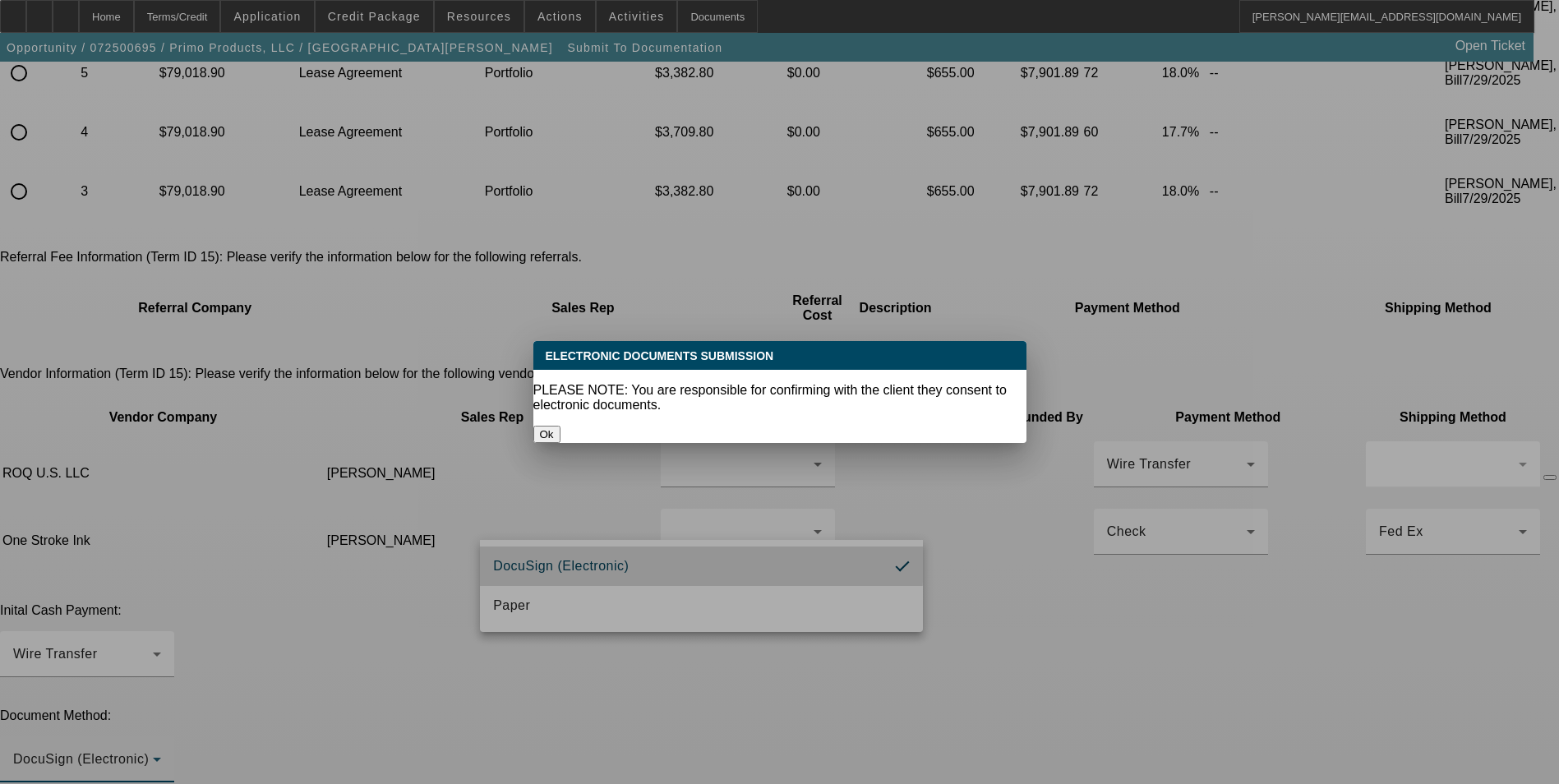
scroll to position [0, 0]
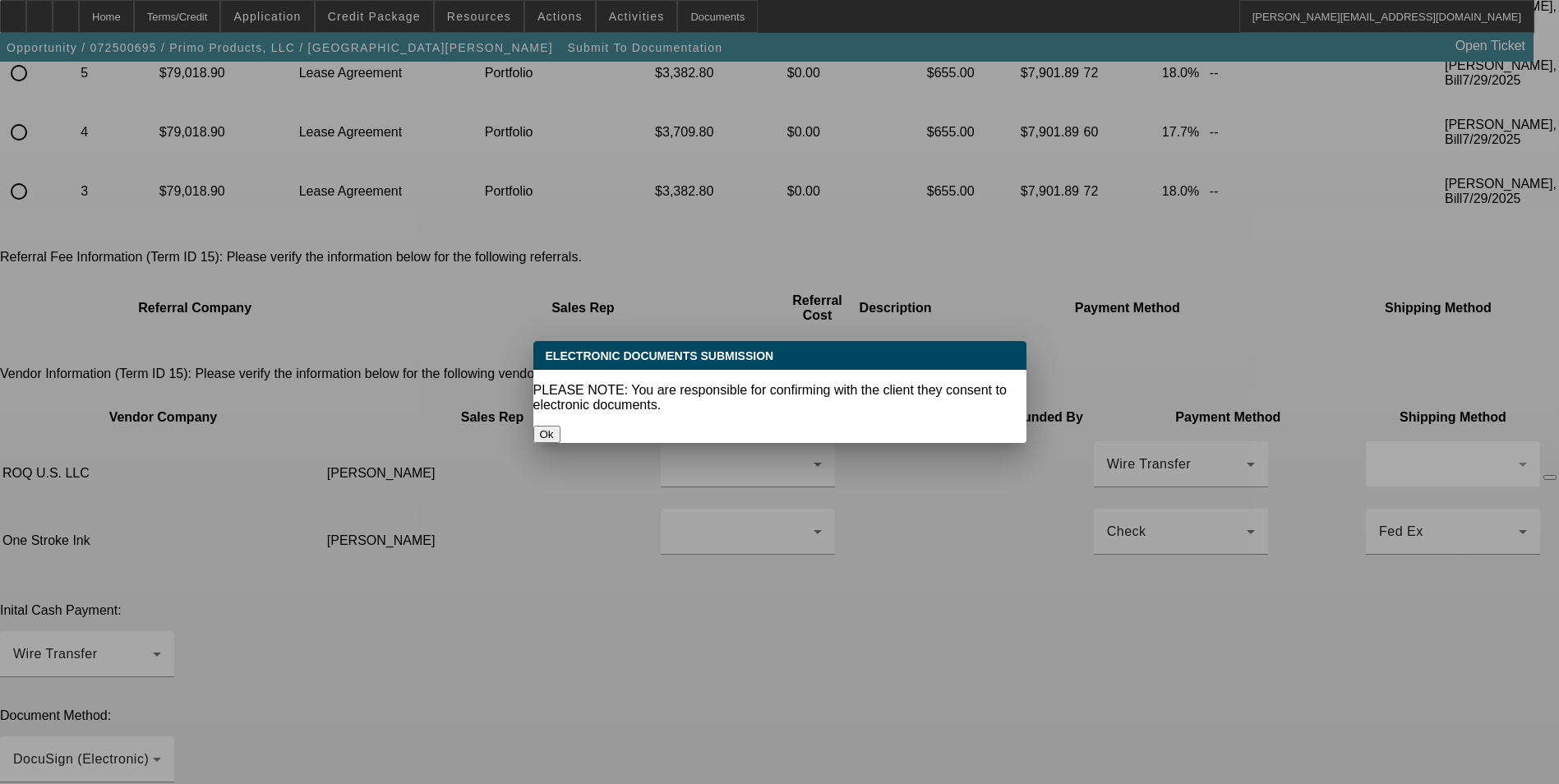
click at [561, 426] on button "Ok" at bounding box center [546, 434] width 27 height 18
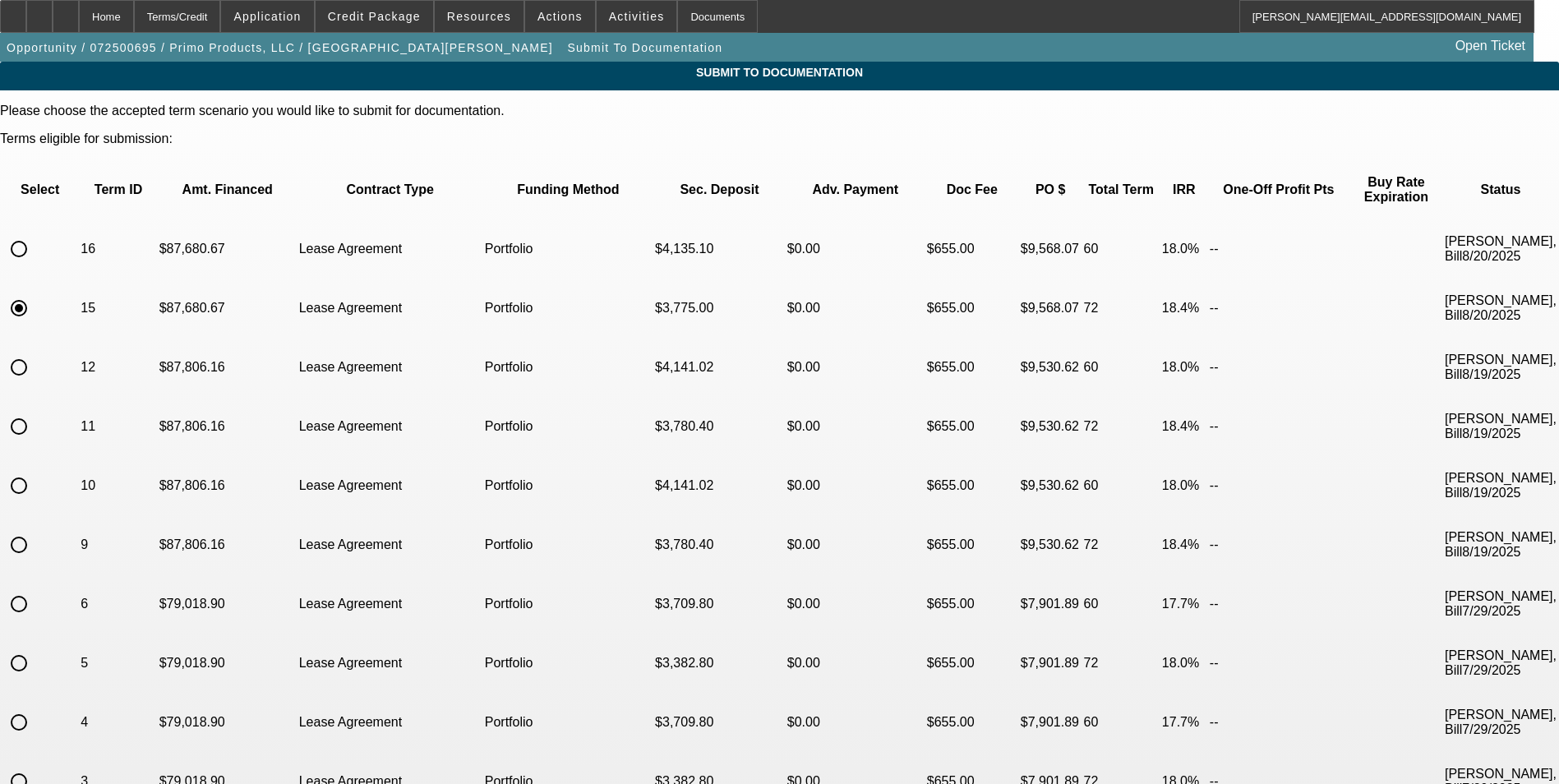
scroll to position [590, 0]
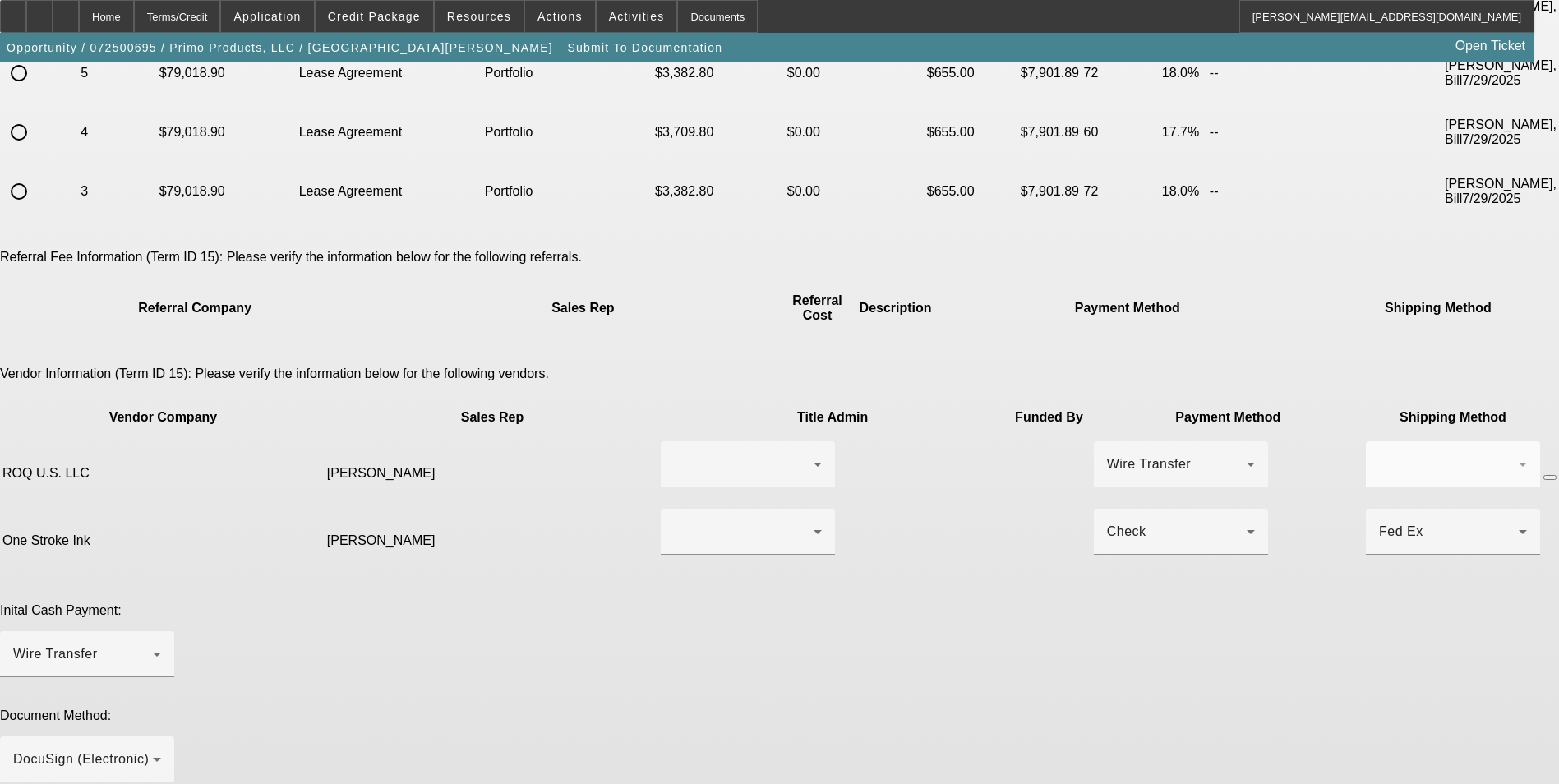
click at [421, 19] on span "Credit Package" at bounding box center [374, 17] width 93 height 13
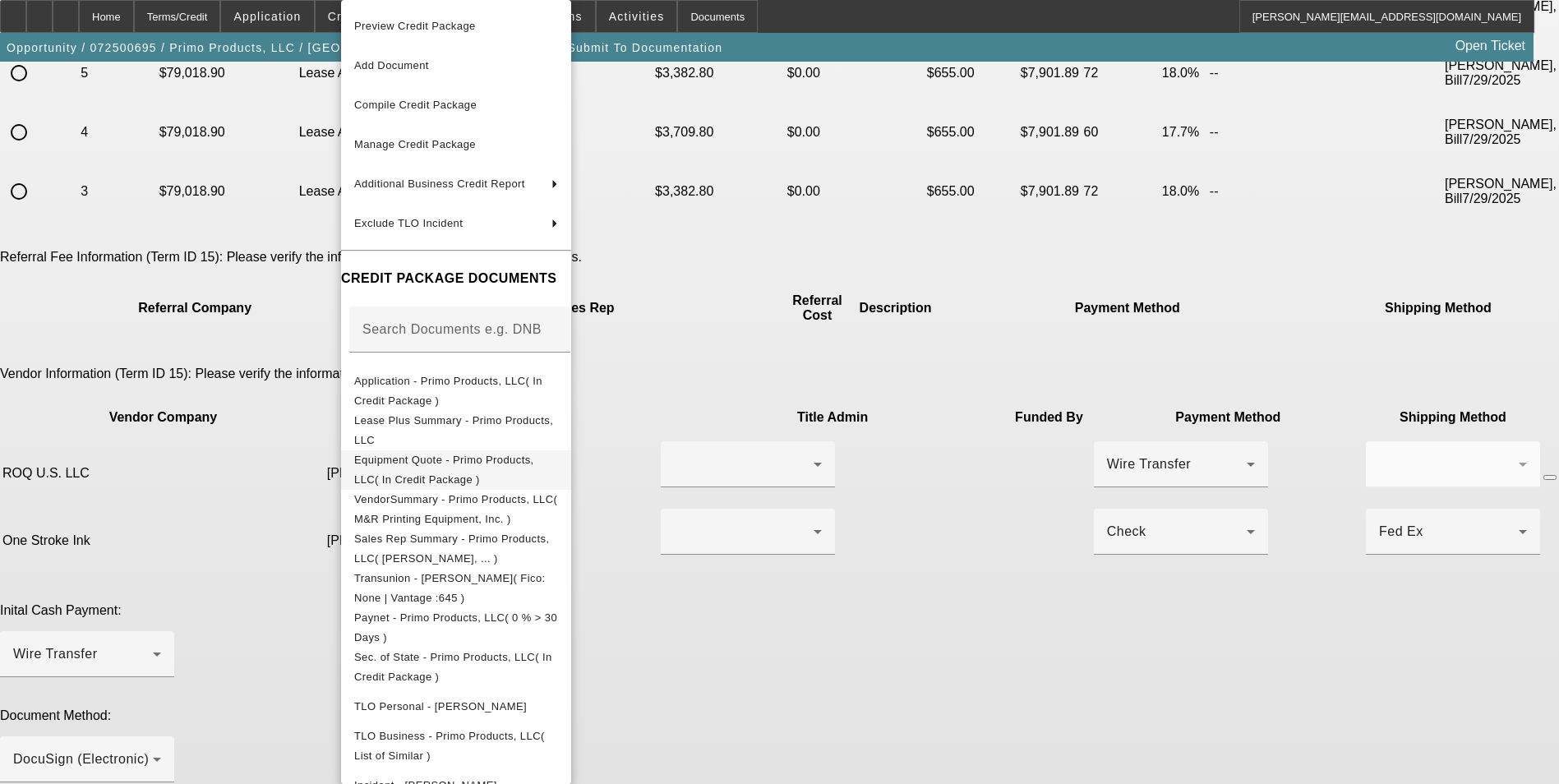
click at [534, 461] on span "Equipment Quote - Primo Products, LLC( In Credit Package )" at bounding box center [444, 469] width 180 height 32
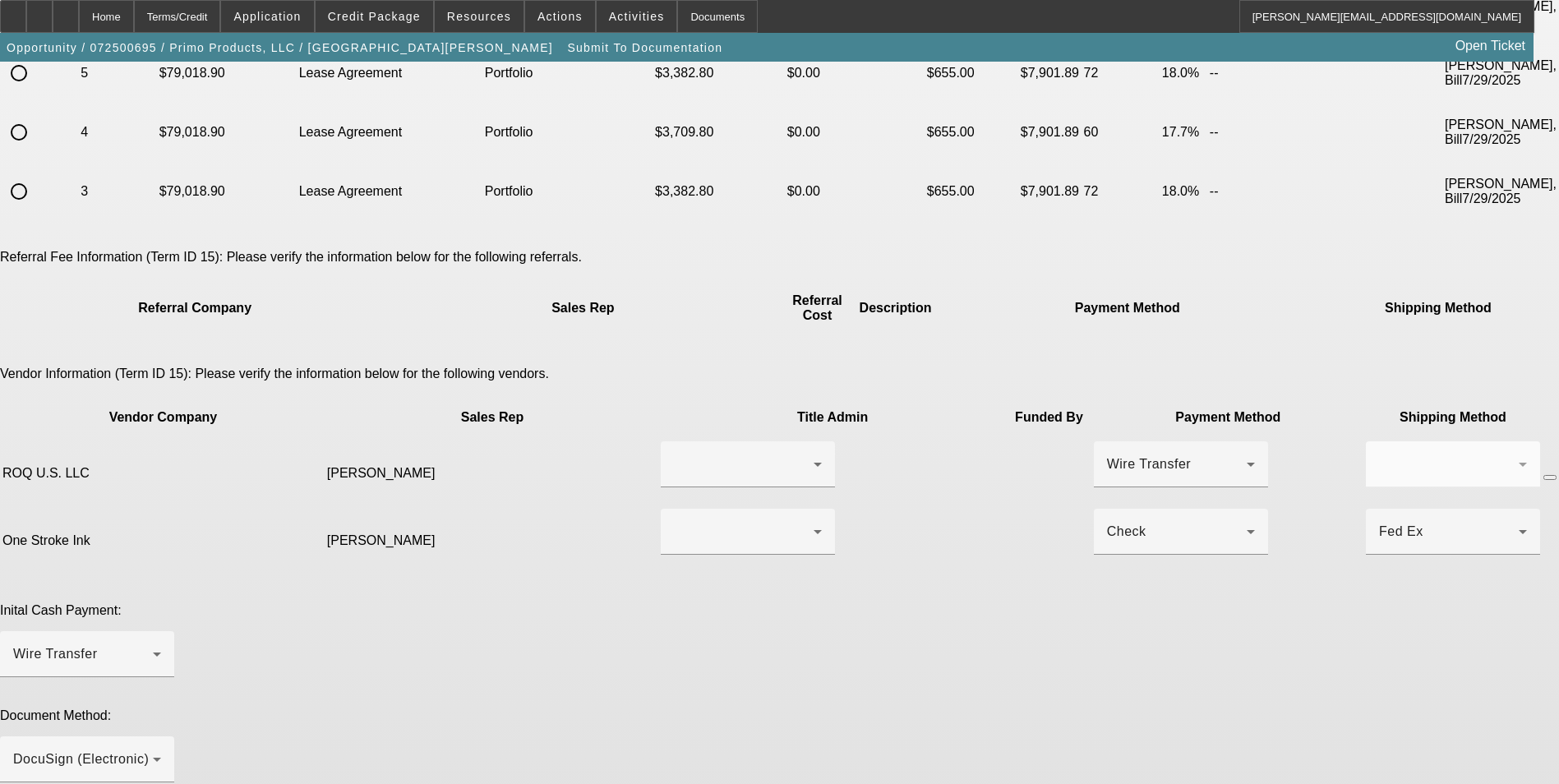
type textarea "Ready for lease docs for this past lessee - all is still the same. This deal wa…"
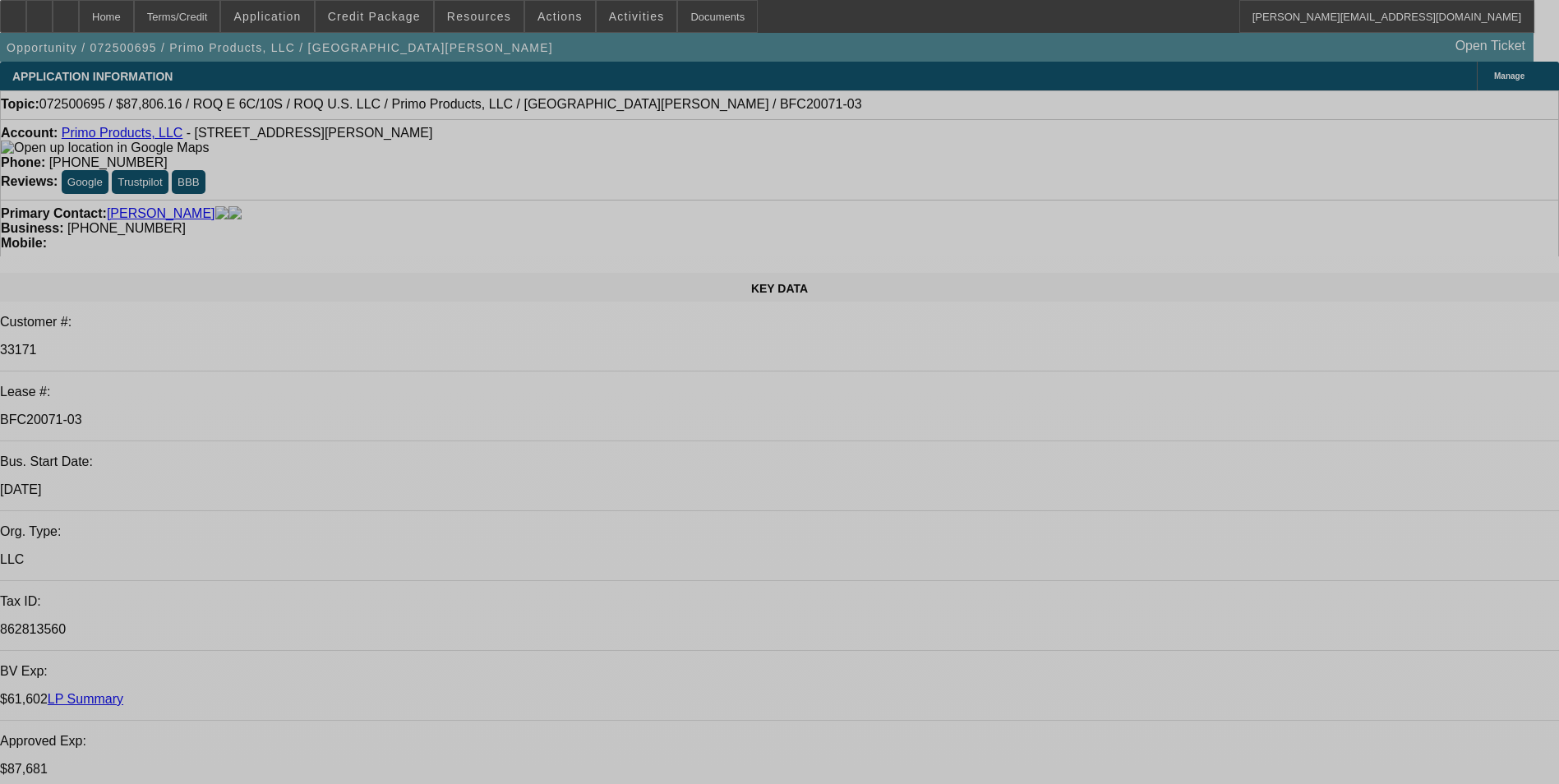
select select "0"
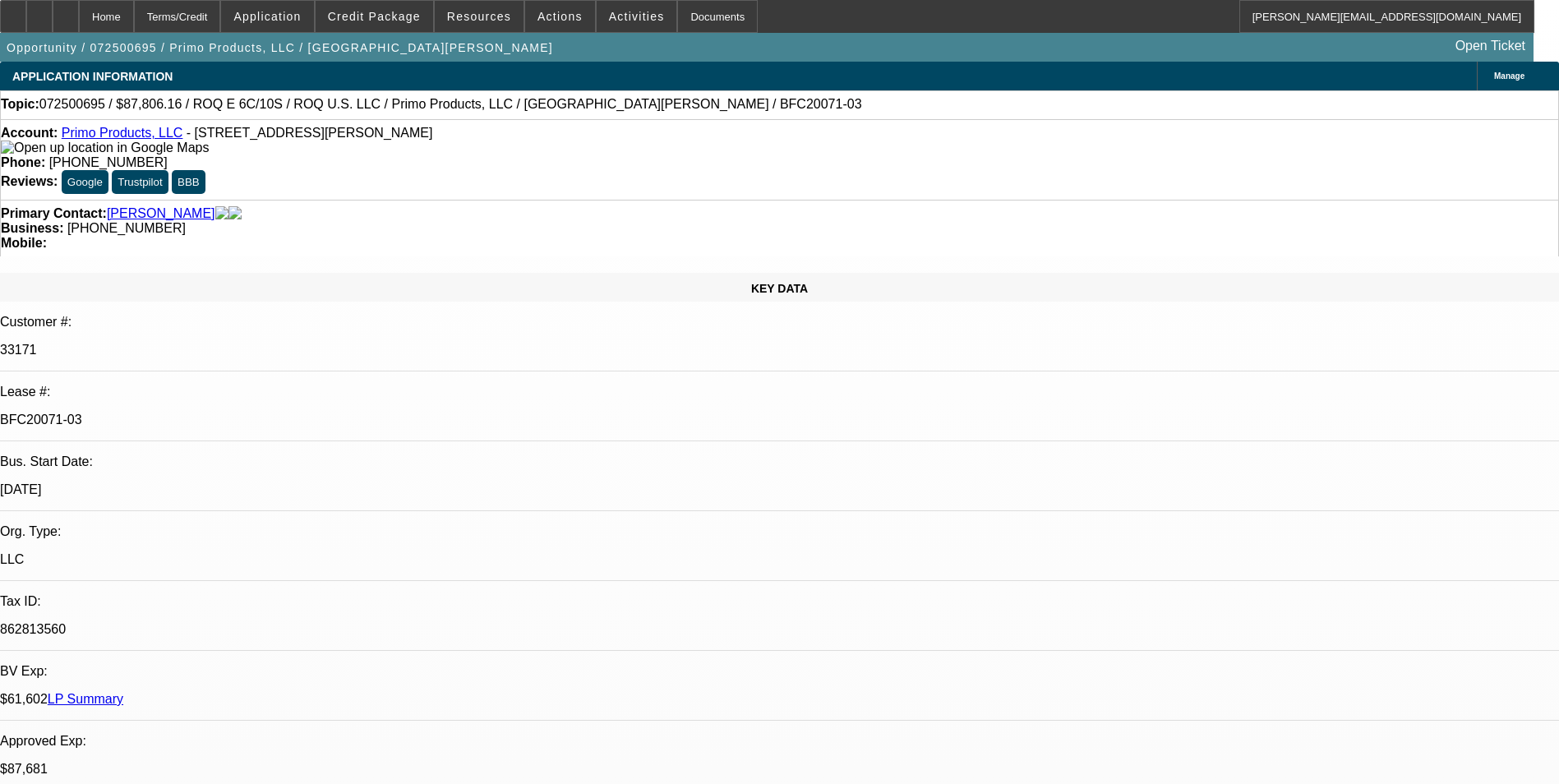
select select "2"
select select "0.1"
select select "4"
select select "0"
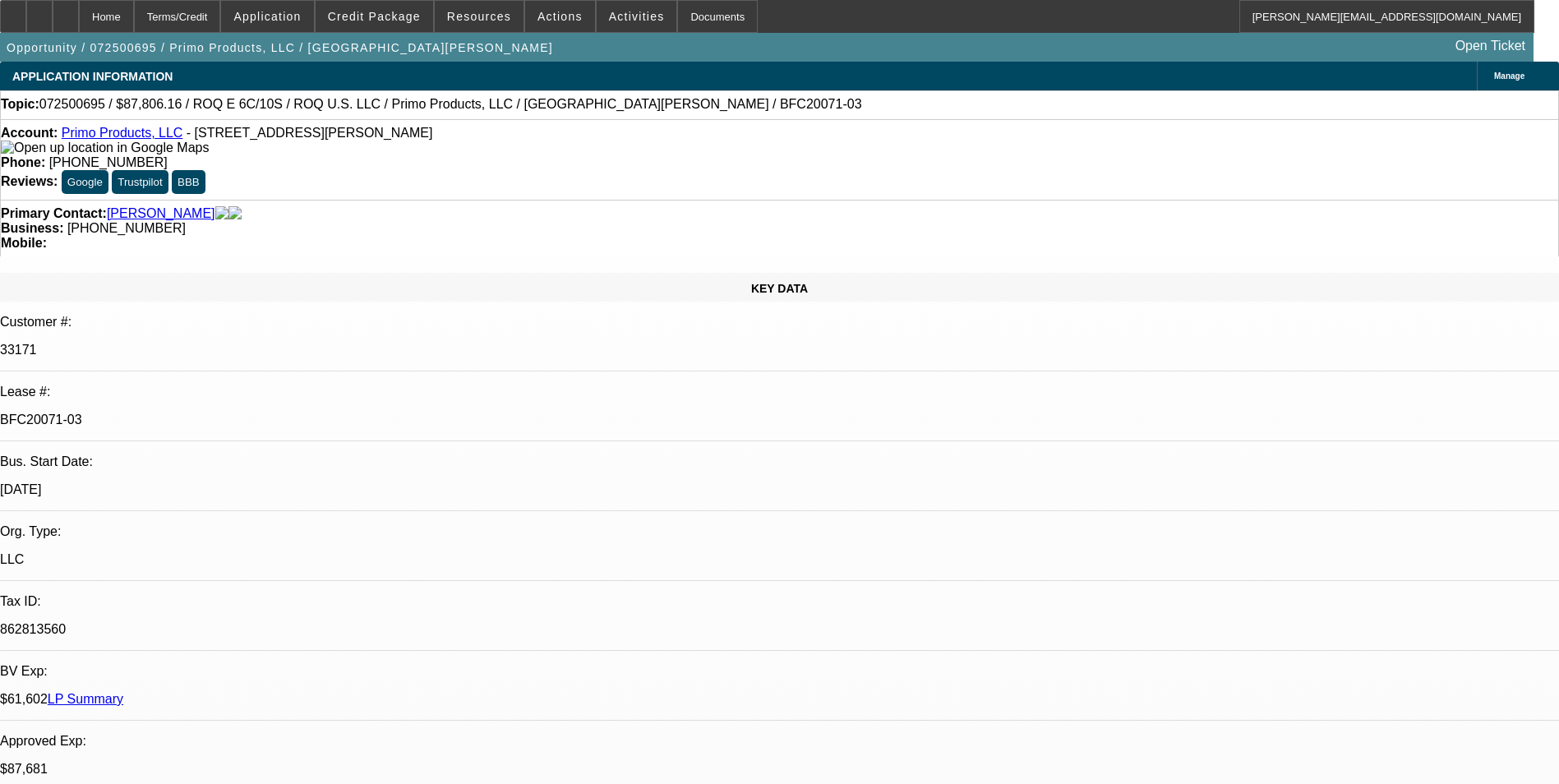
select select "2"
select select "0.1"
select select "4"
select select "0"
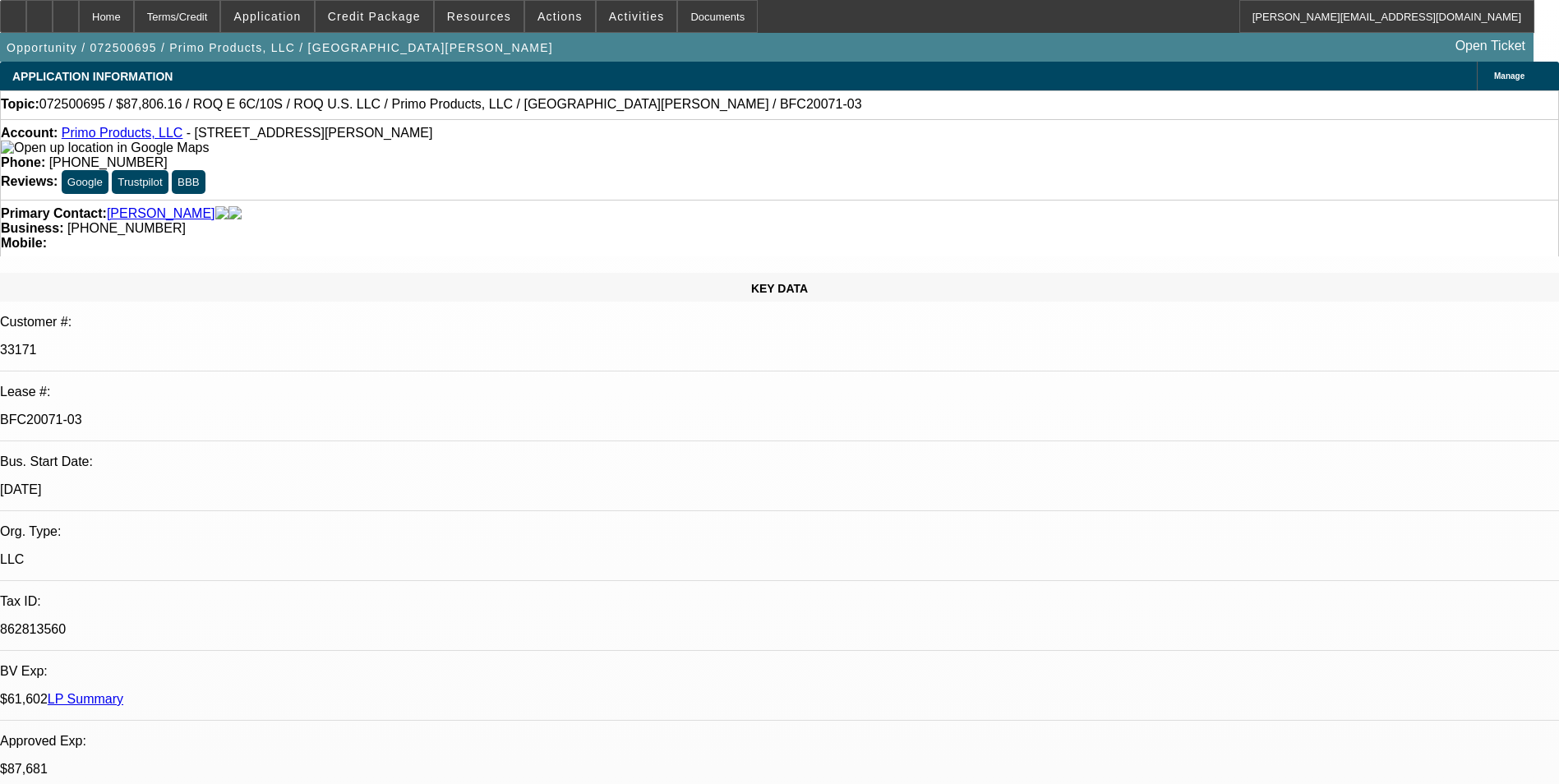
select select "2"
select select "0.1"
select select "4"
select select "0"
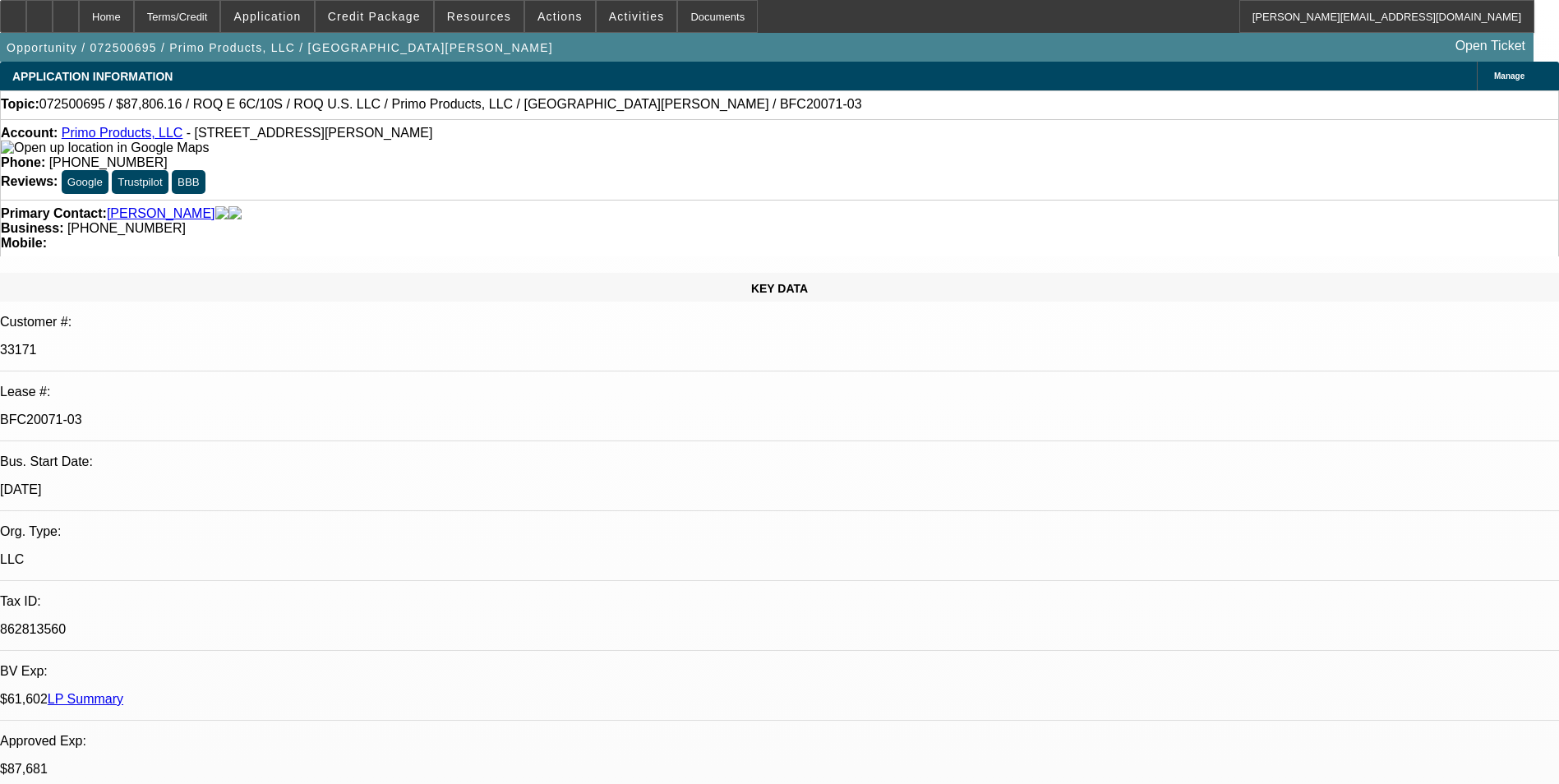
select select "2"
select select "0.1"
select select "4"
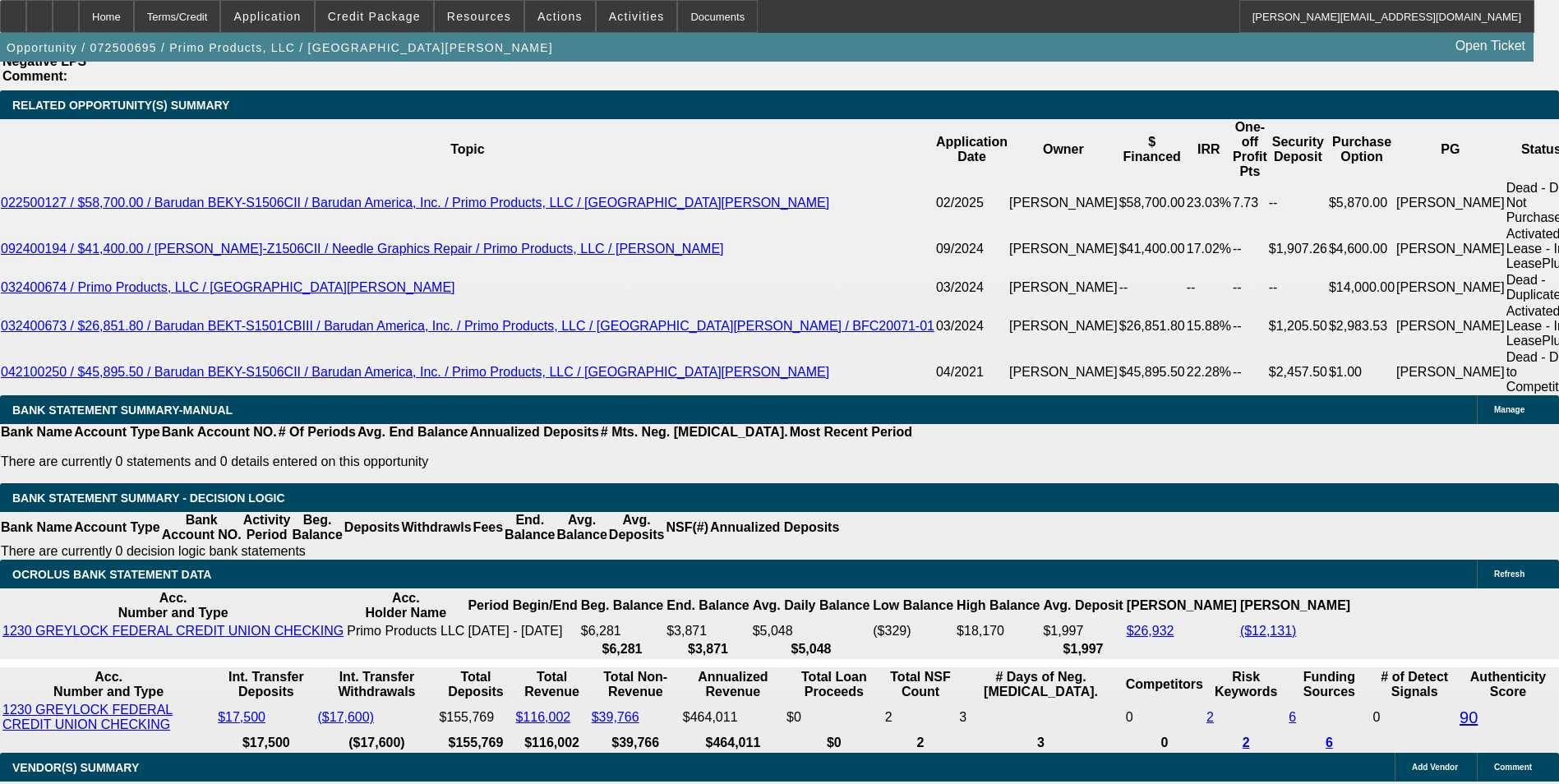
scroll to position [2958, 0]
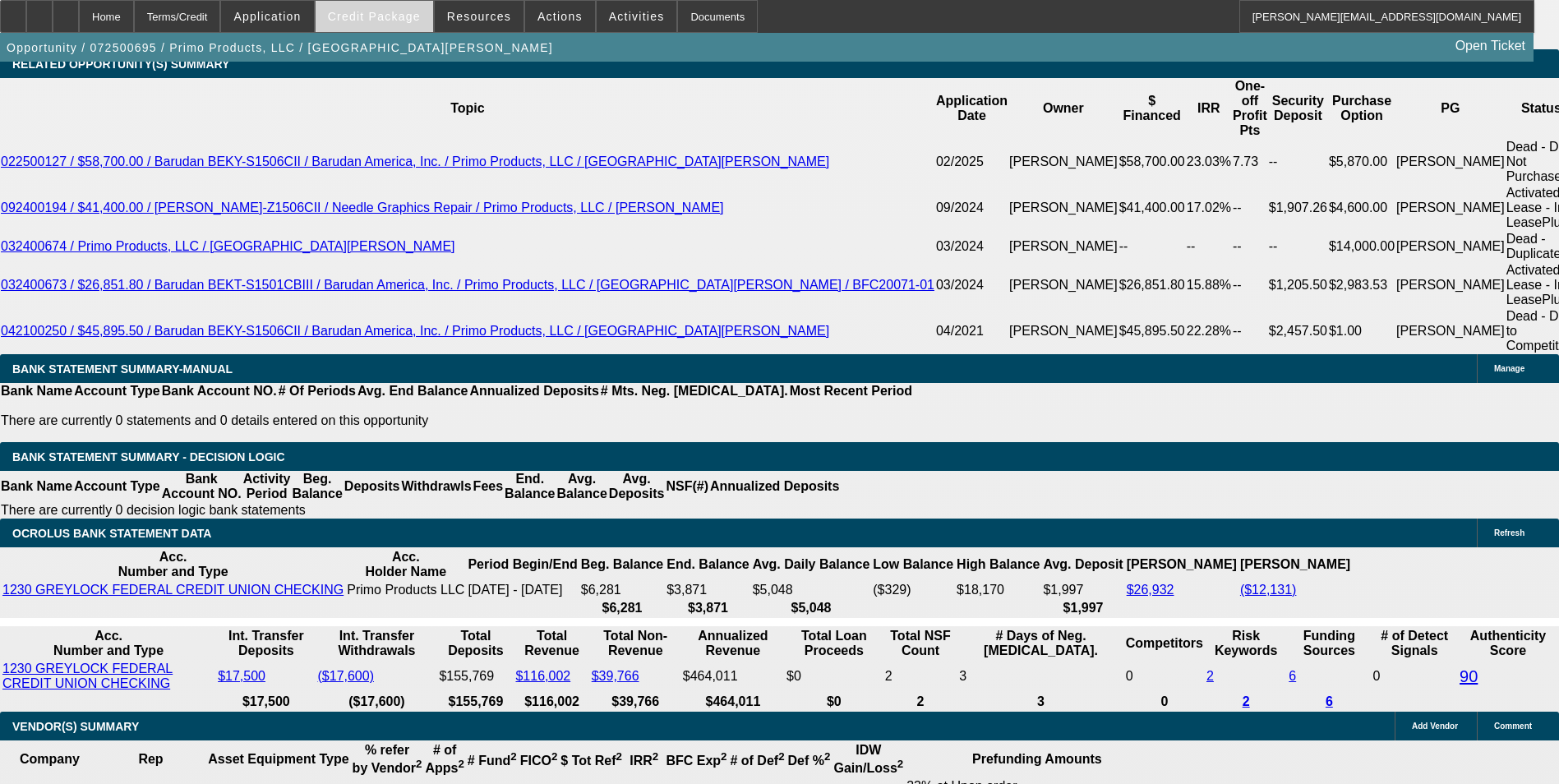
click at [399, 21] on span "Credit Package" at bounding box center [374, 17] width 93 height 13
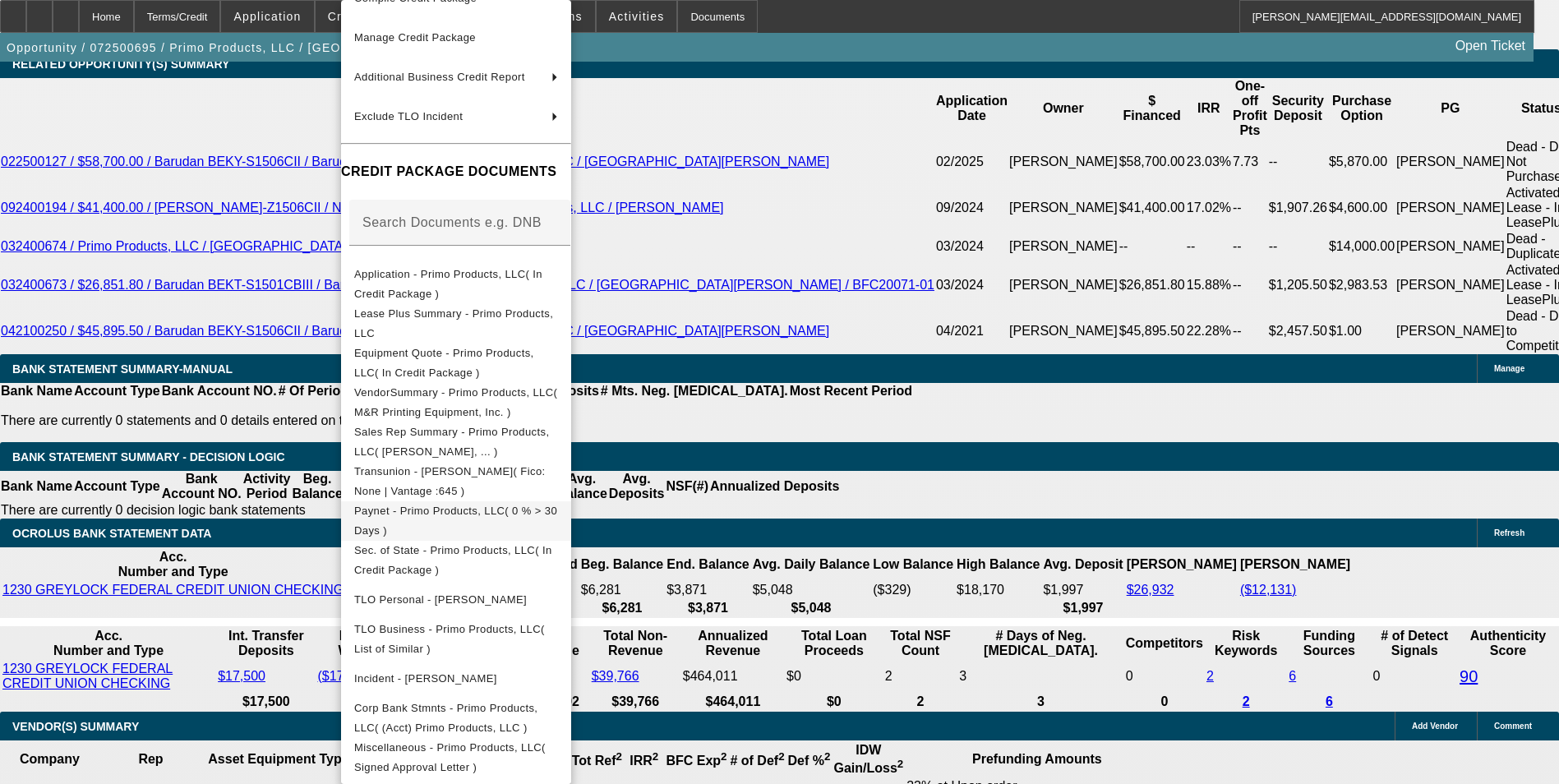
scroll to position [3369, 0]
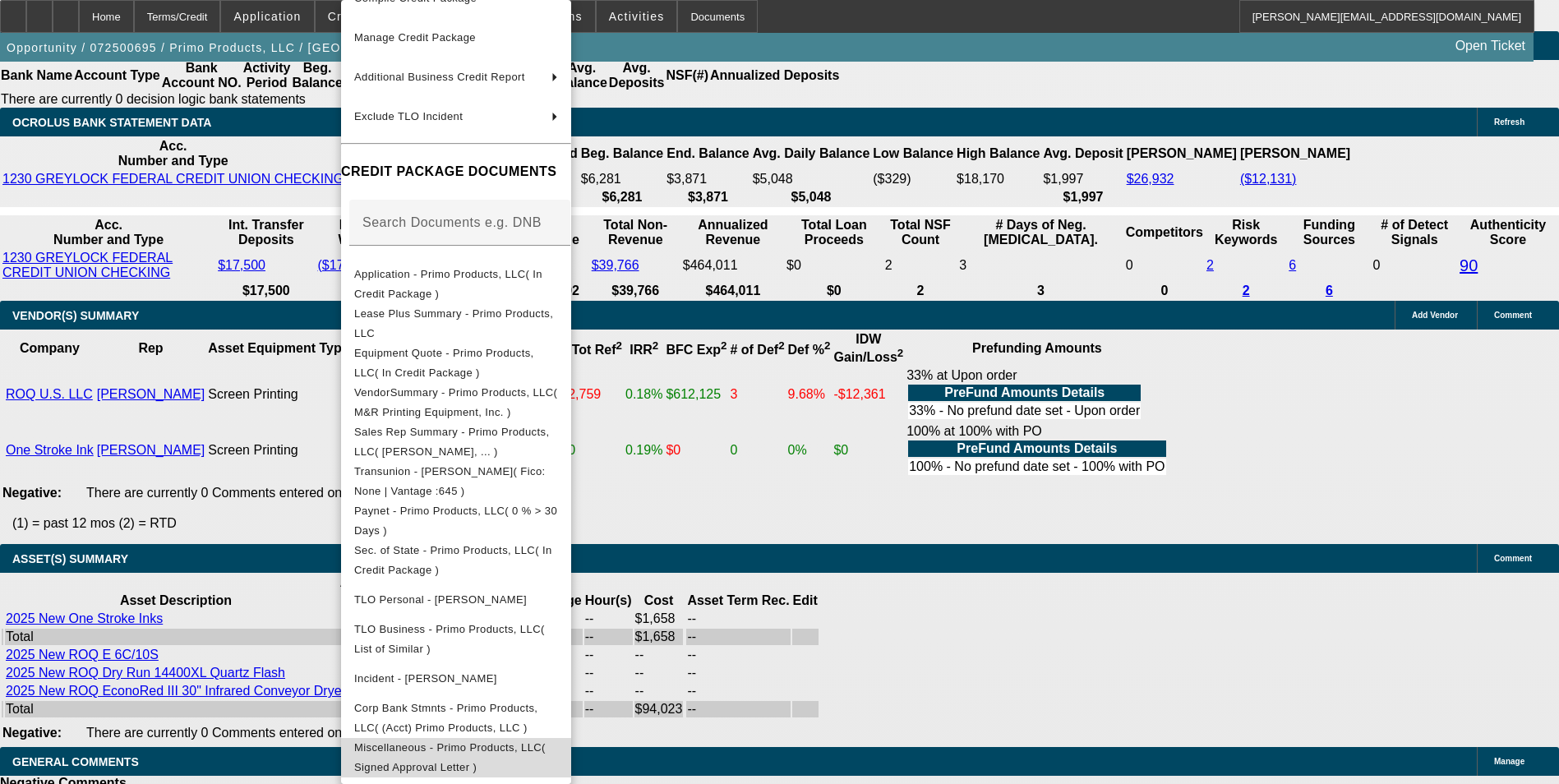
click at [529, 743] on span "Miscellaneous - Primo Products, LLC( Signed Approval Letter )" at bounding box center [449, 757] width 192 height 32
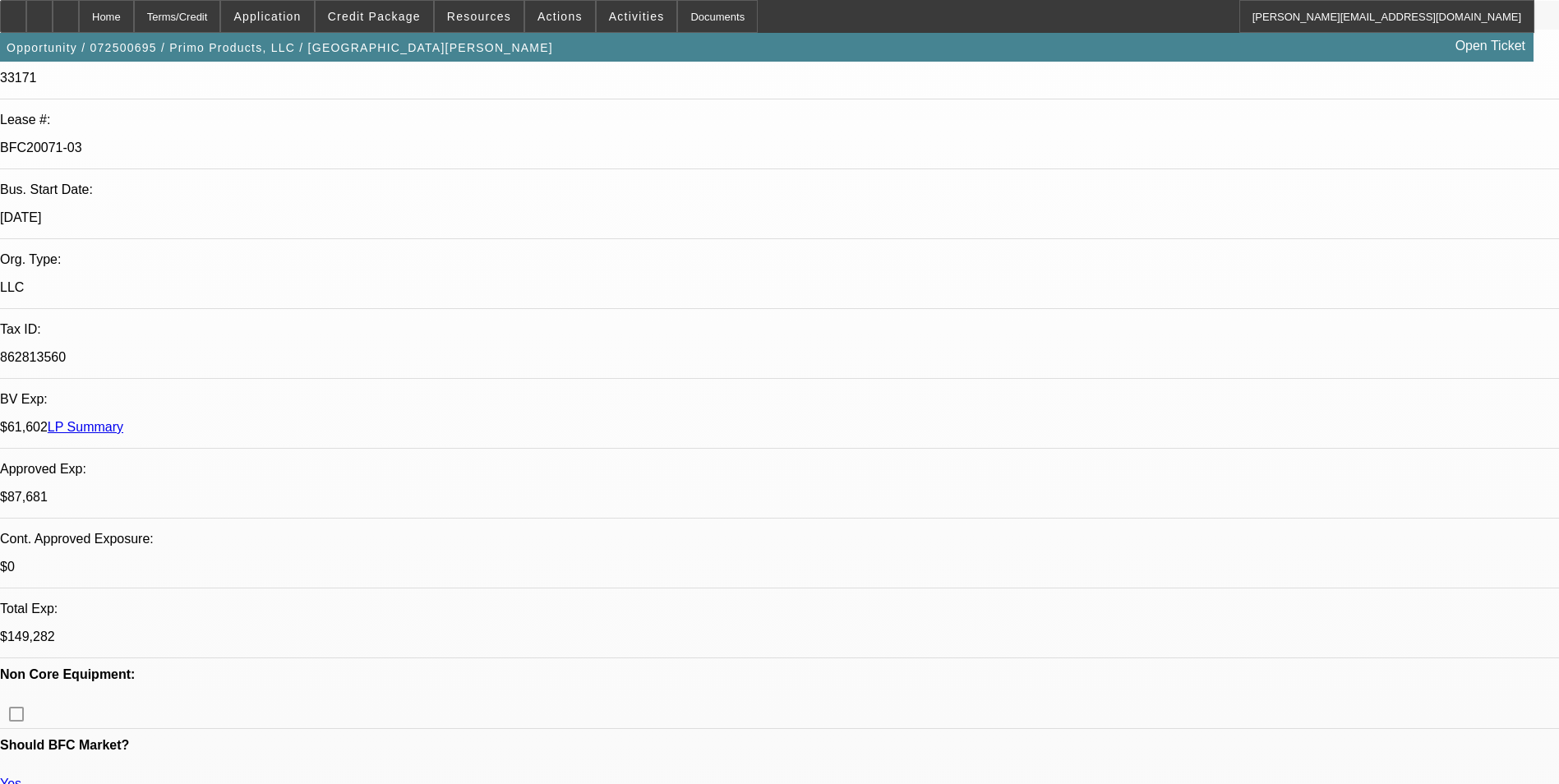
scroll to position [0, 0]
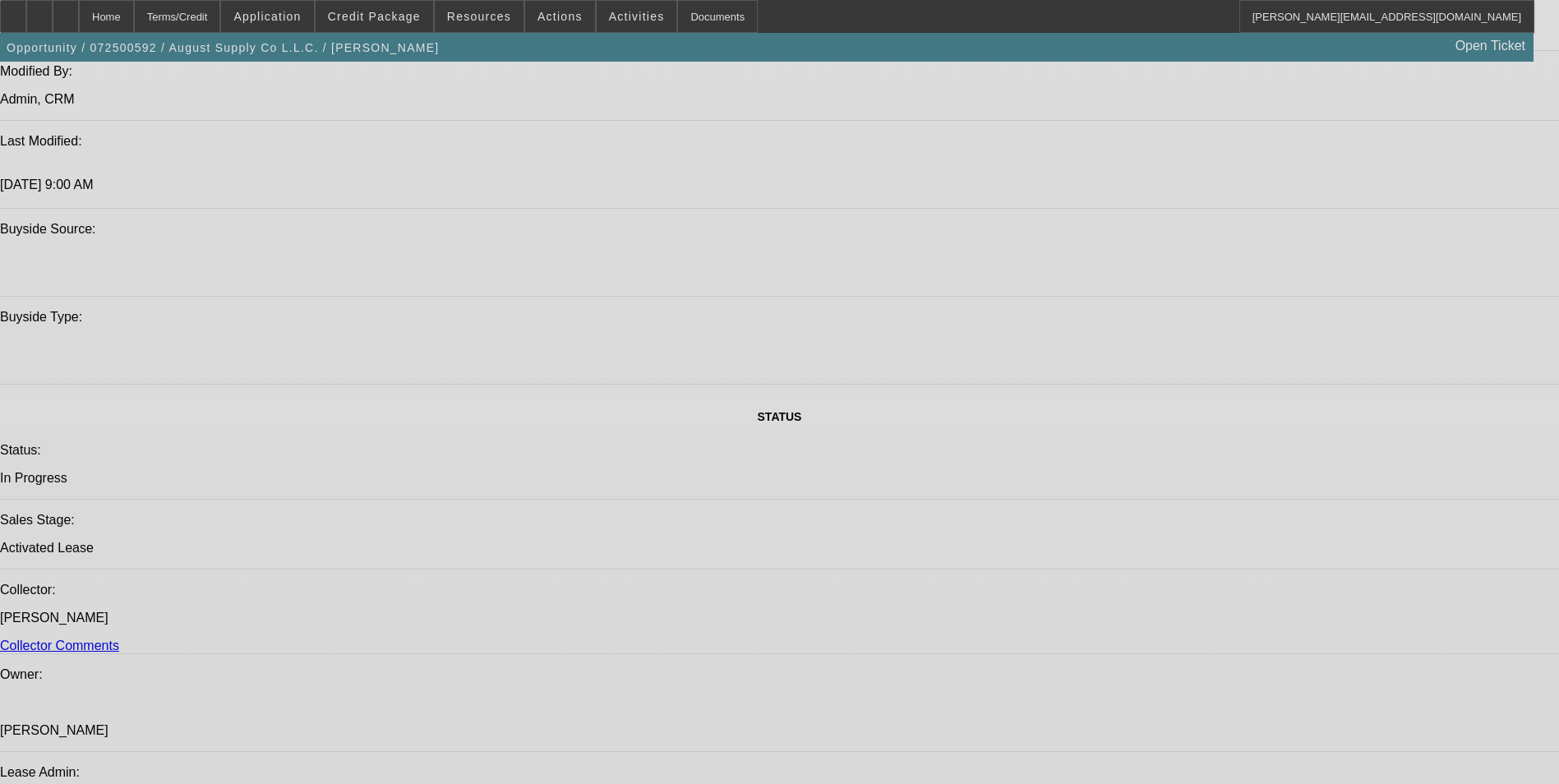
select select "0"
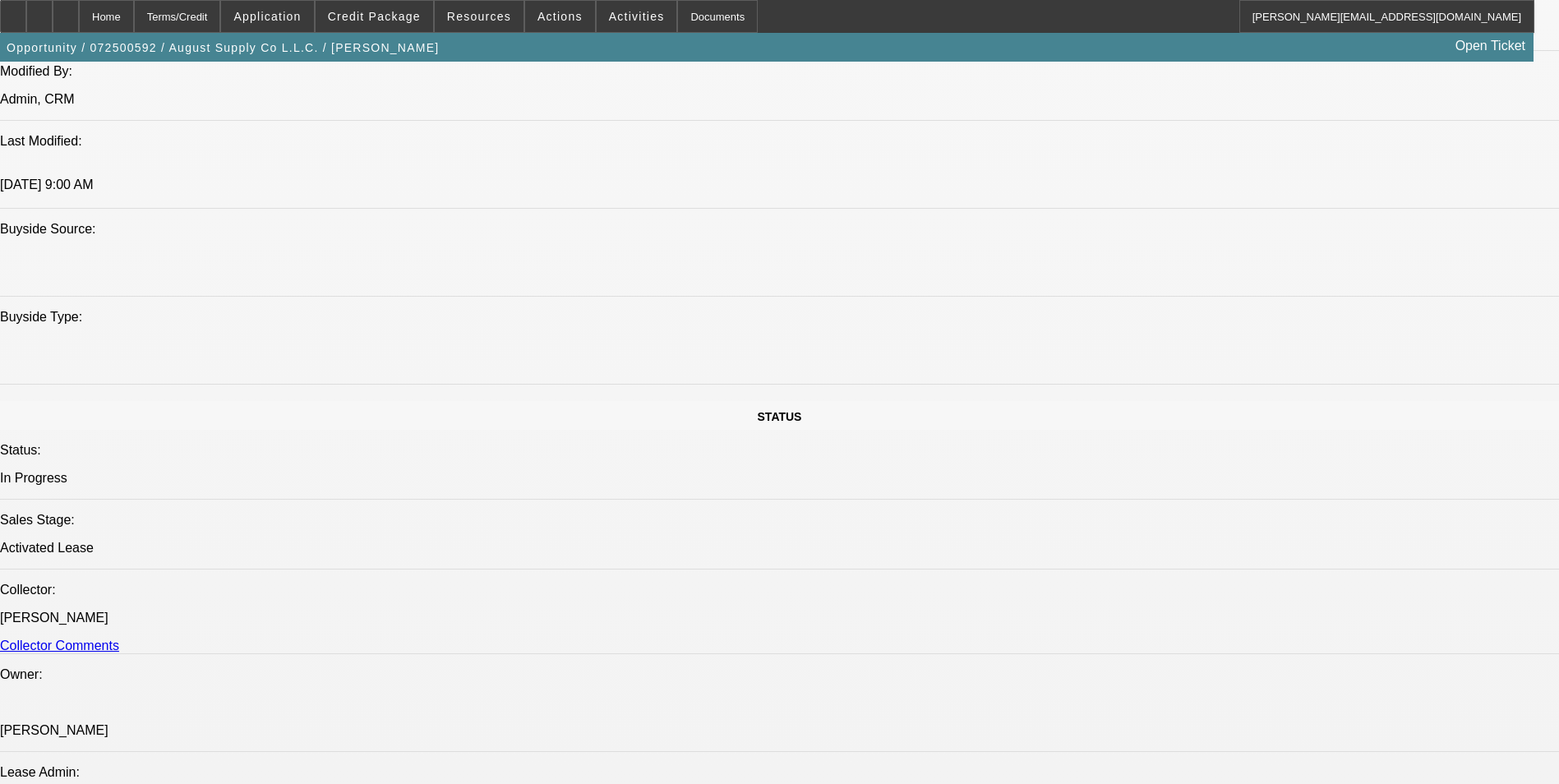
select select "2"
select select "0.1"
select select "0.2"
select select "2"
select select "0.1"
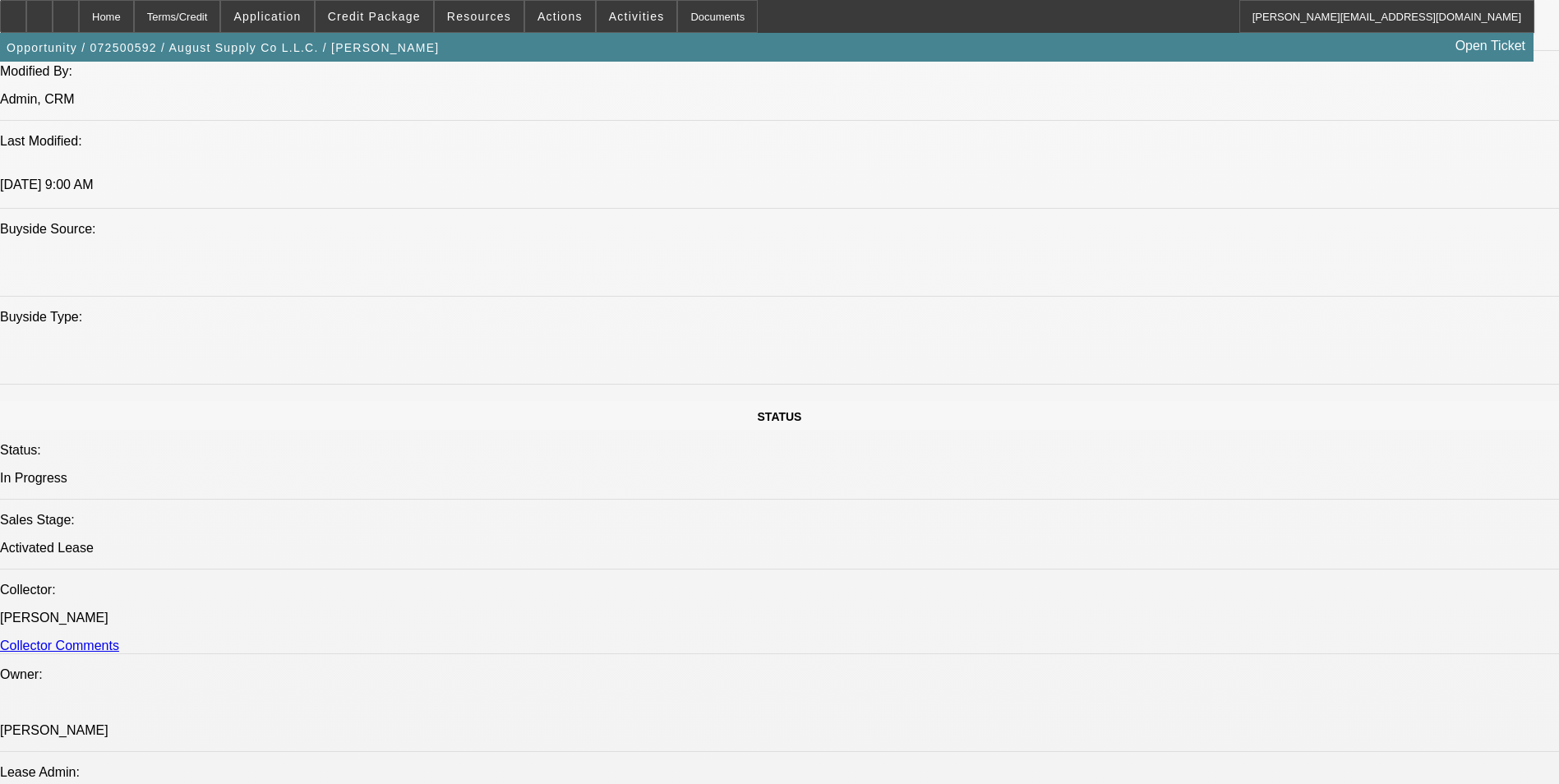
select select "0.2"
select select "2"
select select "0.1"
select select "0"
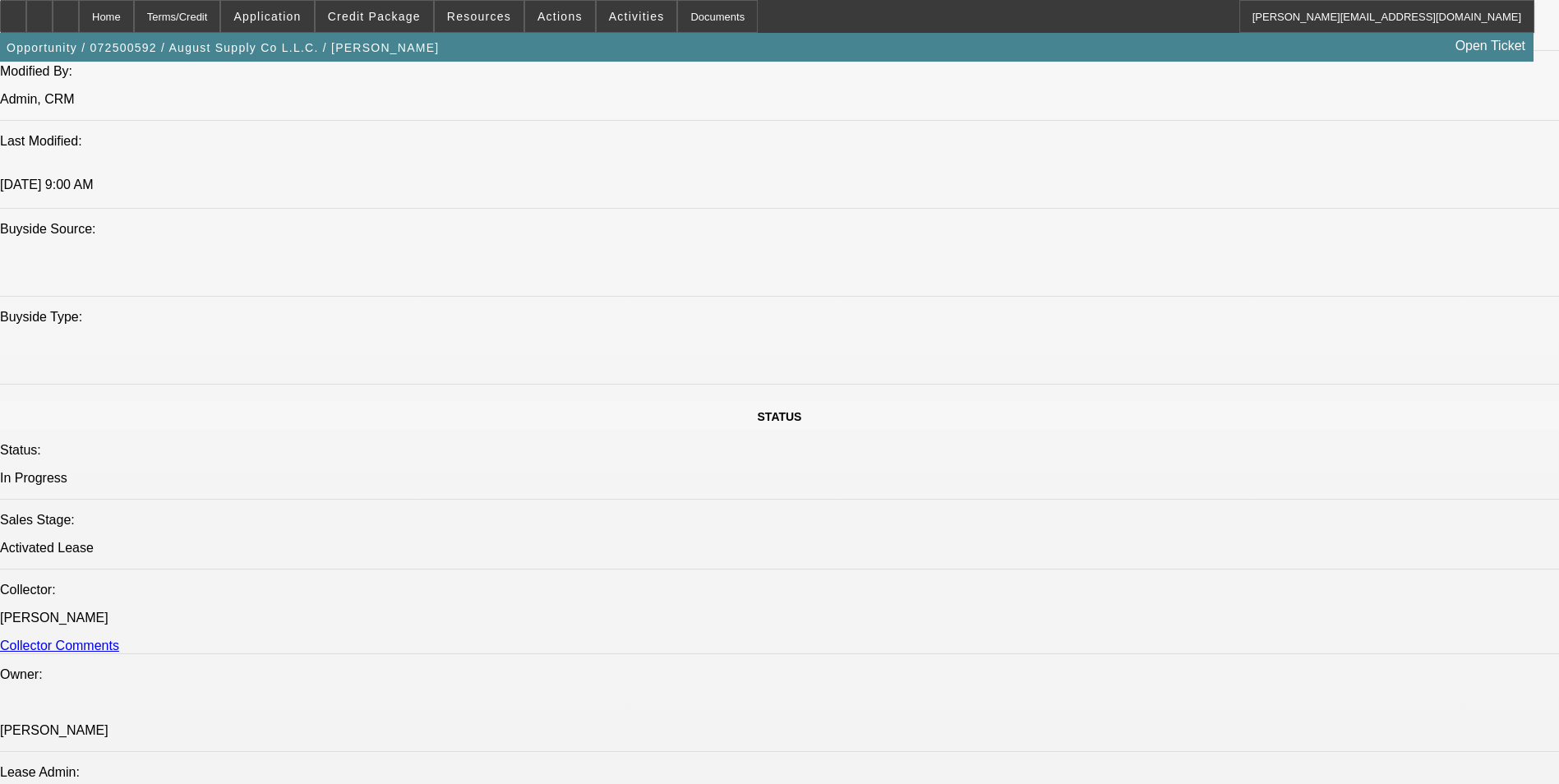
select select "0.1"
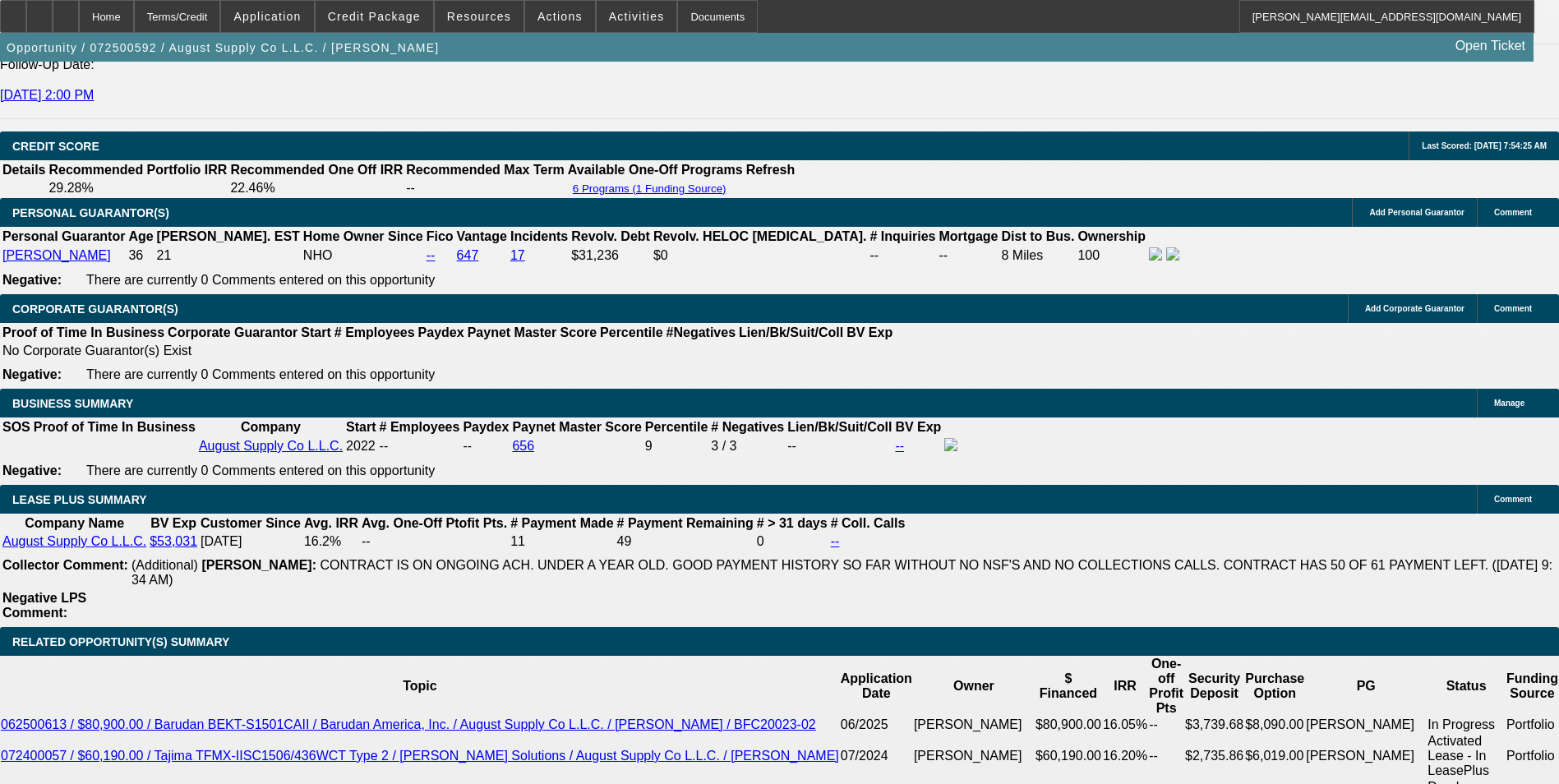
select select "1"
select select "2"
select select "4"
select select "1"
select select "2"
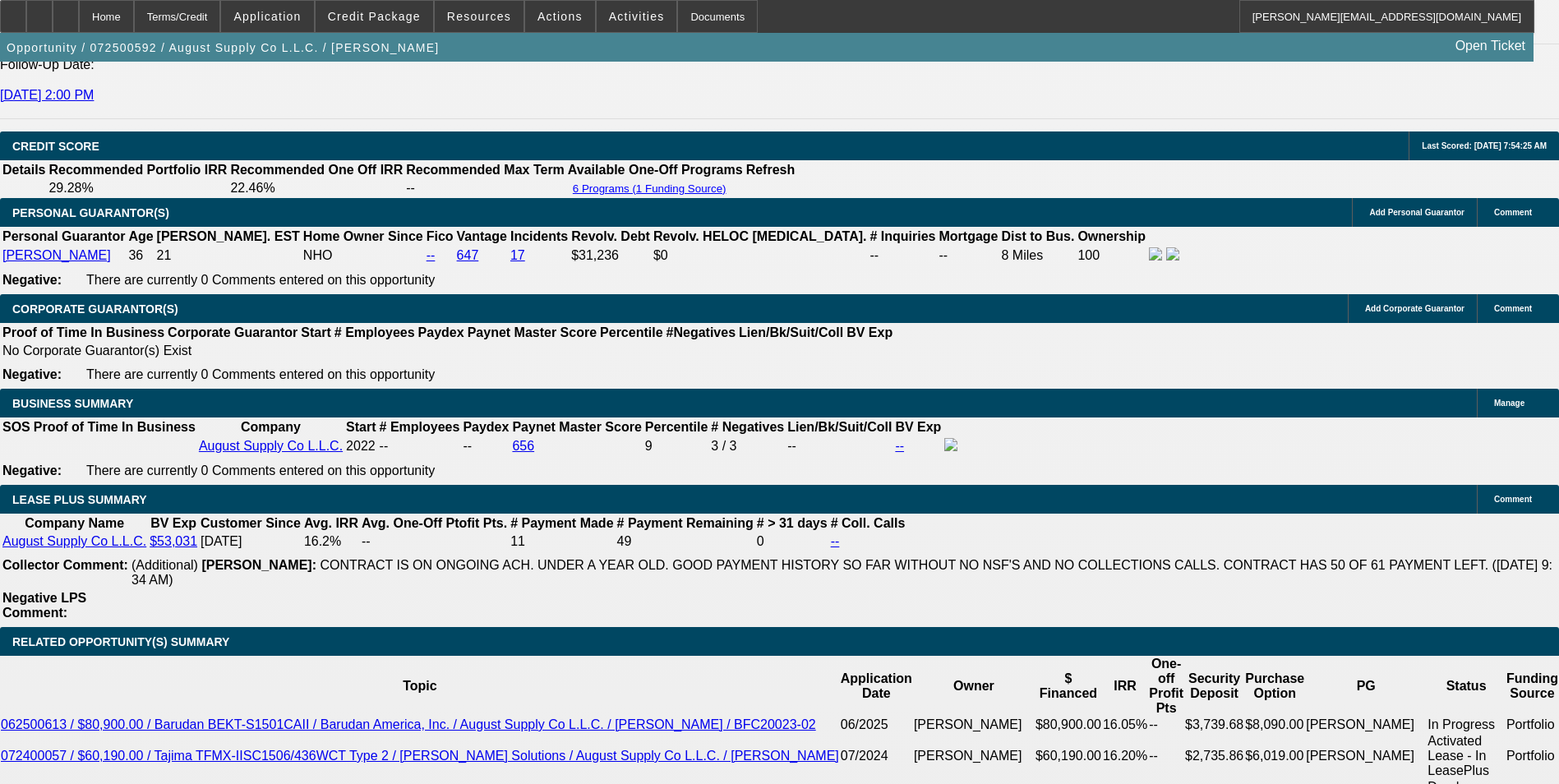
select select "4"
select select "1"
select select "2"
select select "4"
select select "1"
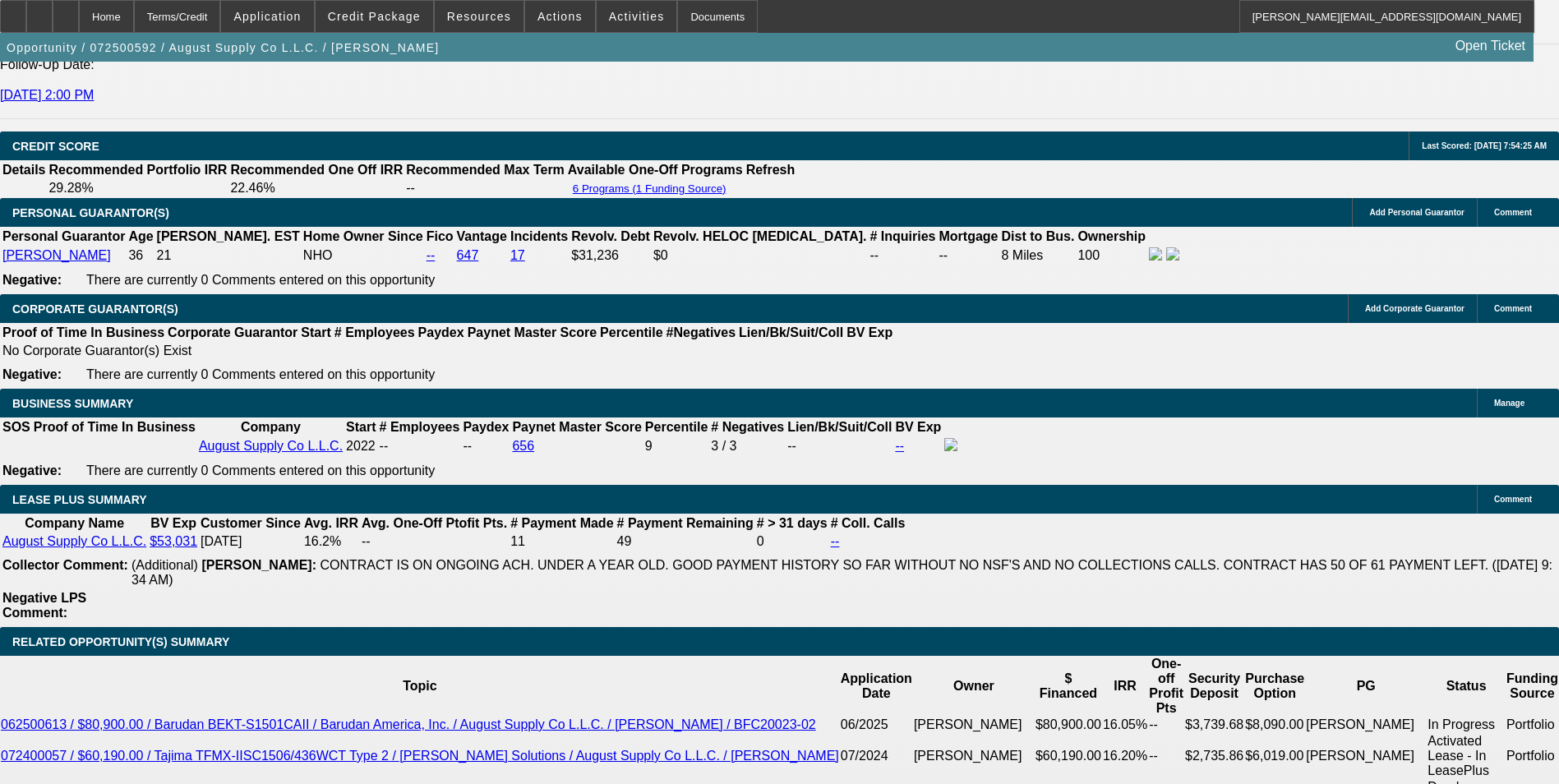
select select "1"
select select "4"
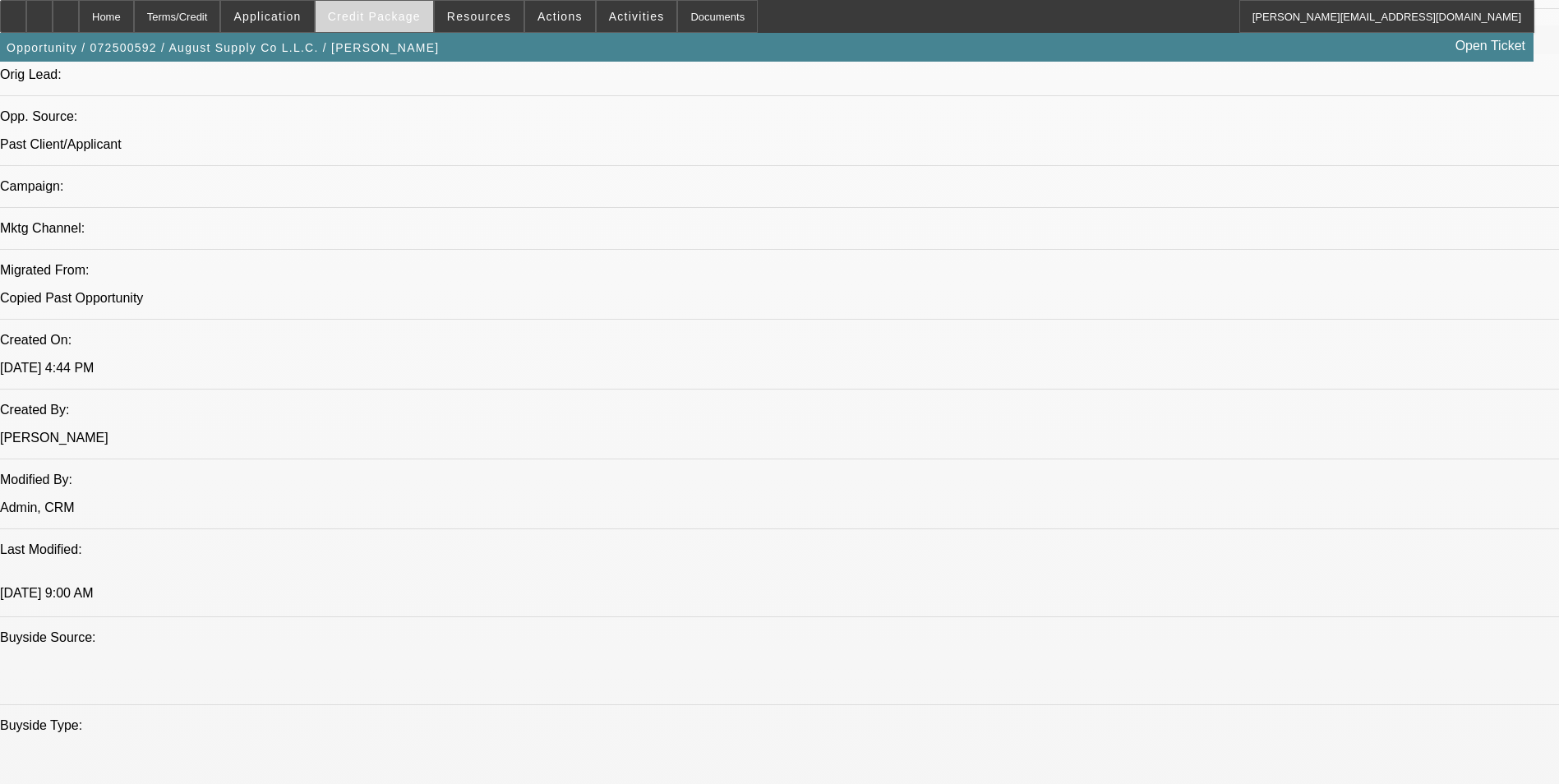
scroll to position [1068, 0]
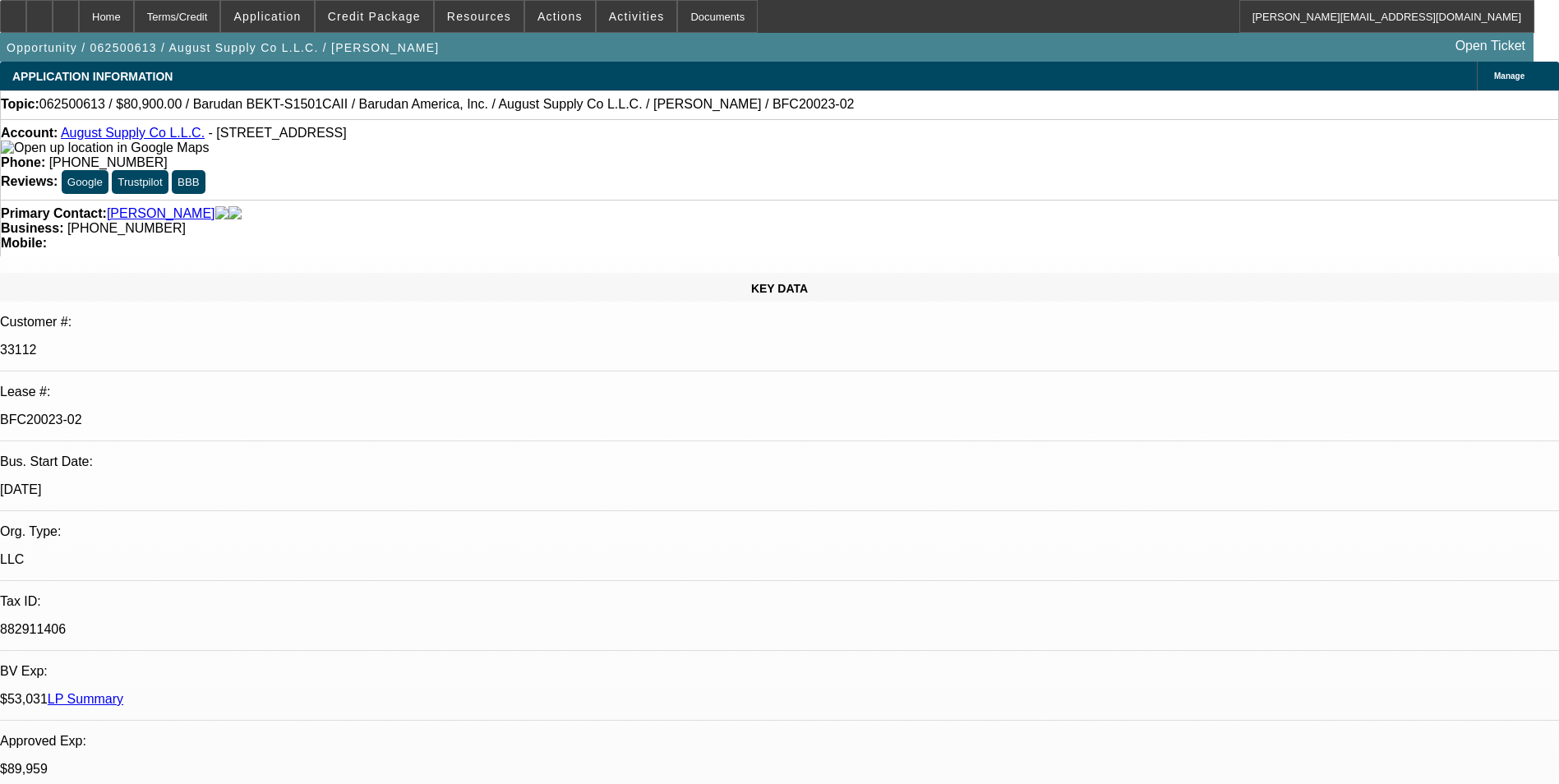
select select "0"
select select "2"
select select "0.1"
select select "0"
select select "2"
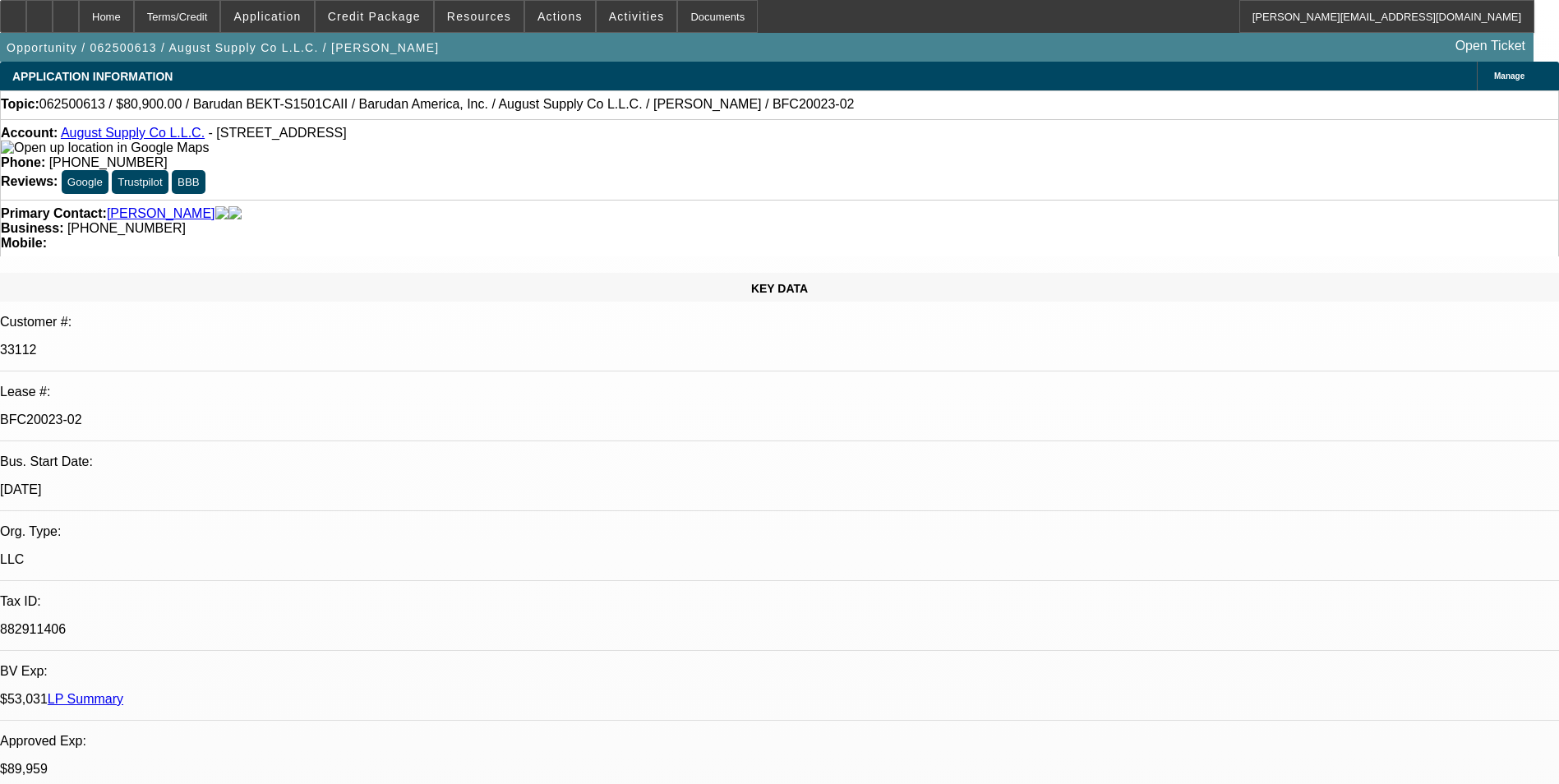
select select "0.1"
select select "0"
select select "2"
select select "0.1"
select select "0"
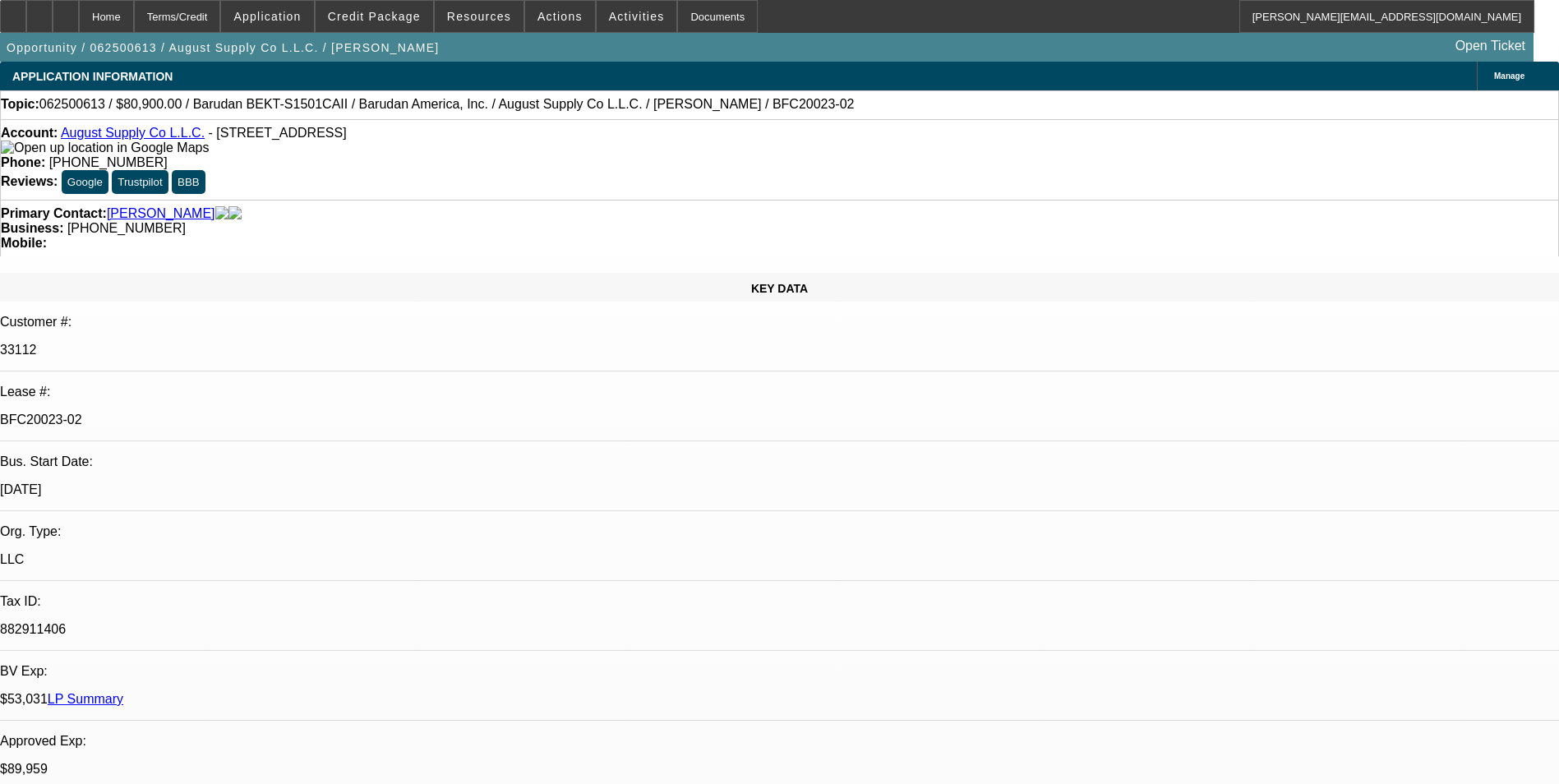
select select "2"
select select "0.1"
select select "1"
select select "2"
select select "4"
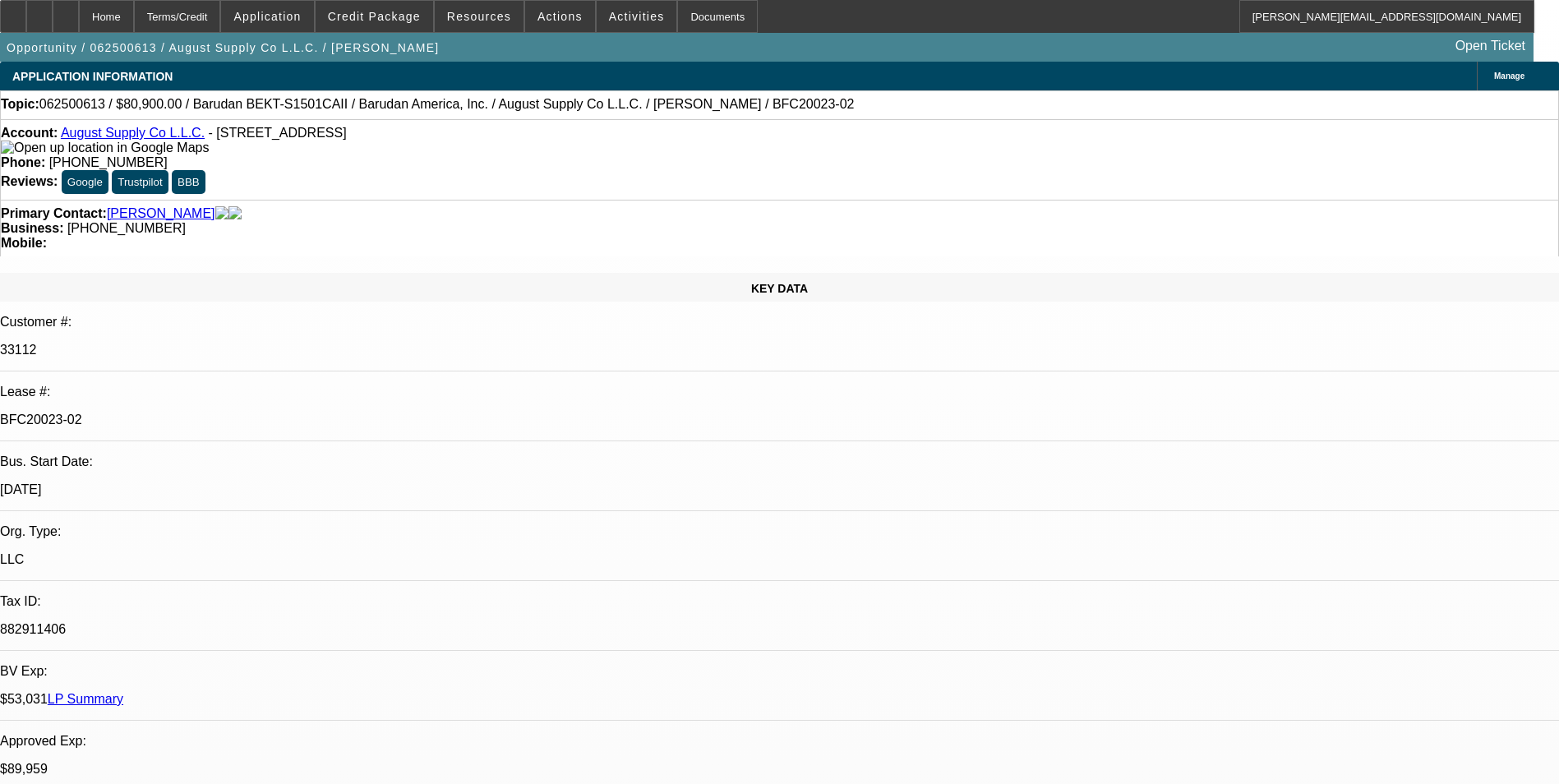
select select "1"
select select "2"
select select "4"
select select "1"
select select "2"
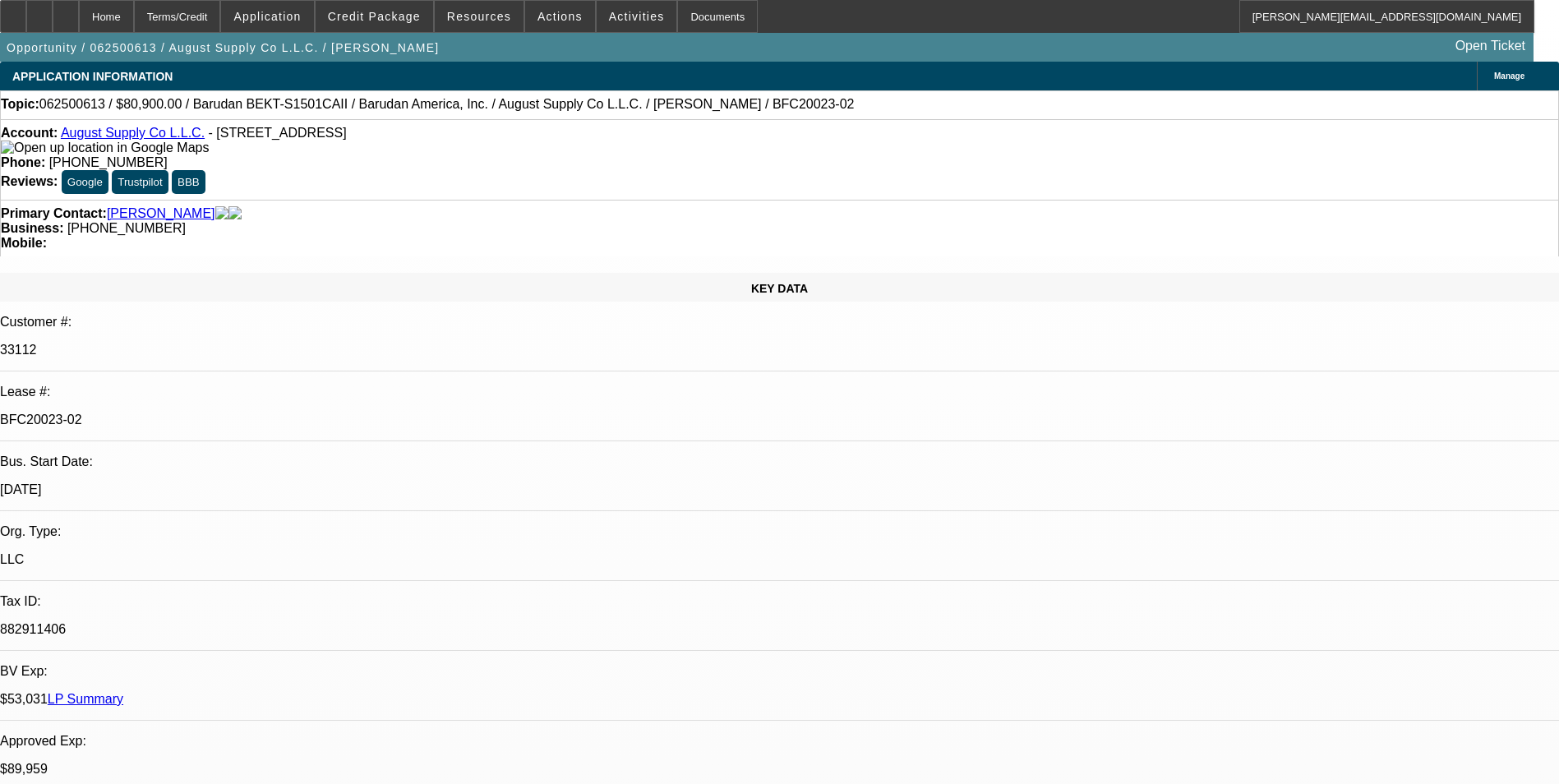
select select "4"
select select "1"
select select "2"
select select "4"
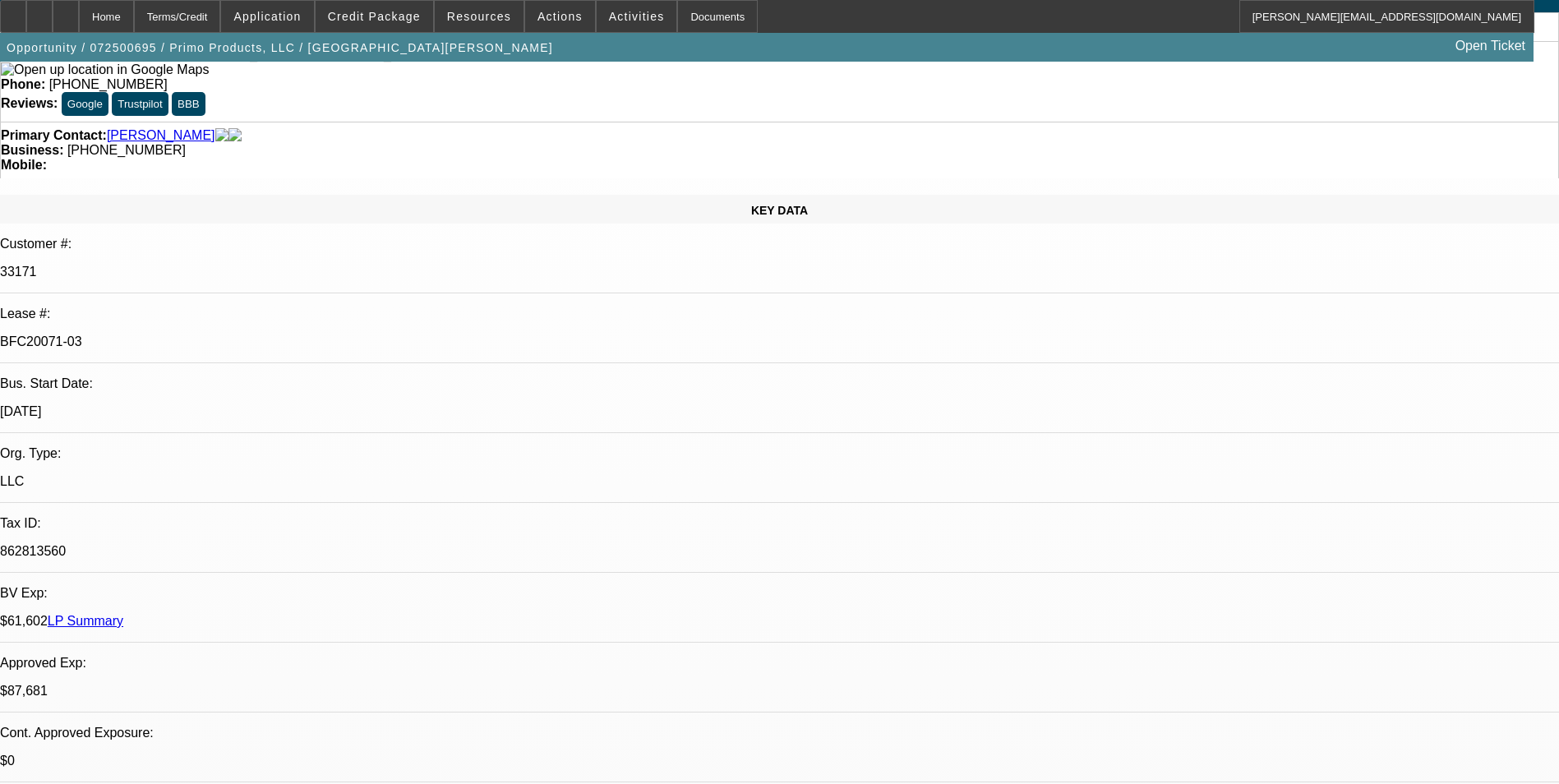
select select "0"
select select "2"
select select "0.1"
select select "0"
select select "2"
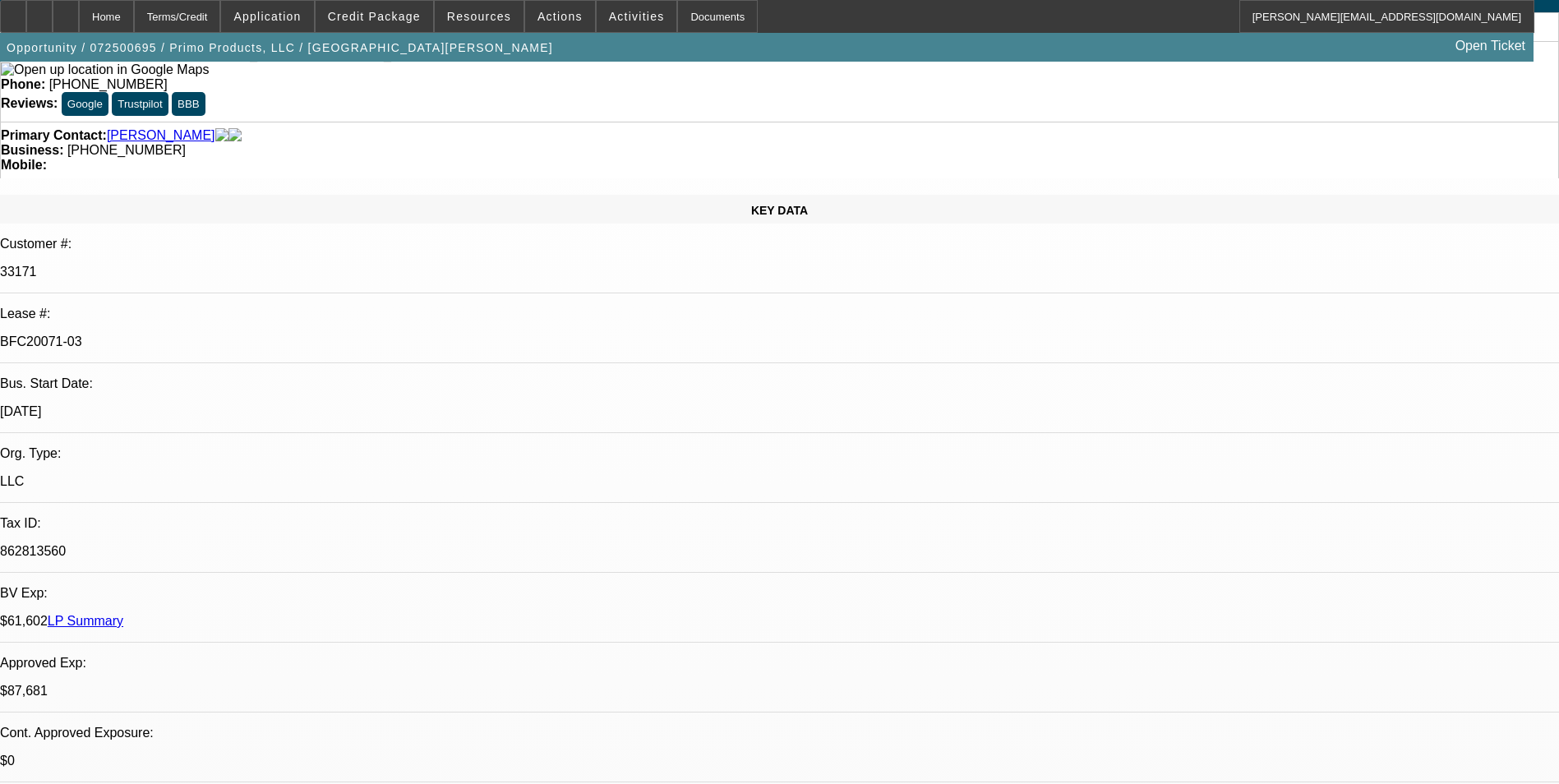
select select "0.1"
select select "0"
select select "2"
select select "0.1"
select select "0"
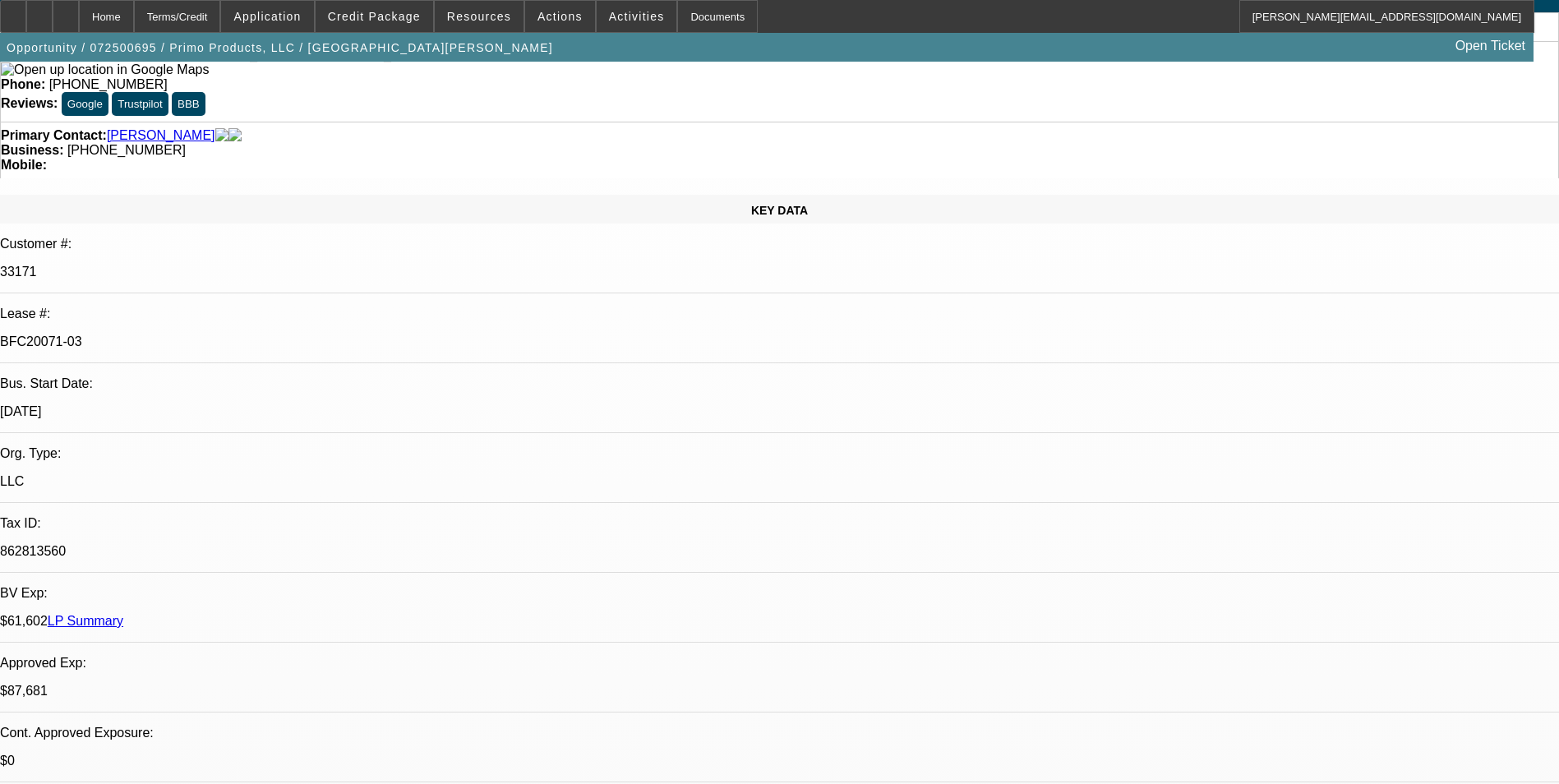
select select "2"
select select "0.1"
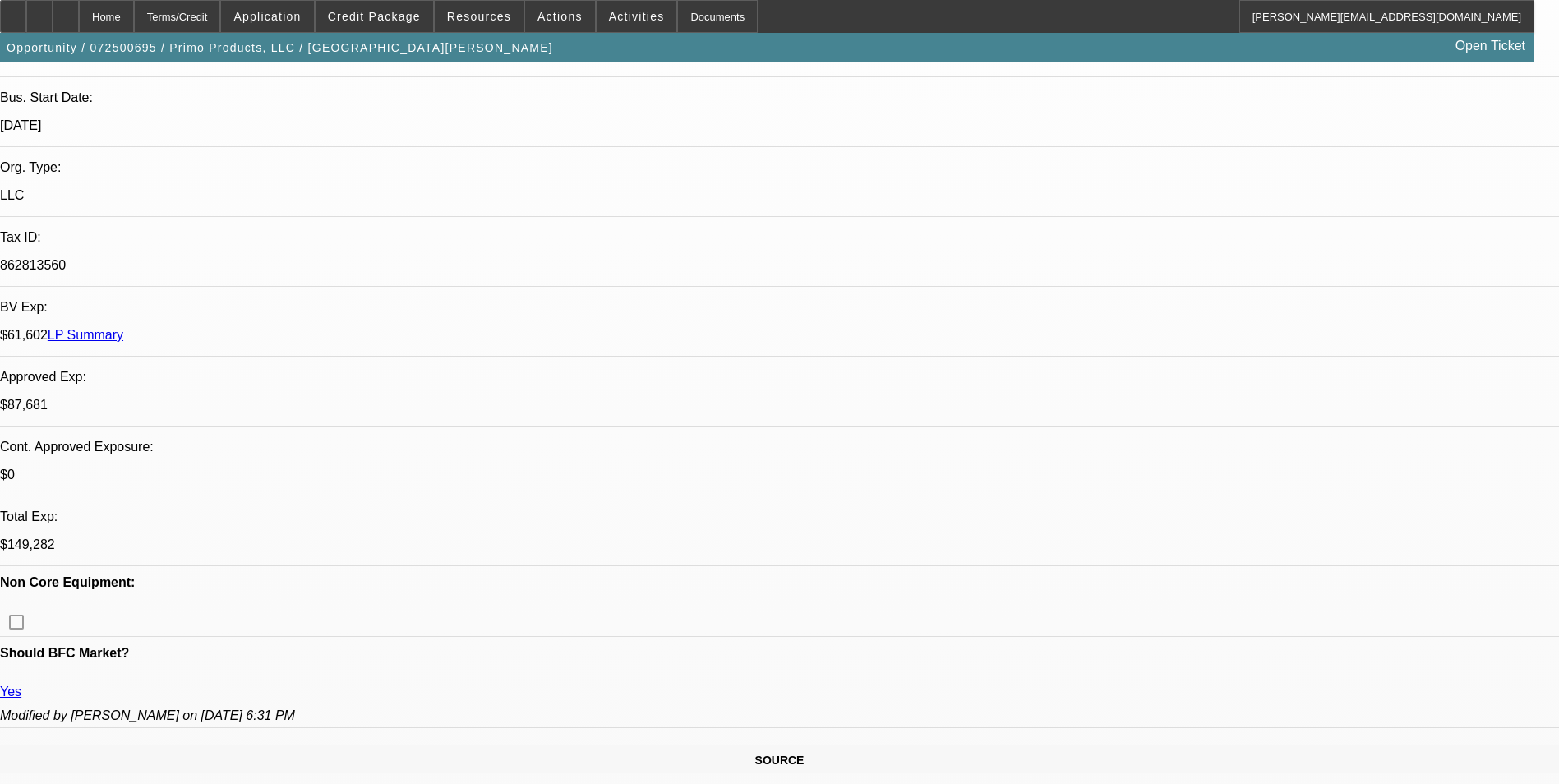
select select "1"
select select "2"
select select "4"
select select "1"
select select "2"
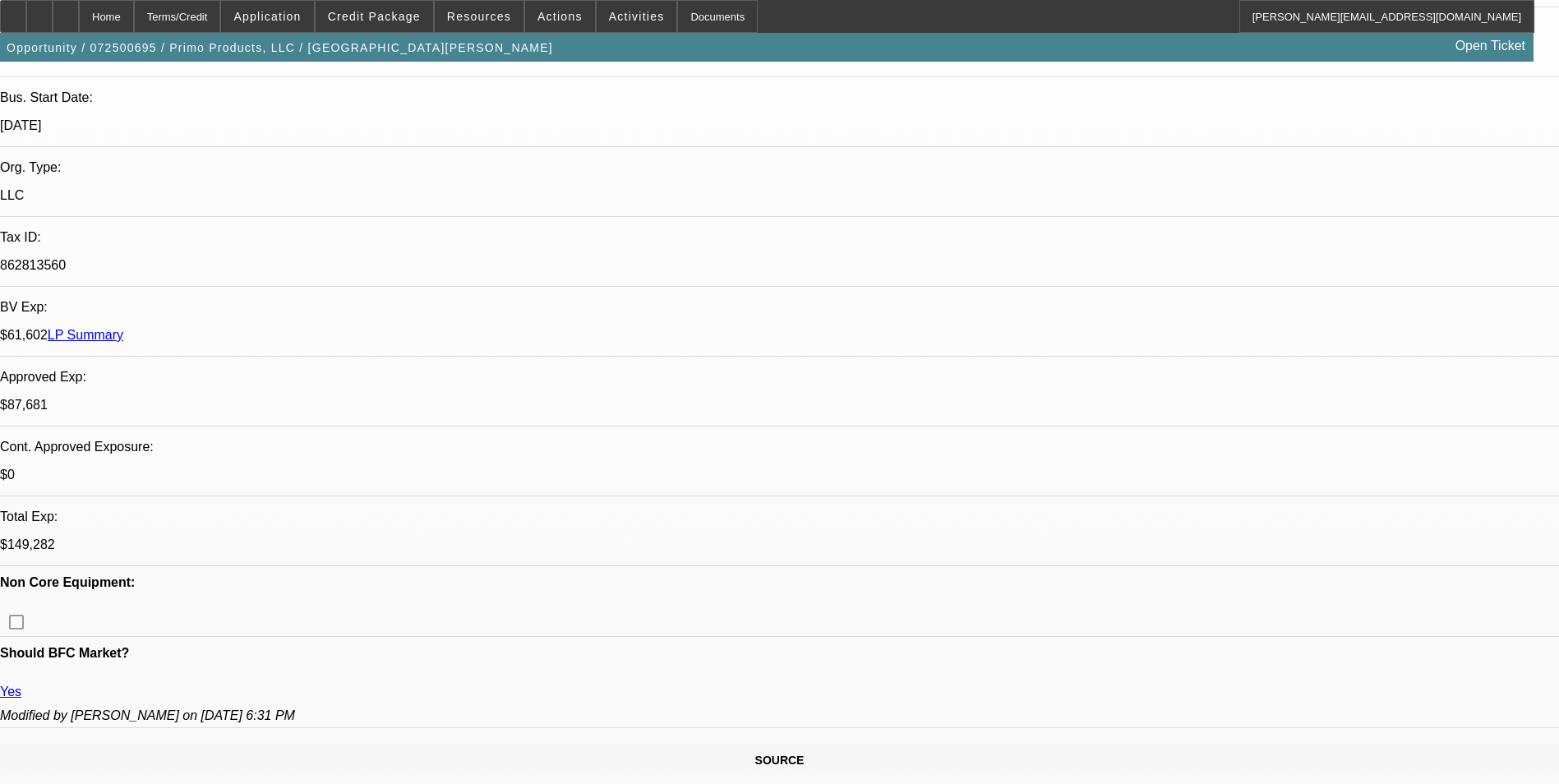
select select "4"
select select "1"
select select "2"
select select "4"
select select "1"
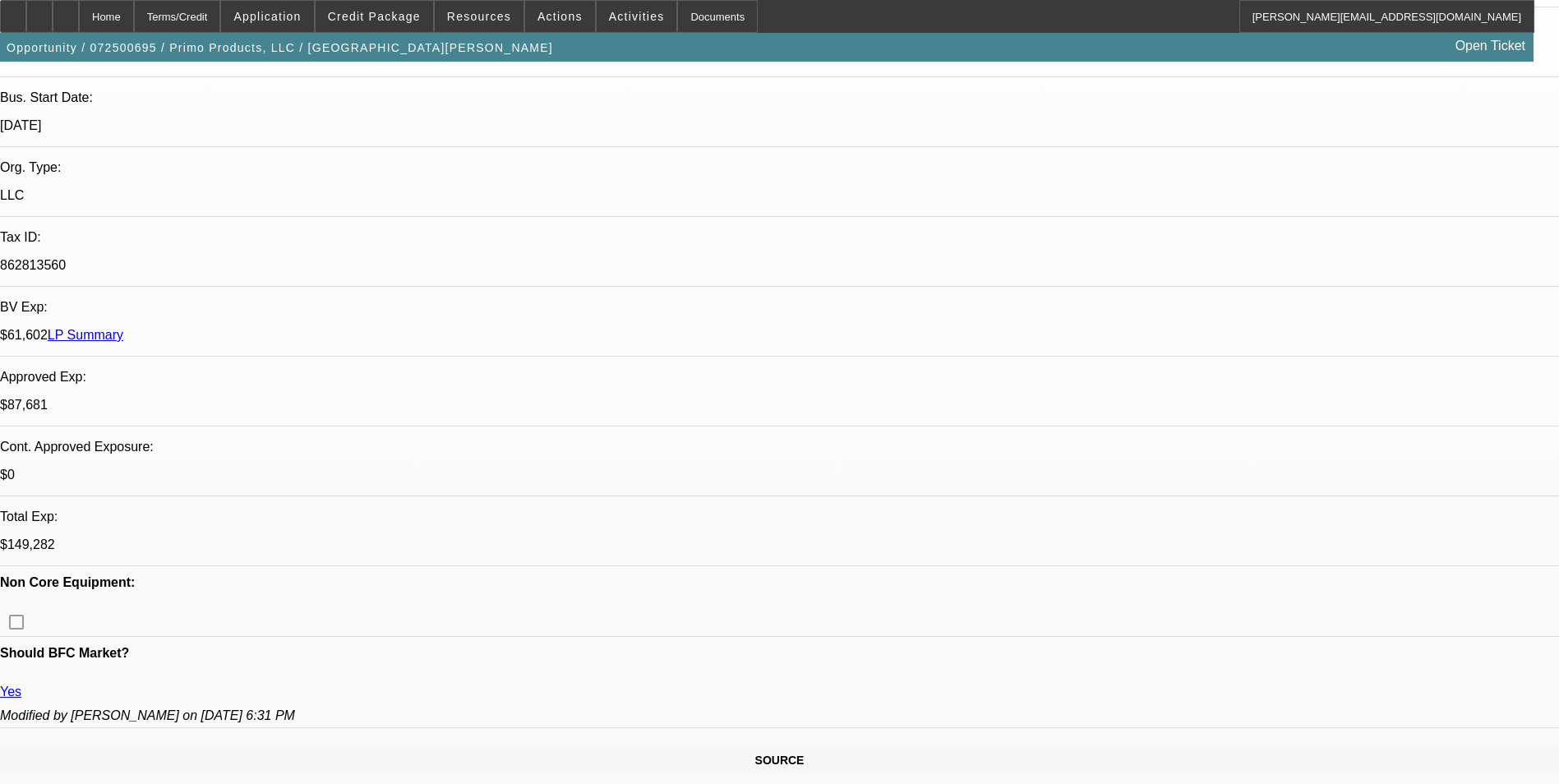
select select "2"
select select "4"
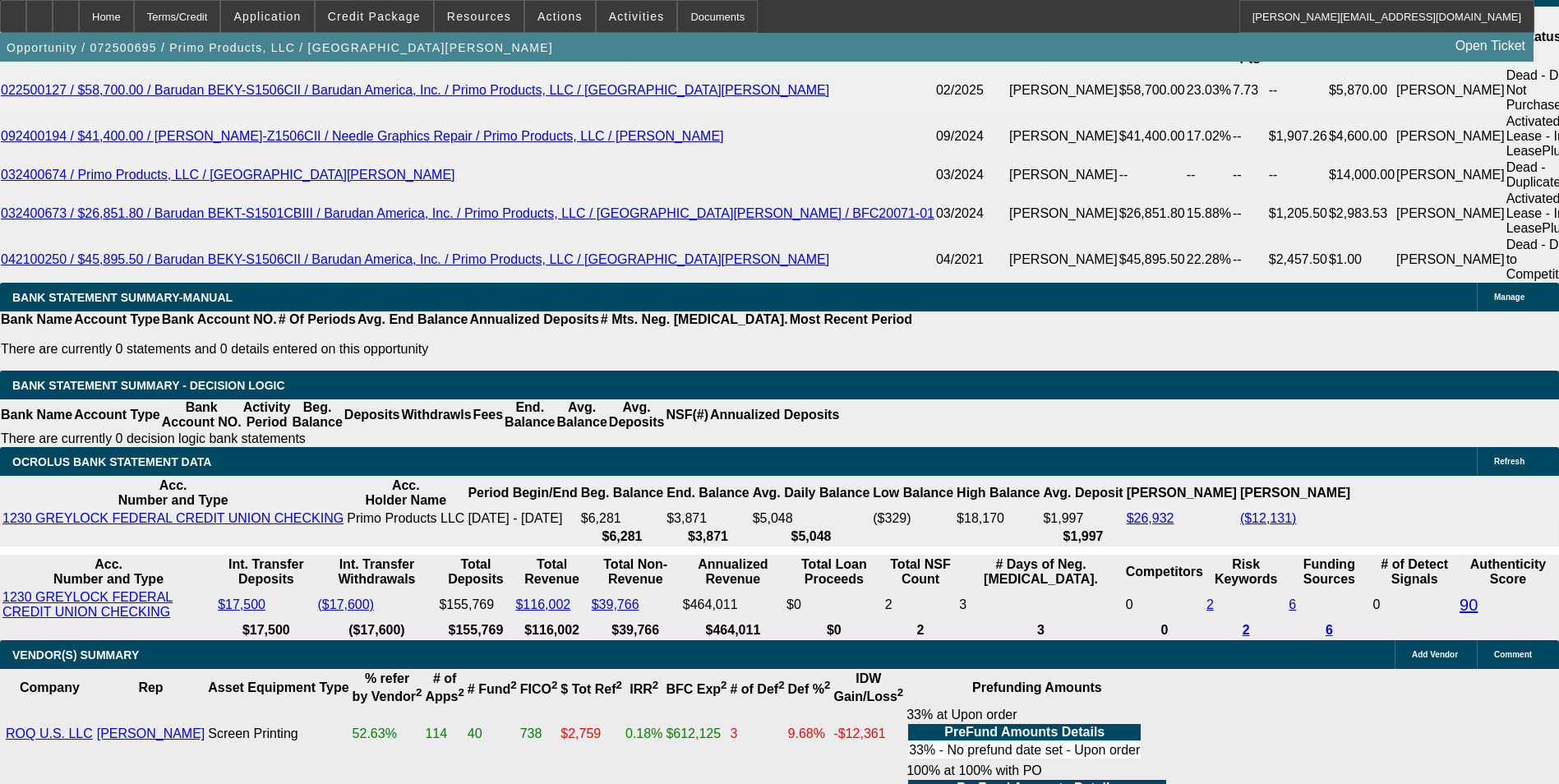
scroll to position [3041, 0]
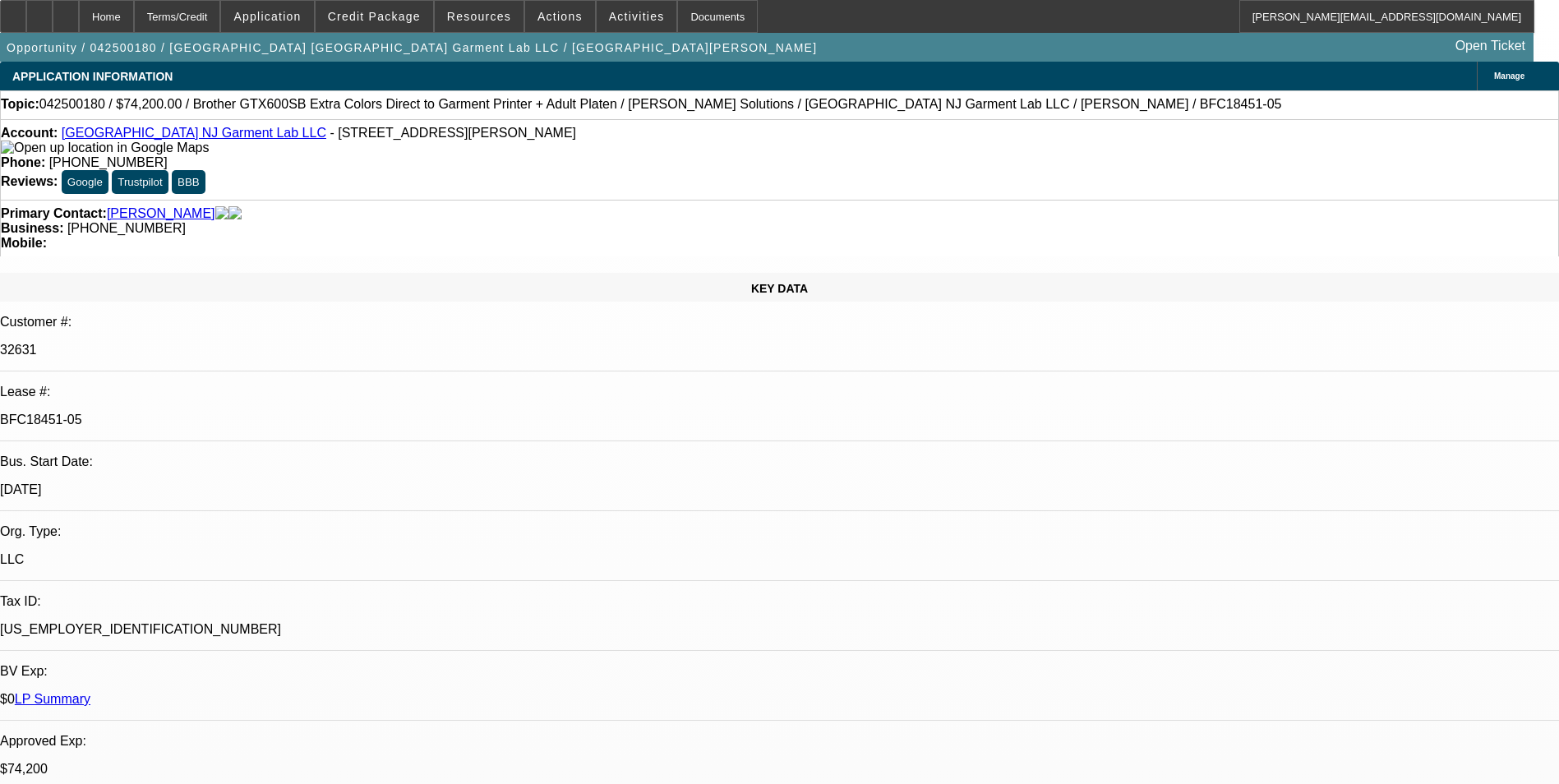
select select "0"
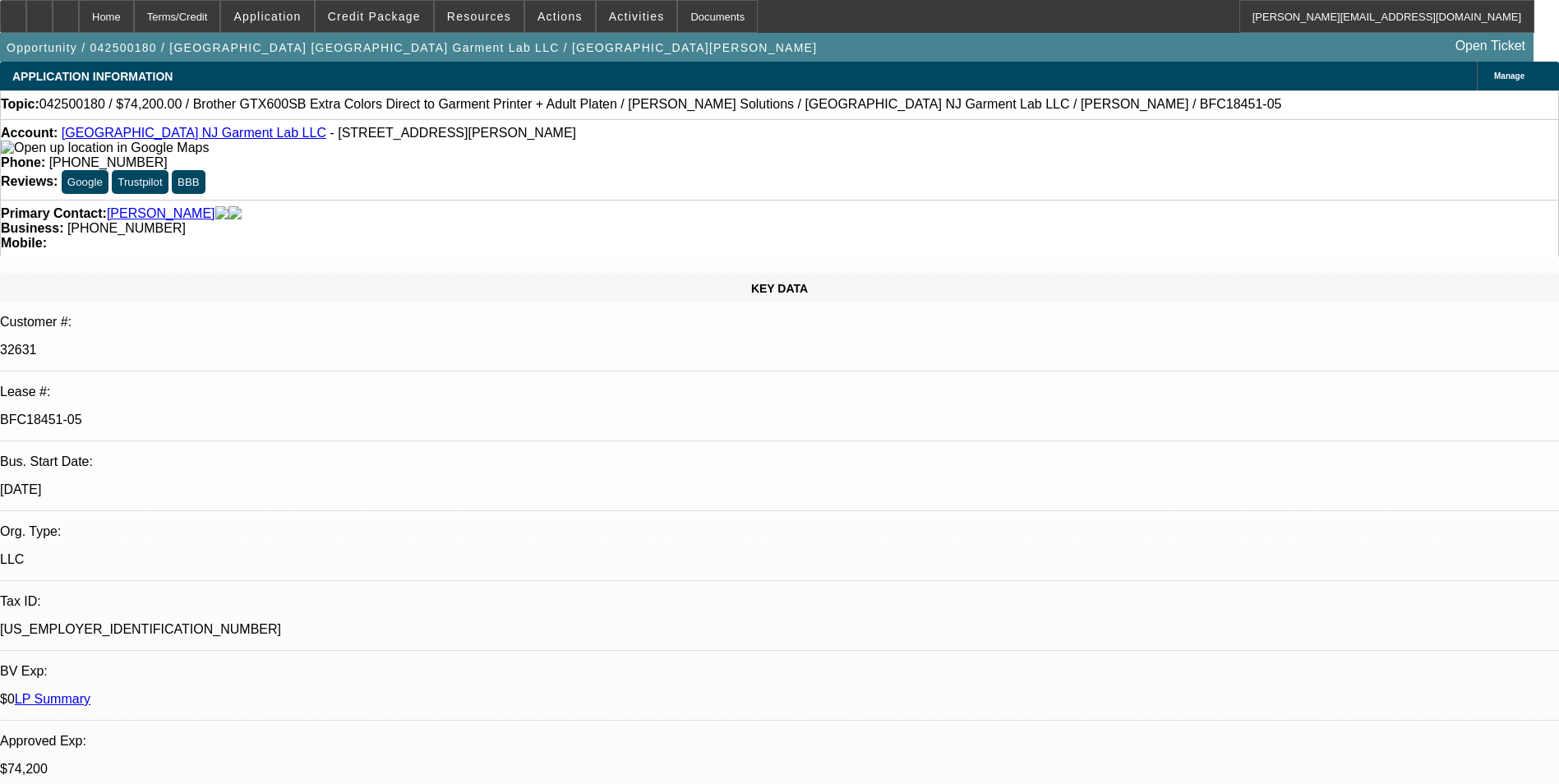
select select "0"
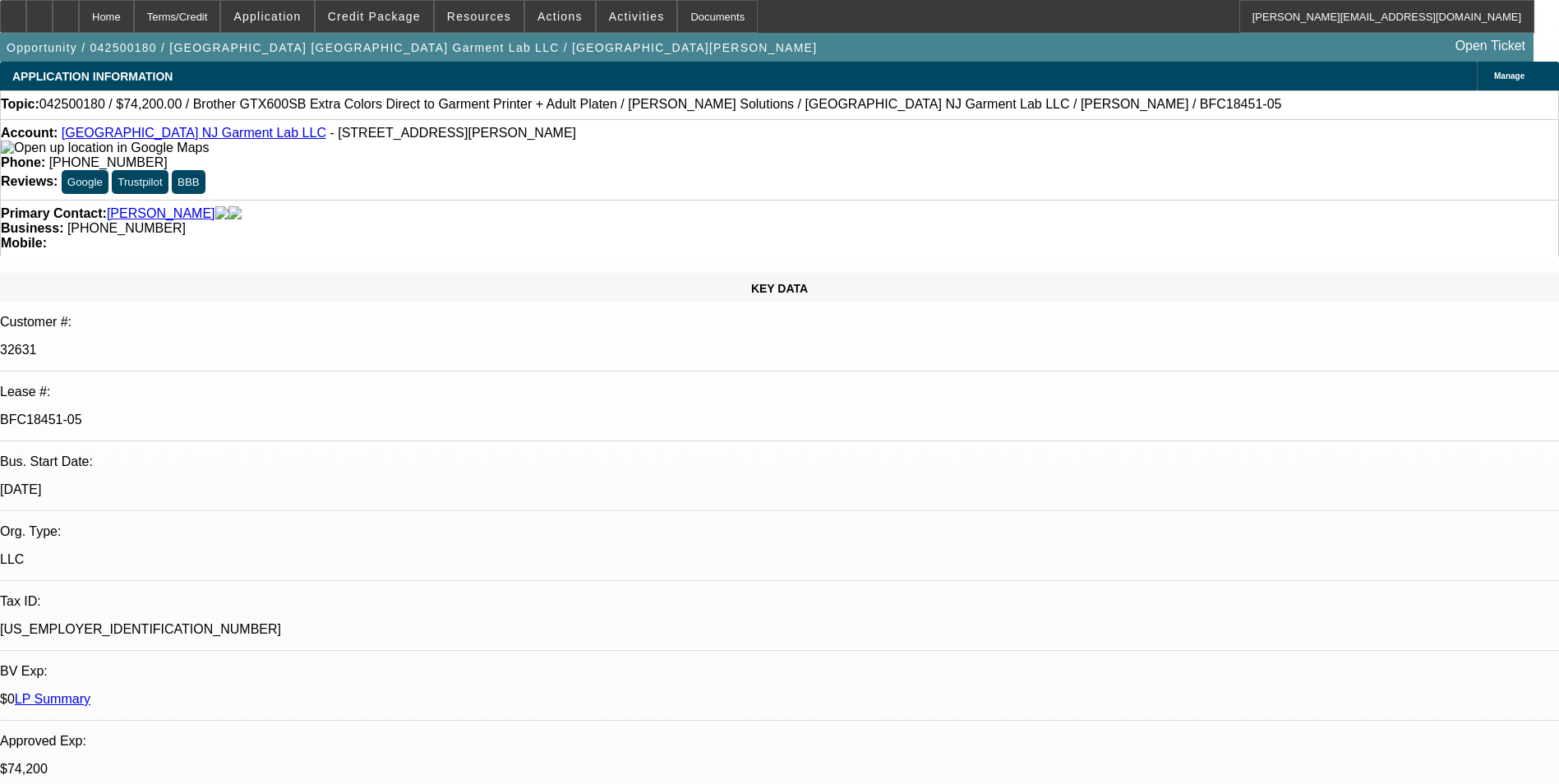
select select "0"
select select "1"
select select "6"
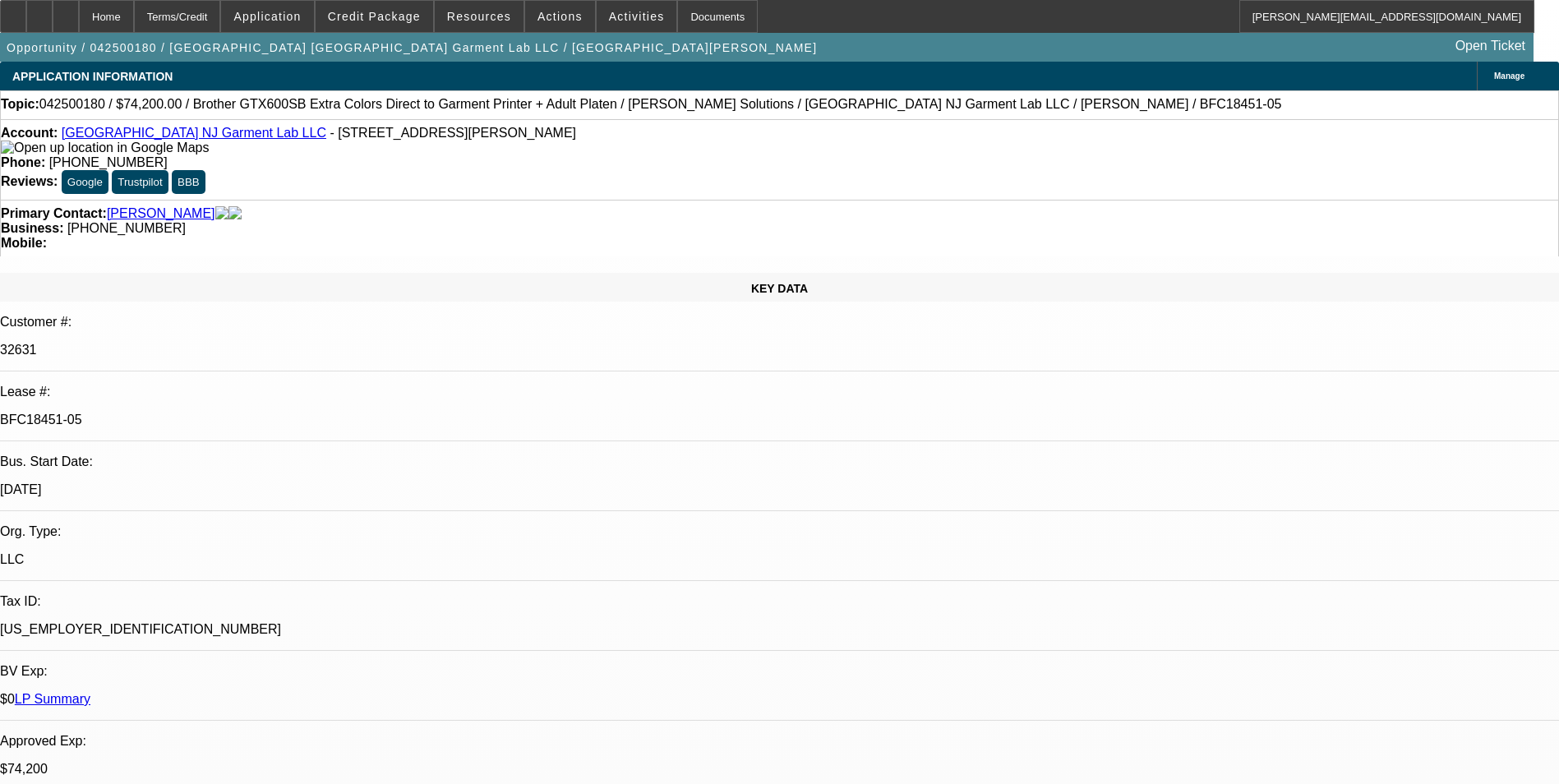
select select "1"
select select "6"
select select "1"
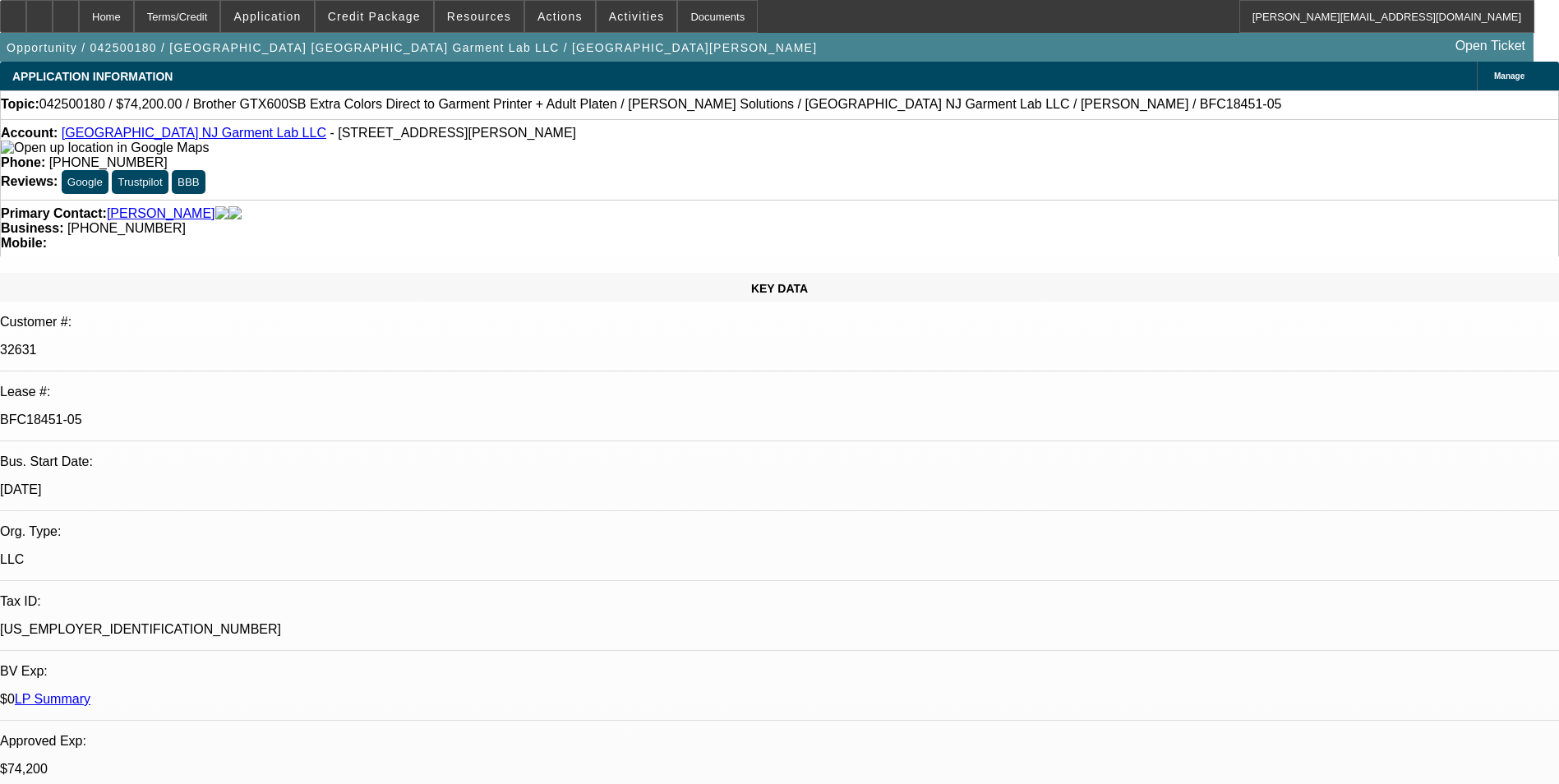
select select "6"
select select "1"
select select "6"
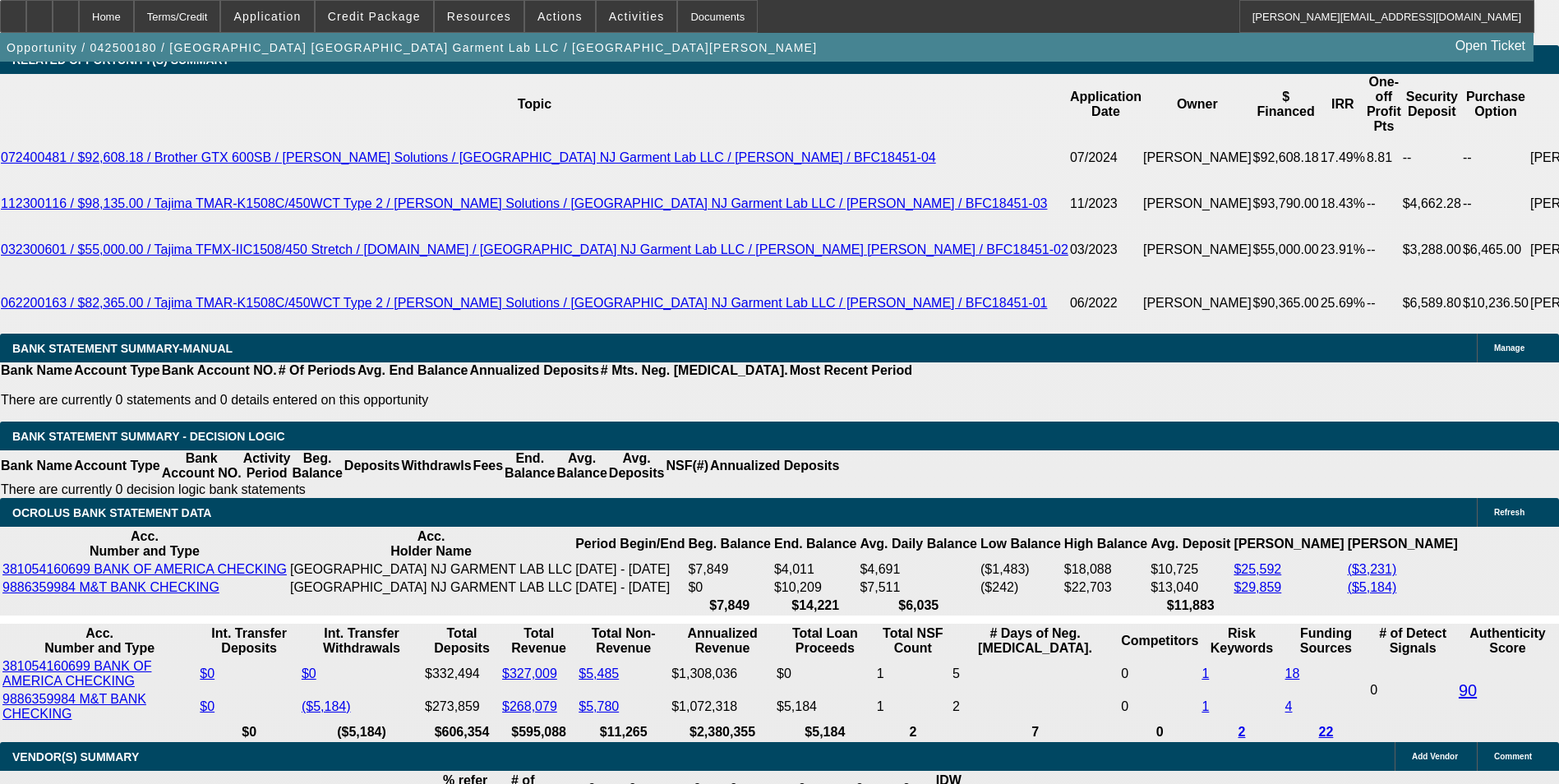
scroll to position [3123, 0]
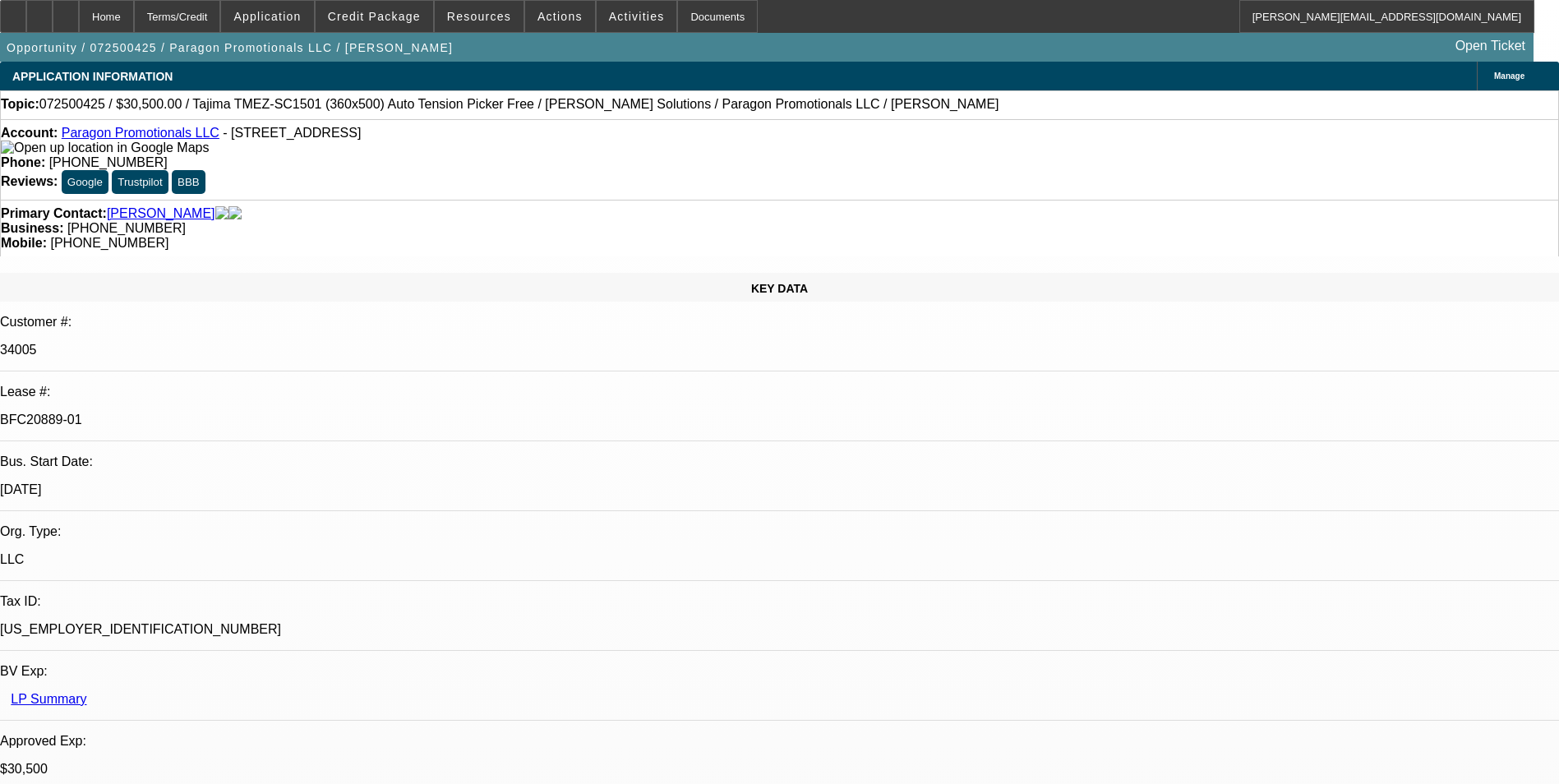
select select "0"
select select "2"
select select "0"
select select "2"
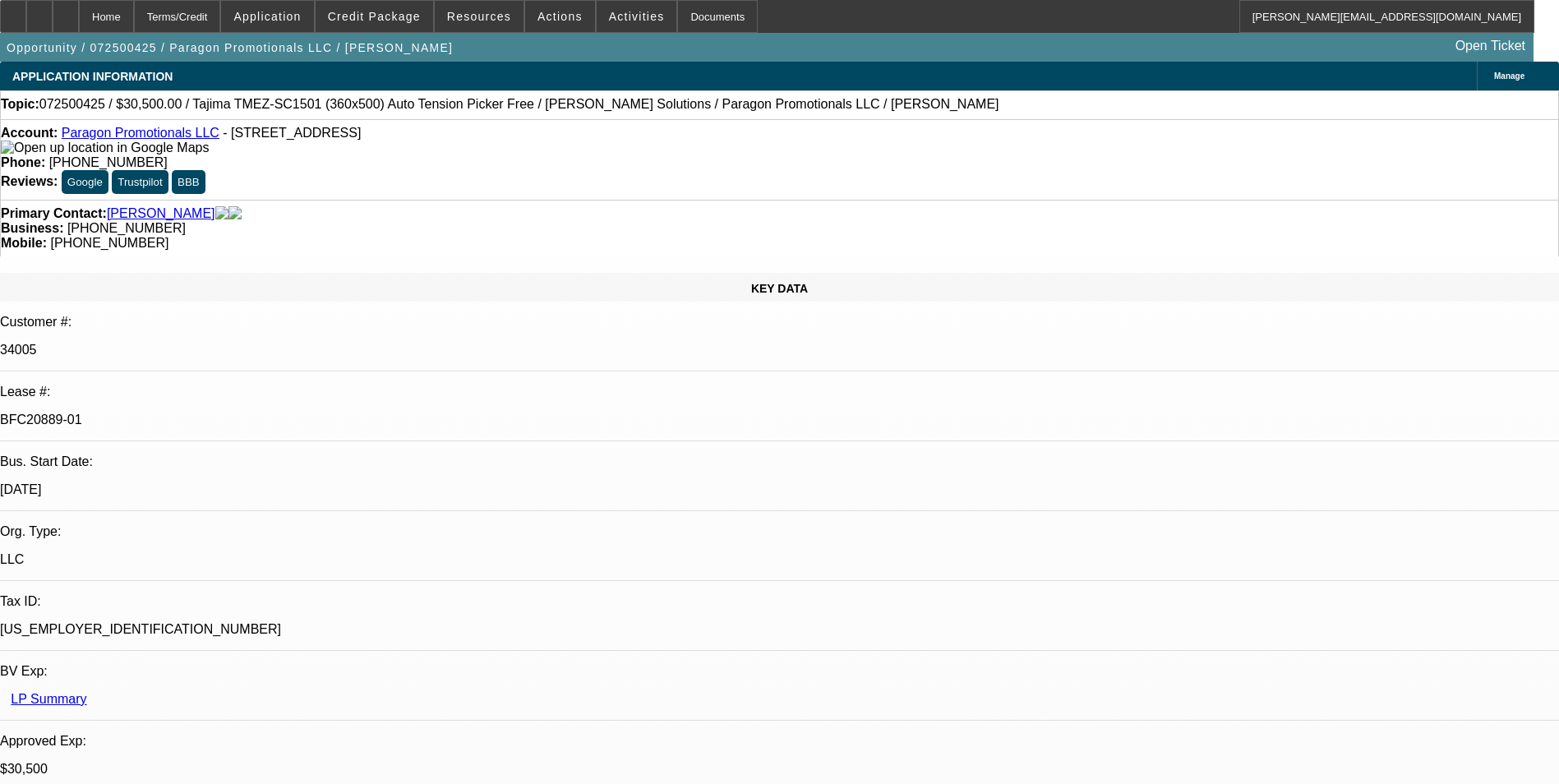
select select "0"
select select "2"
select select "0"
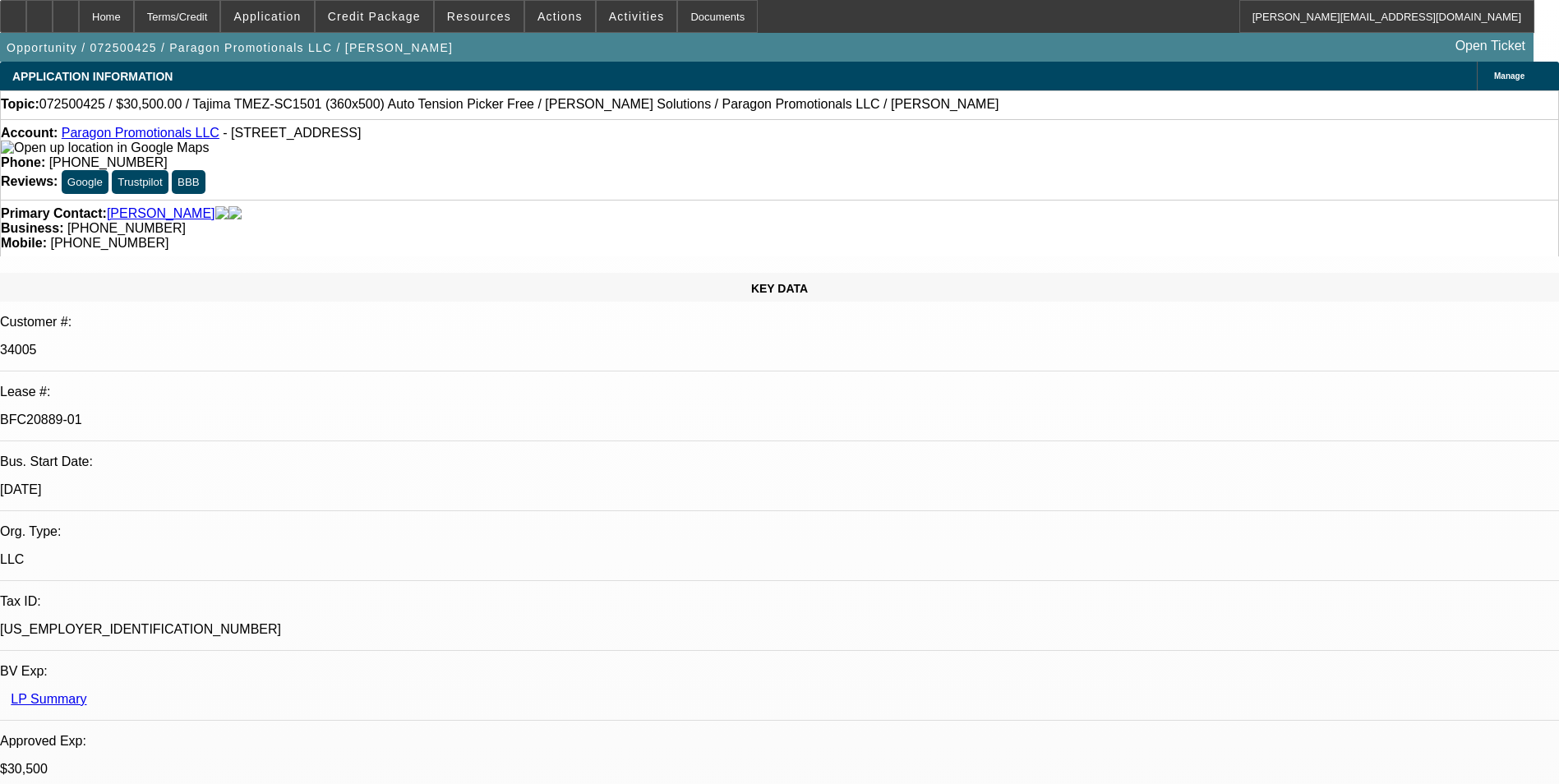
select select "2"
select select "0"
select select "1"
select select "2"
select select "6"
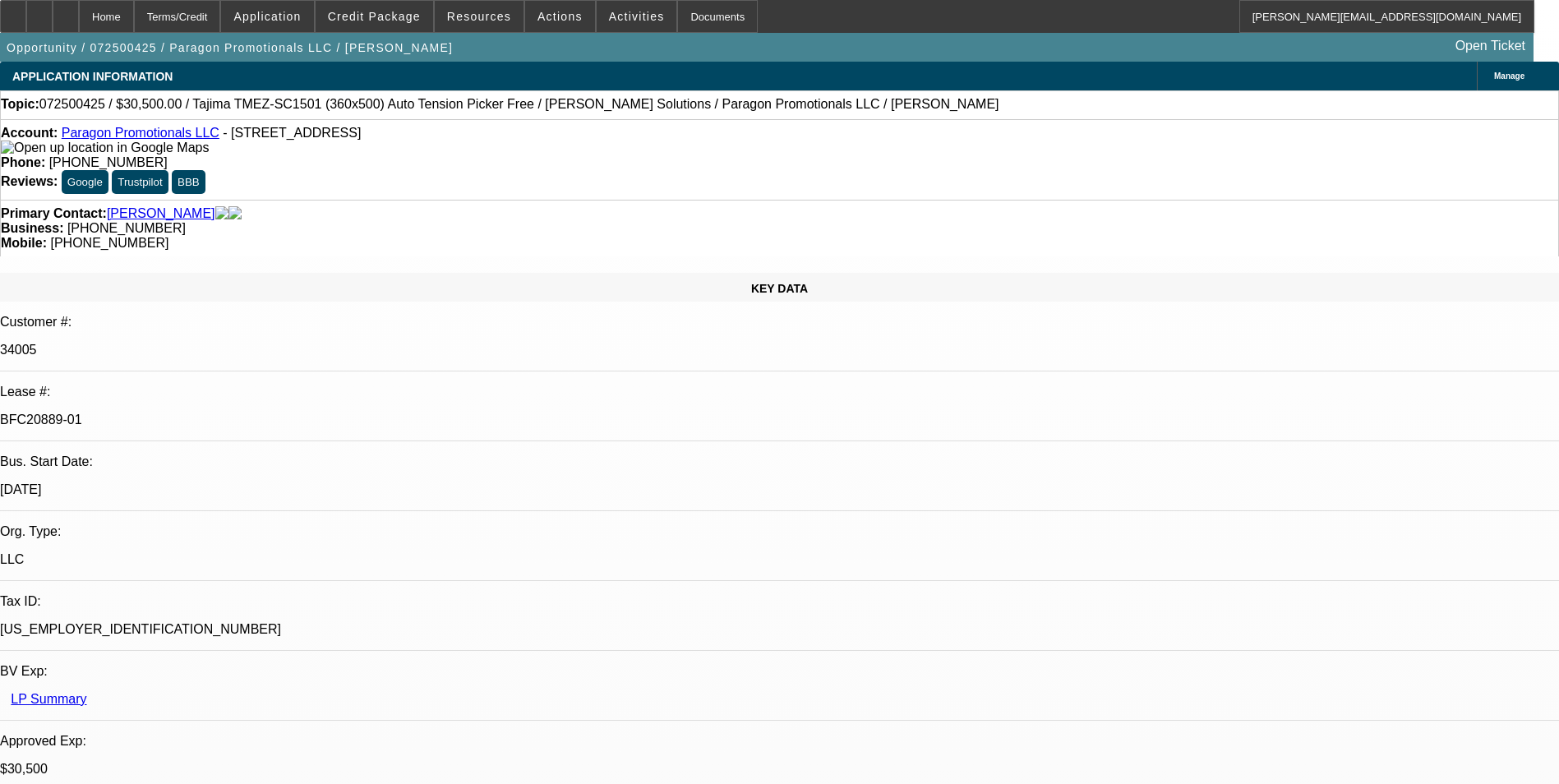
select select "1"
select select "2"
select select "6"
select select "1"
select select "2"
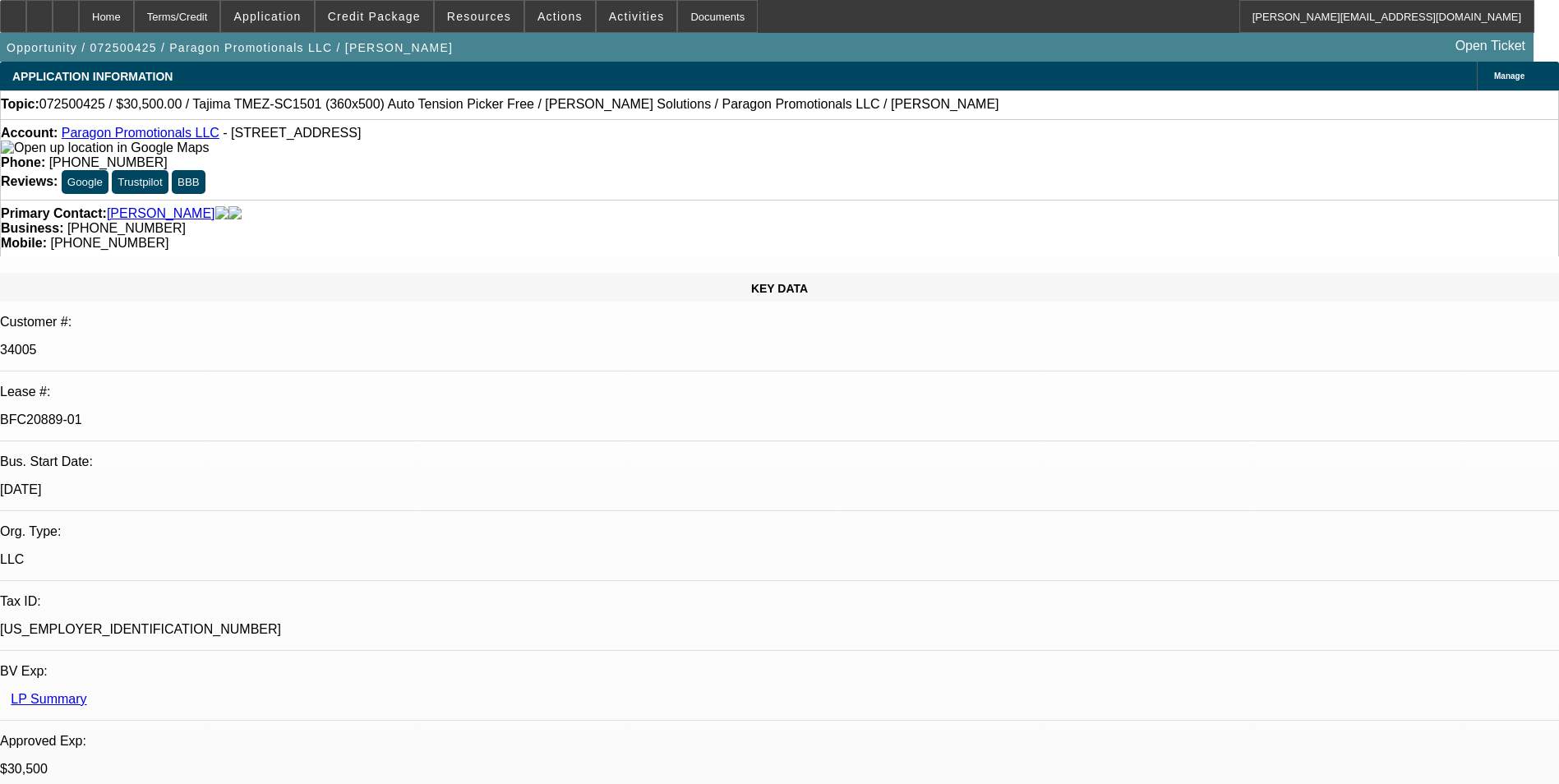
select select "6"
select select "1"
select select "2"
select select "6"
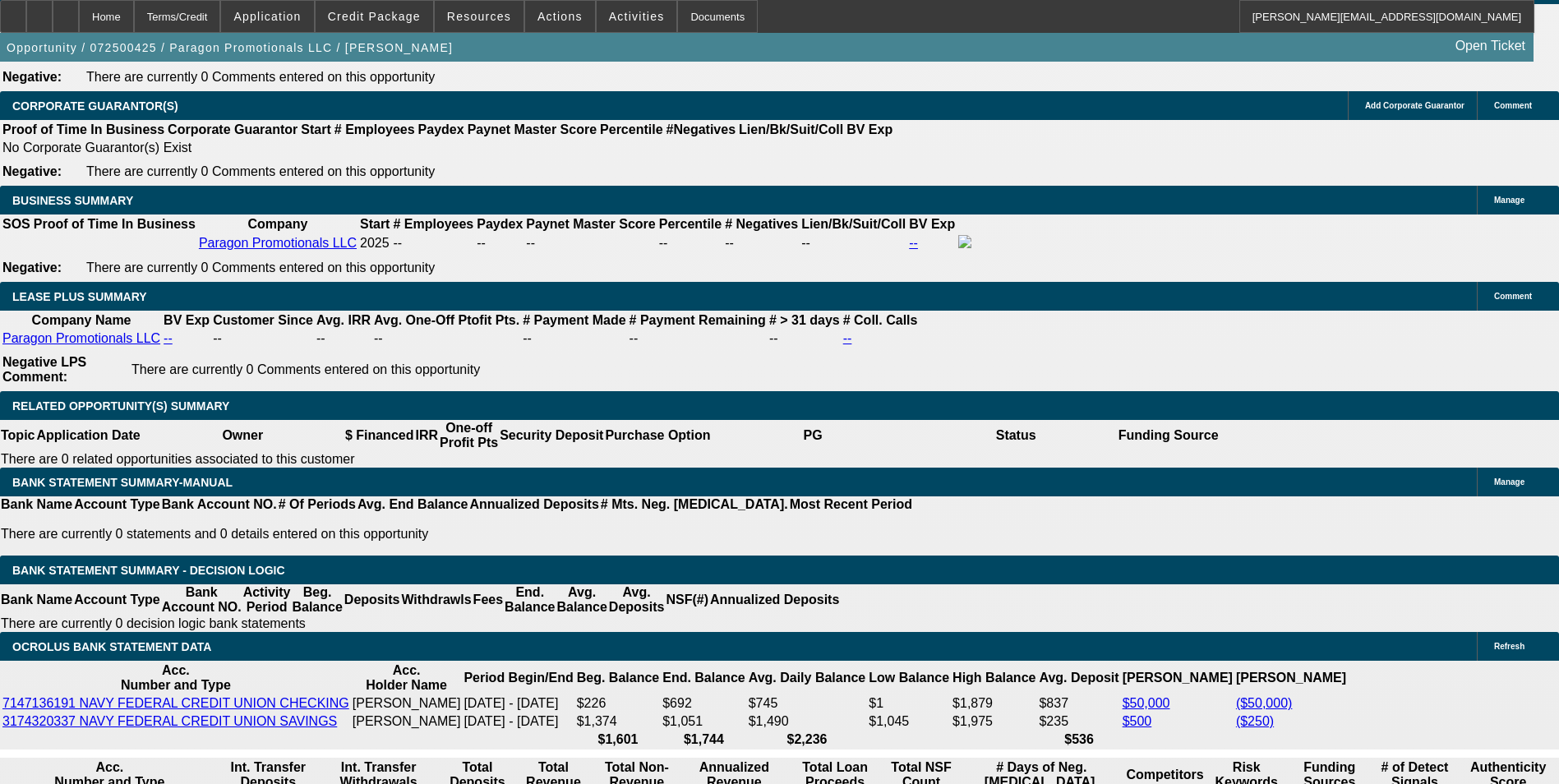
scroll to position [2630, 0]
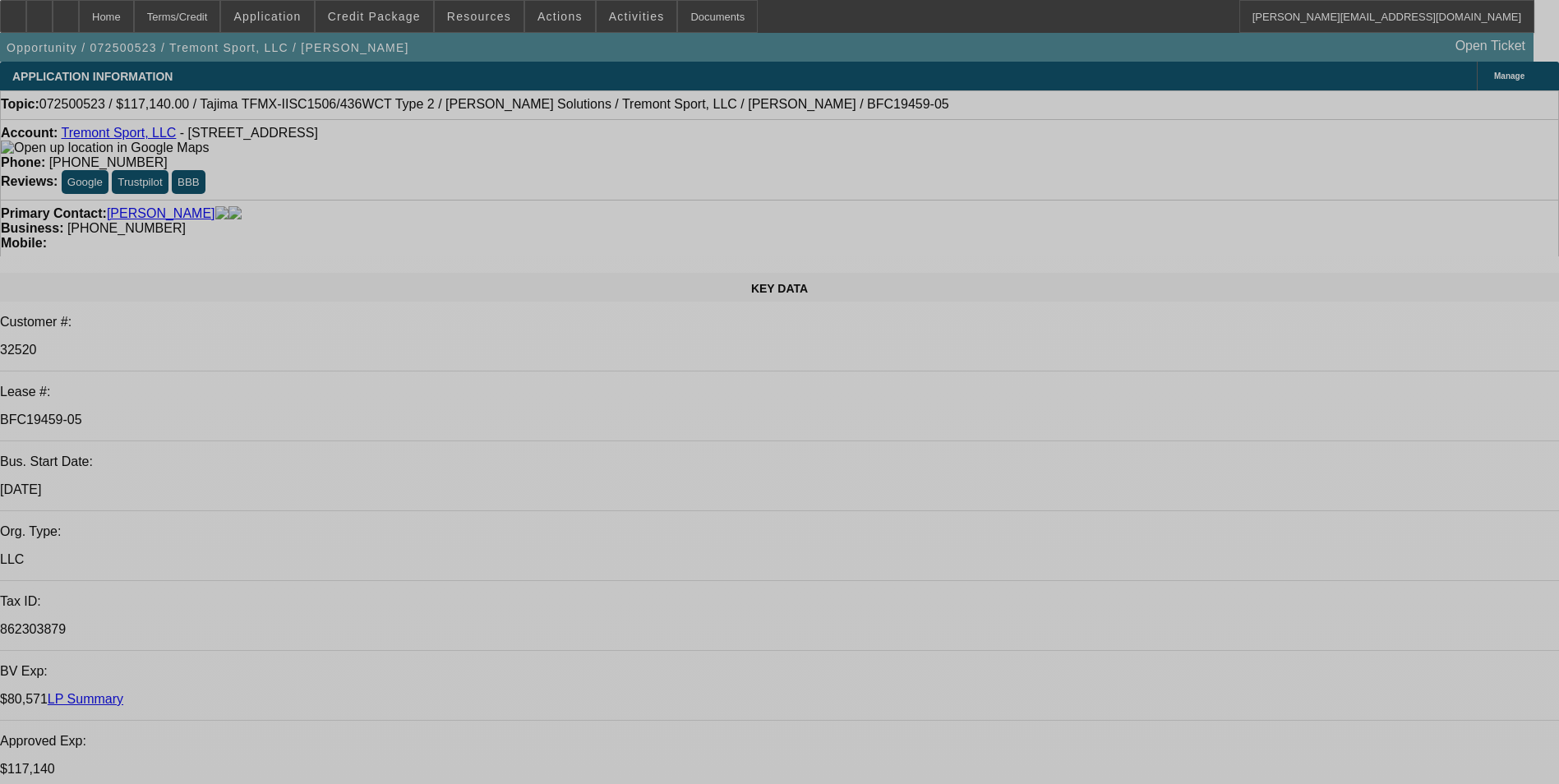
select select "0"
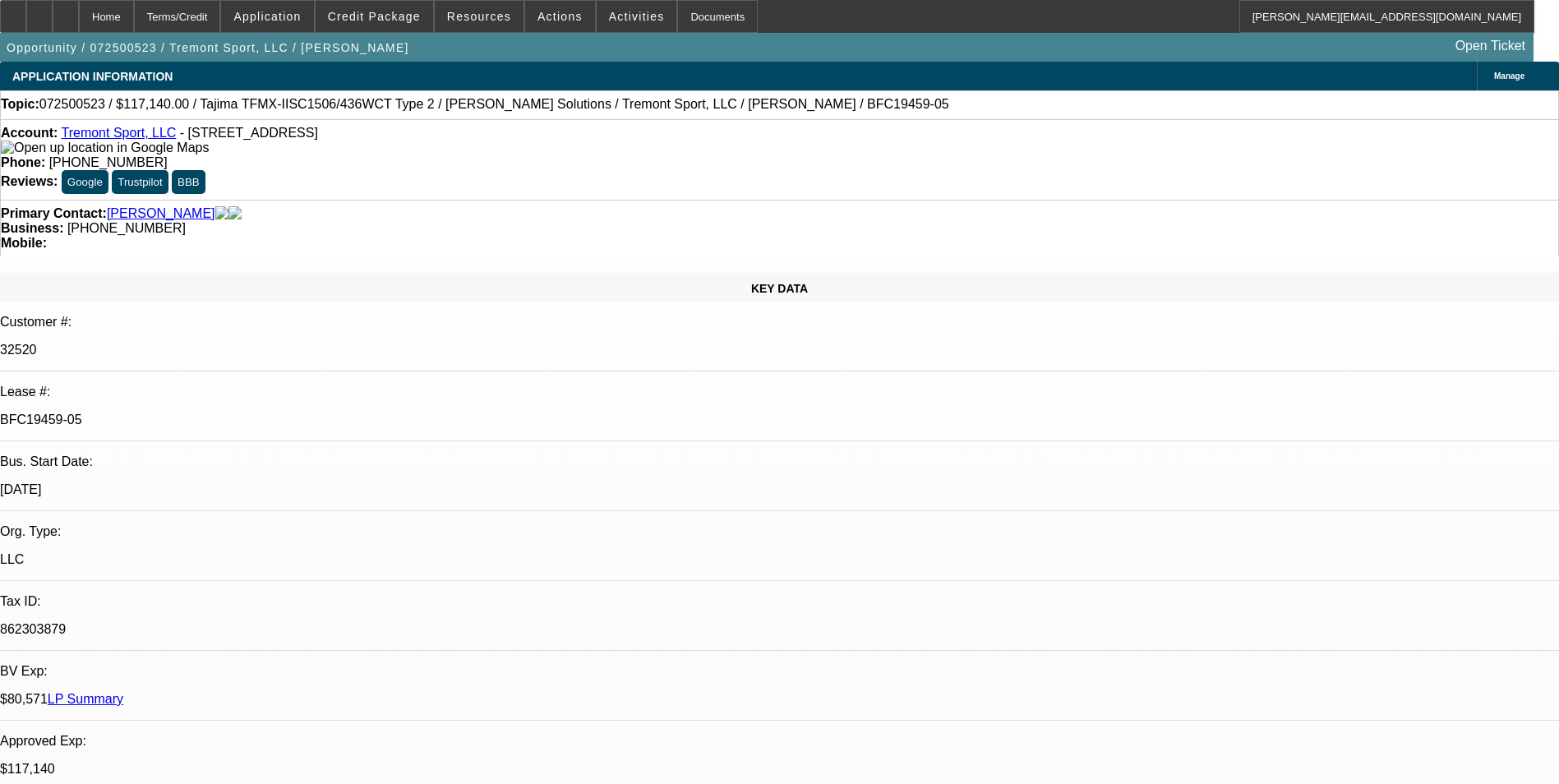
select select "2"
select select "0"
select select "2"
select select "0"
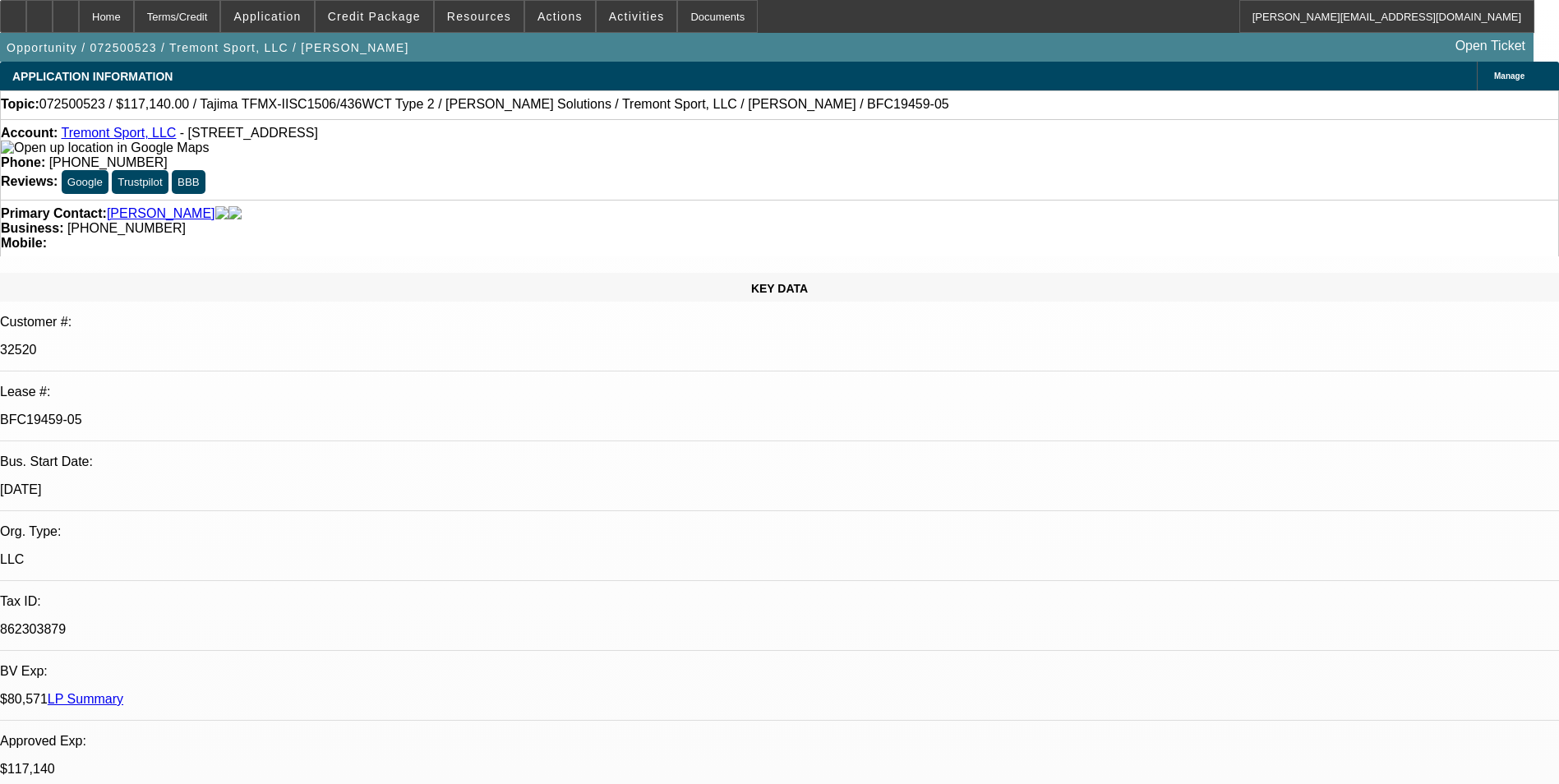
select select "0"
select select "2"
select select "0"
select select "2"
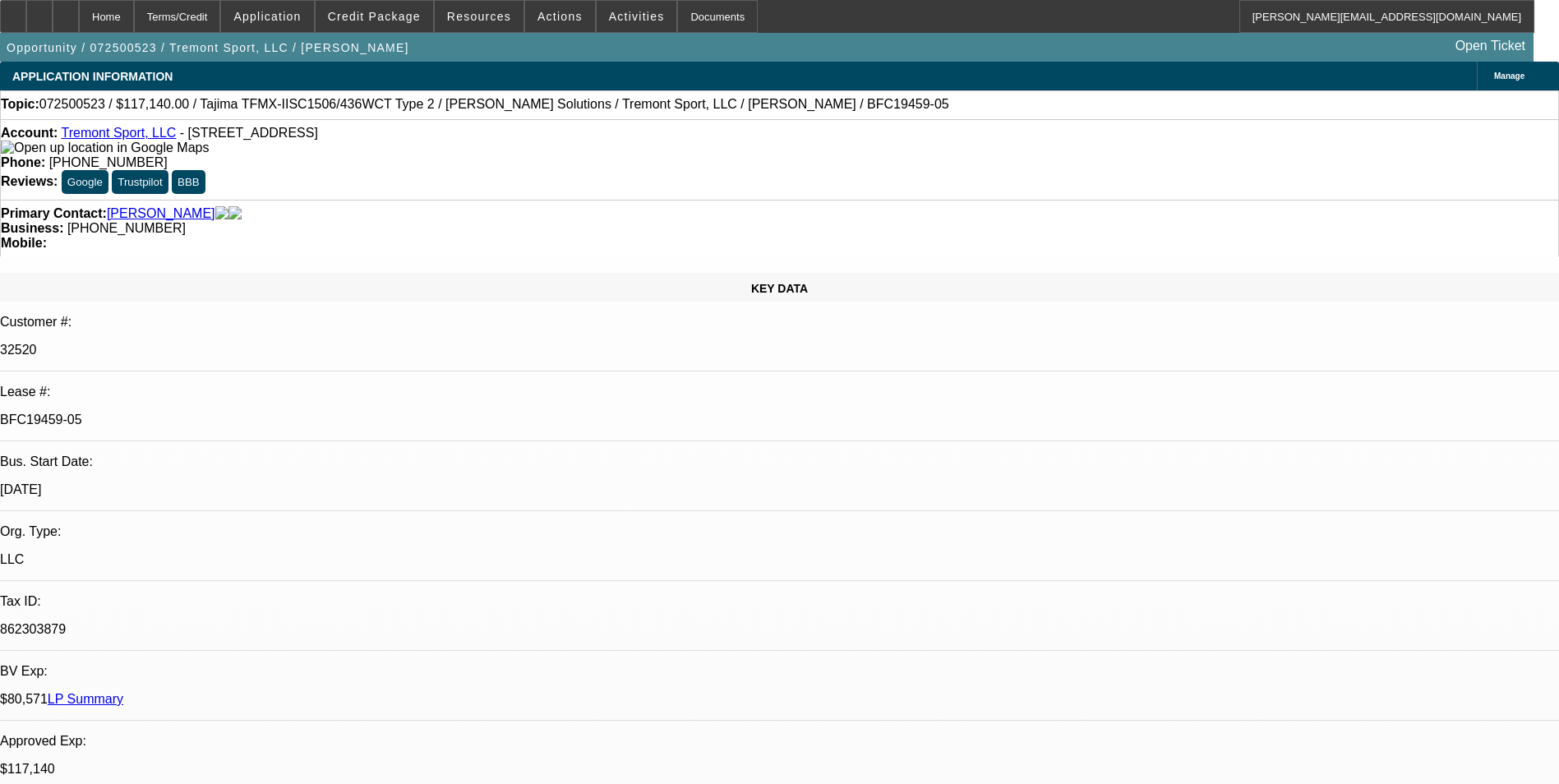
select select "0"
select select "1"
select select "2"
select select "6"
select select "1"
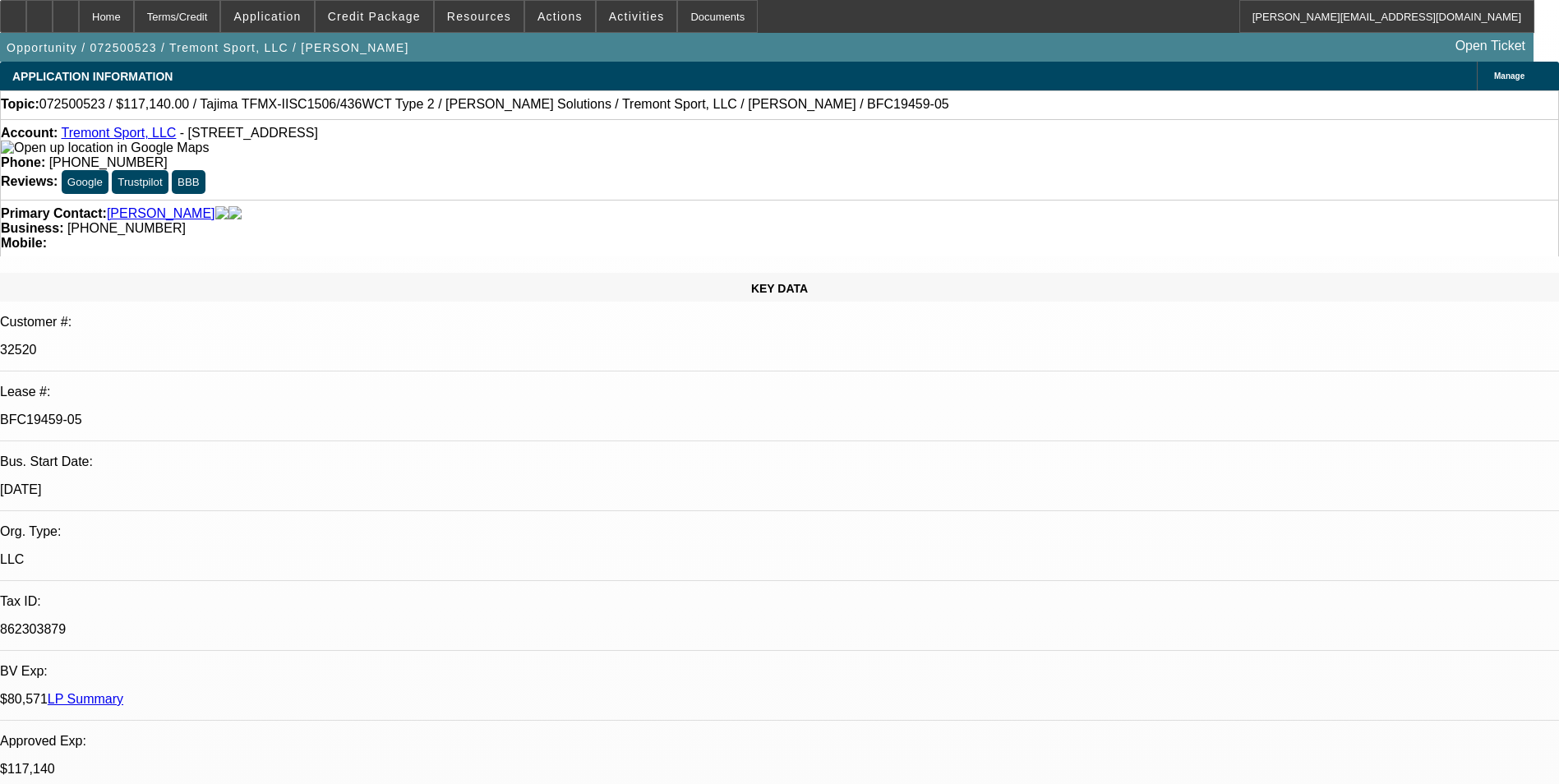
select select "2"
select select "6"
select select "1"
select select "2"
select select "6"
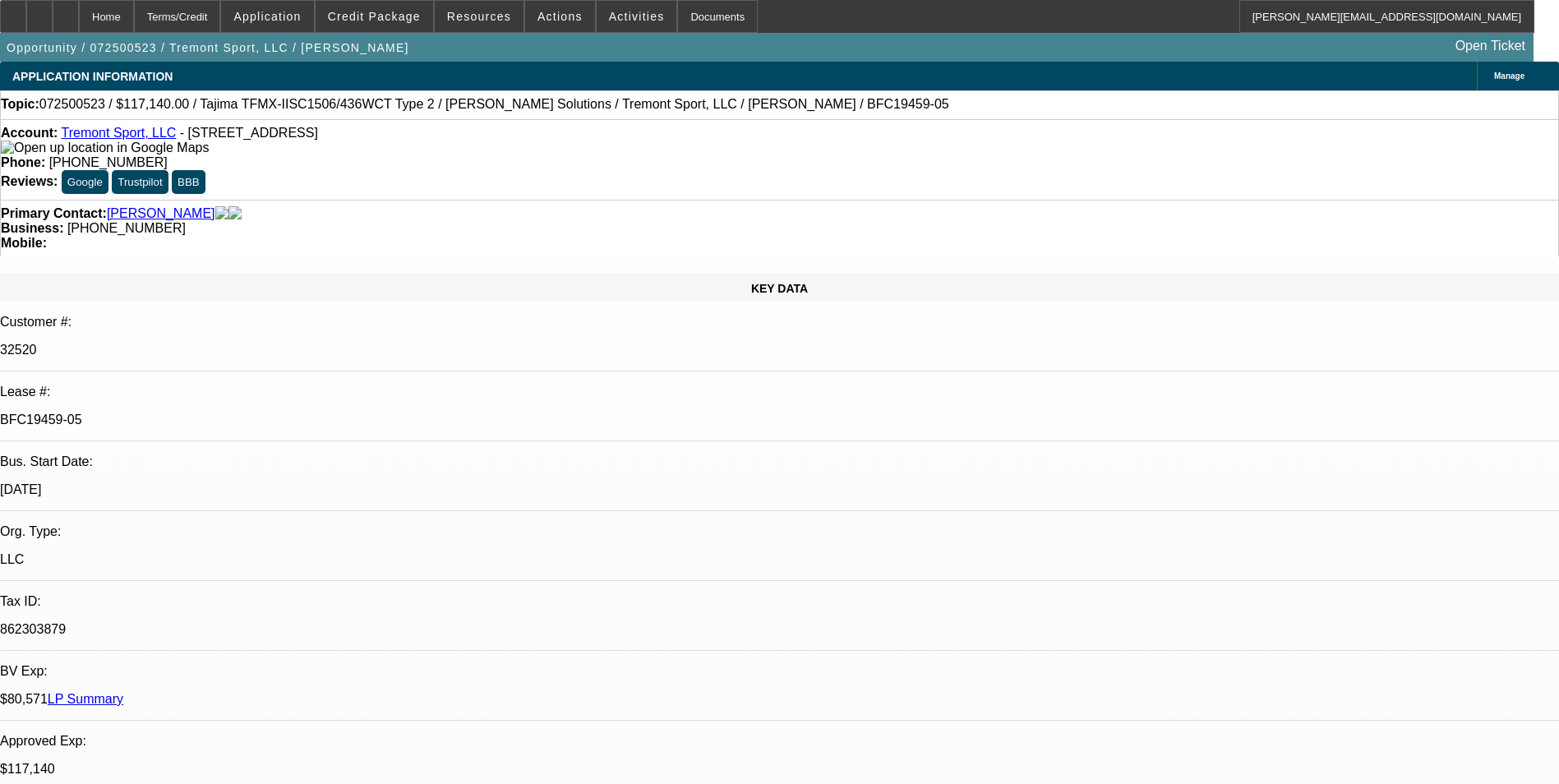
select select "1"
select select "2"
select select "6"
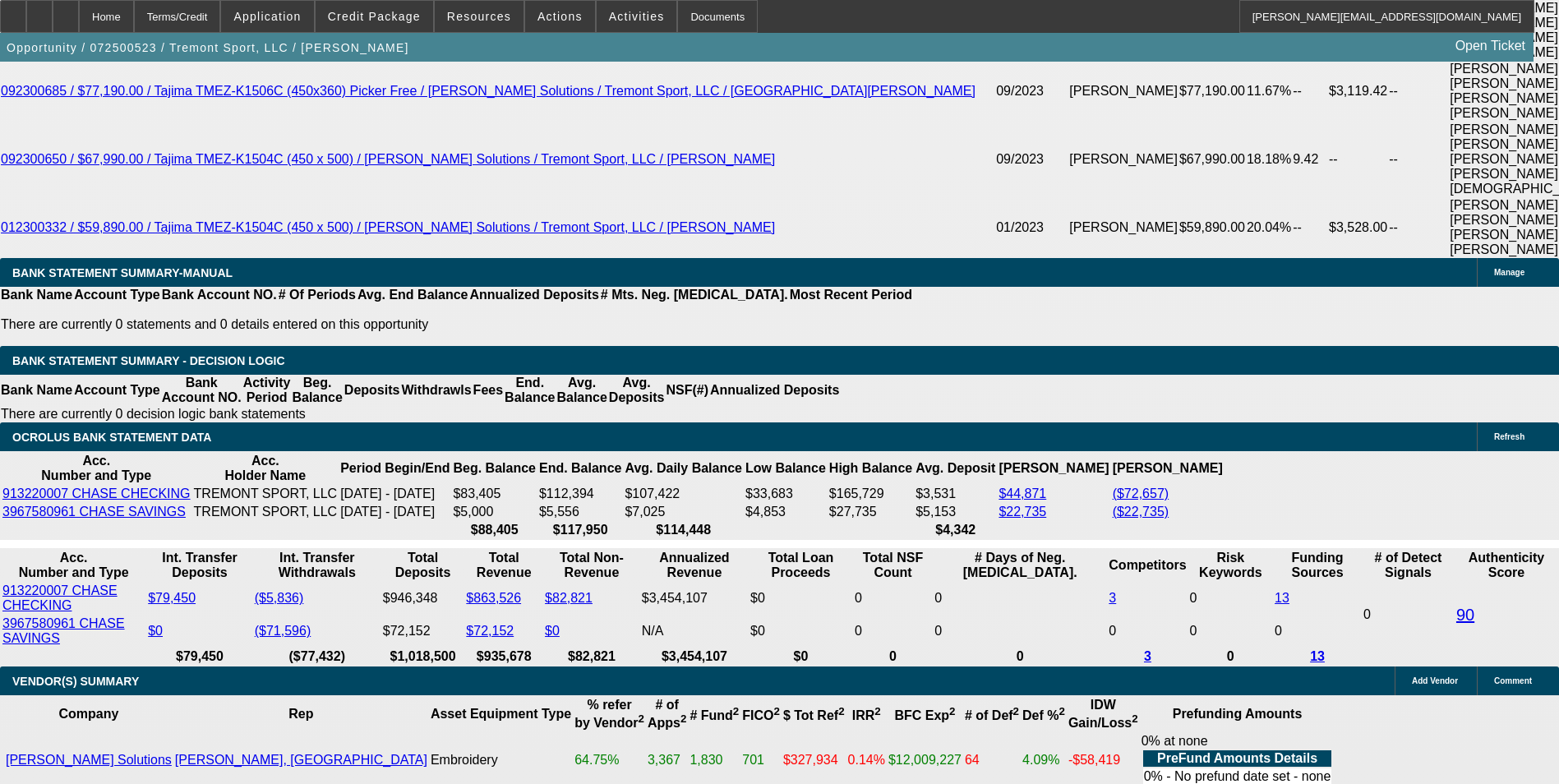
scroll to position [3405, 0]
